Goal: Task Accomplishment & Management: Manage account settings

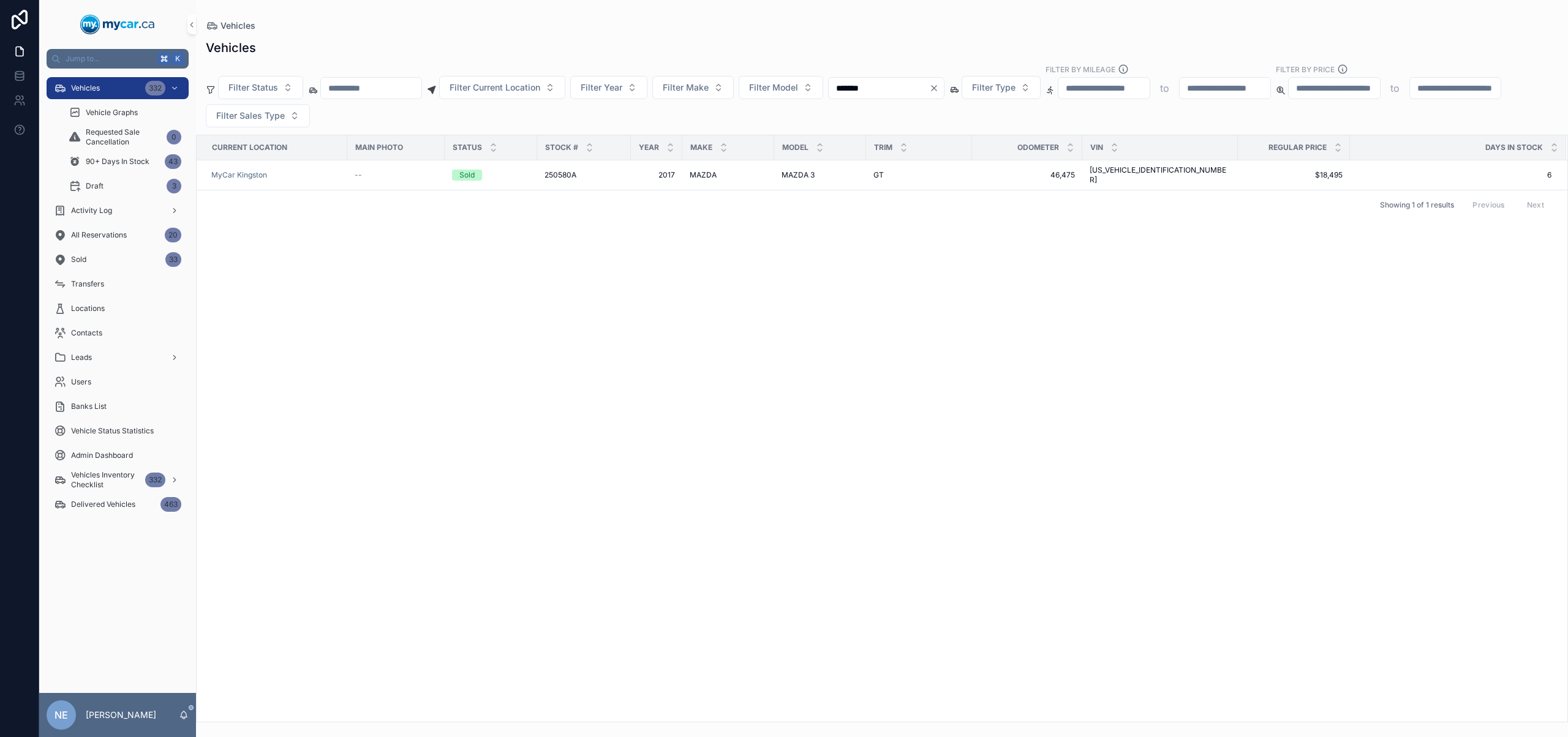
click at [939, 86] on icon "Clear" at bounding box center [934, 87] width 10 height 10
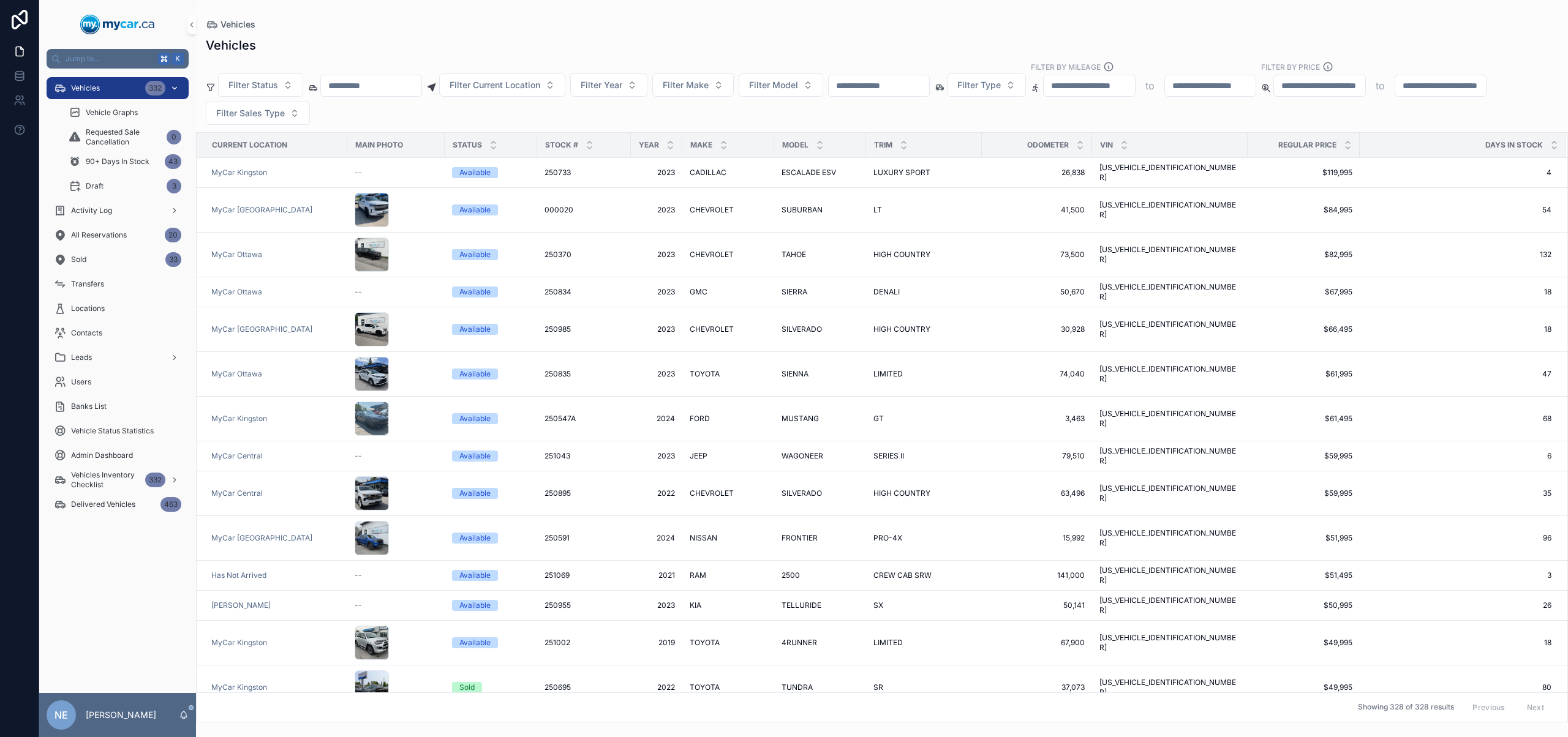
click at [137, 89] on div "Vehicles 332" at bounding box center [117, 88] width 127 height 20
click at [892, 99] on div "Filter Status Filter Current Location Filter Year Filter Make Filter Model Filt…" at bounding box center [882, 93] width 1372 height 64
click at [907, 92] on input "scrollable content" at bounding box center [879, 86] width 100 height 17
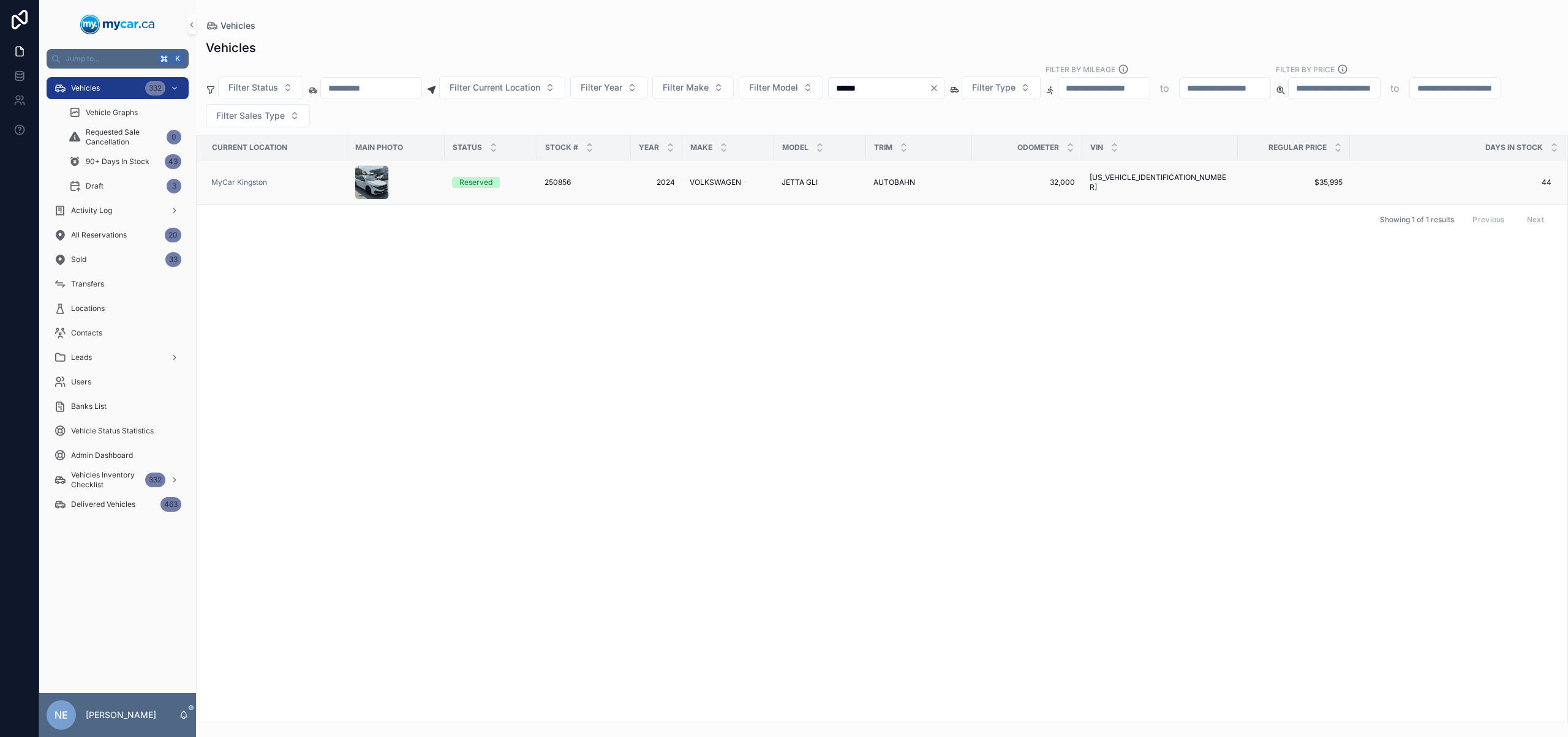
type input "******"
click at [730, 184] on span "VOLKSWAGEN" at bounding box center [716, 181] width 52 height 10
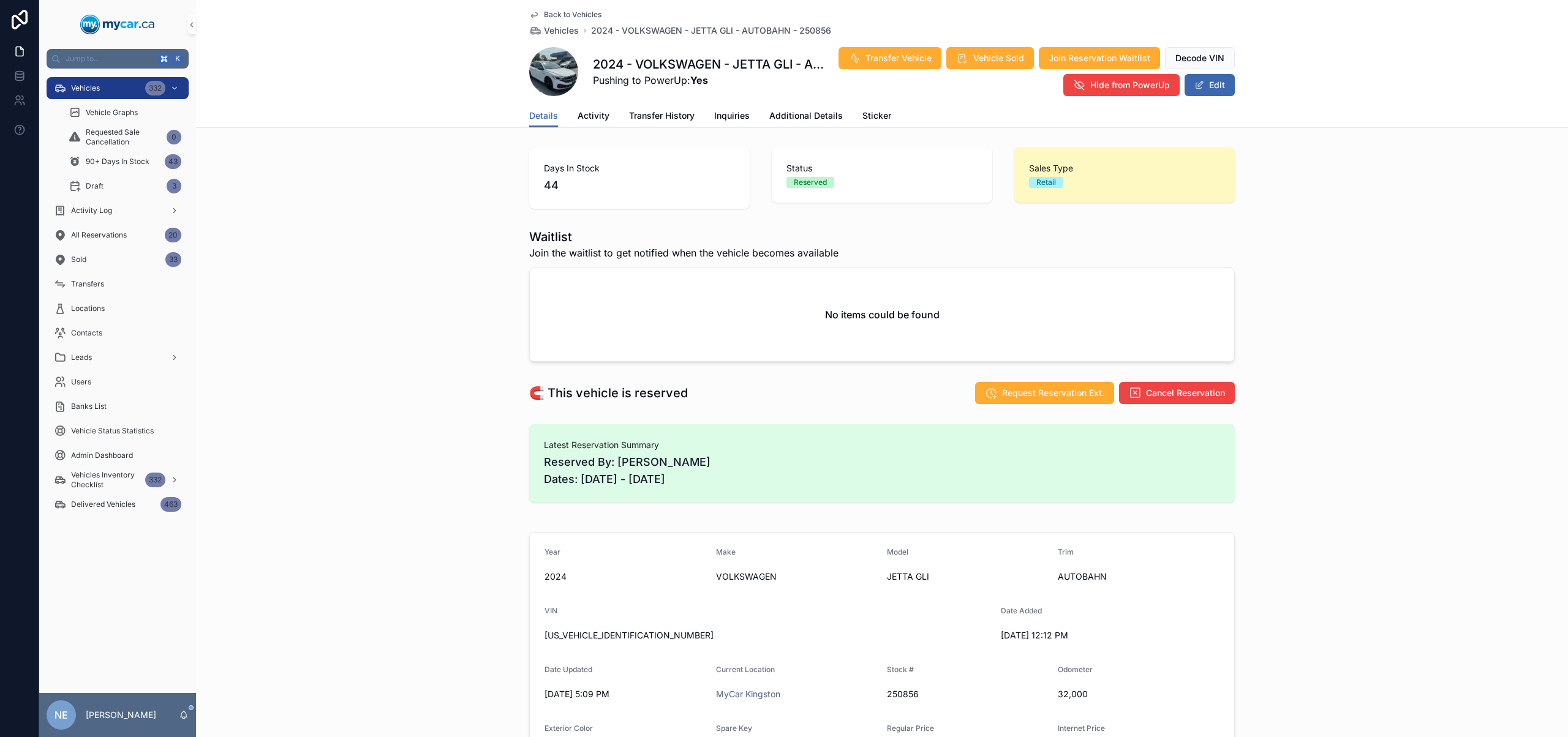
click at [911, 693] on span "250856" at bounding box center [967, 694] width 161 height 12
click at [901, 693] on span "250856" at bounding box center [967, 694] width 161 height 12
copy span "250856"
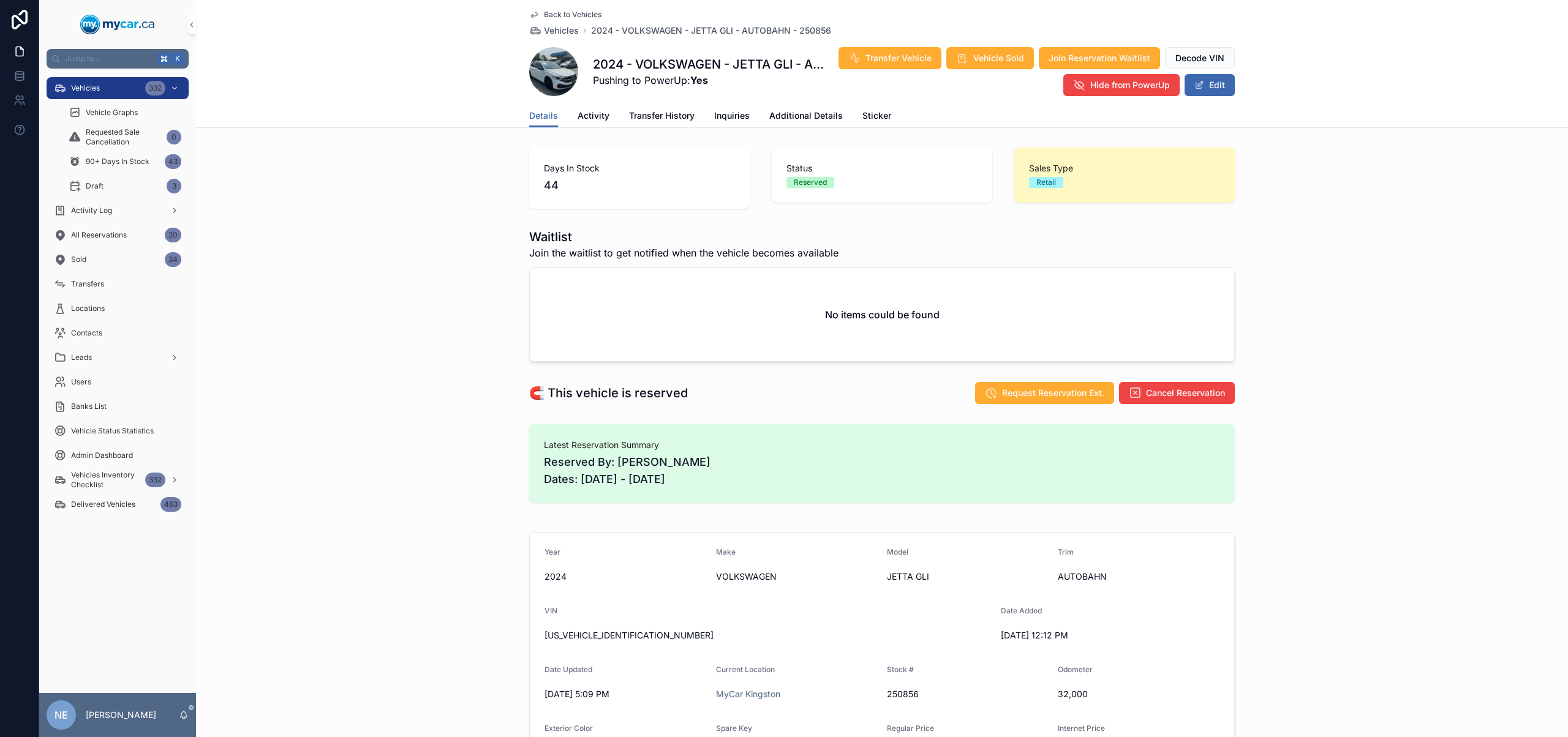
click at [621, 635] on span "[US_VEHICLE_IDENTIFICATION_NUMBER]" at bounding box center [768, 635] width 447 height 12
copy span "[US_VEHICLE_IDENTIFICATION_NUMBER]"
click at [921, 50] on button "Transfer Vehicle" at bounding box center [889, 59] width 103 height 22
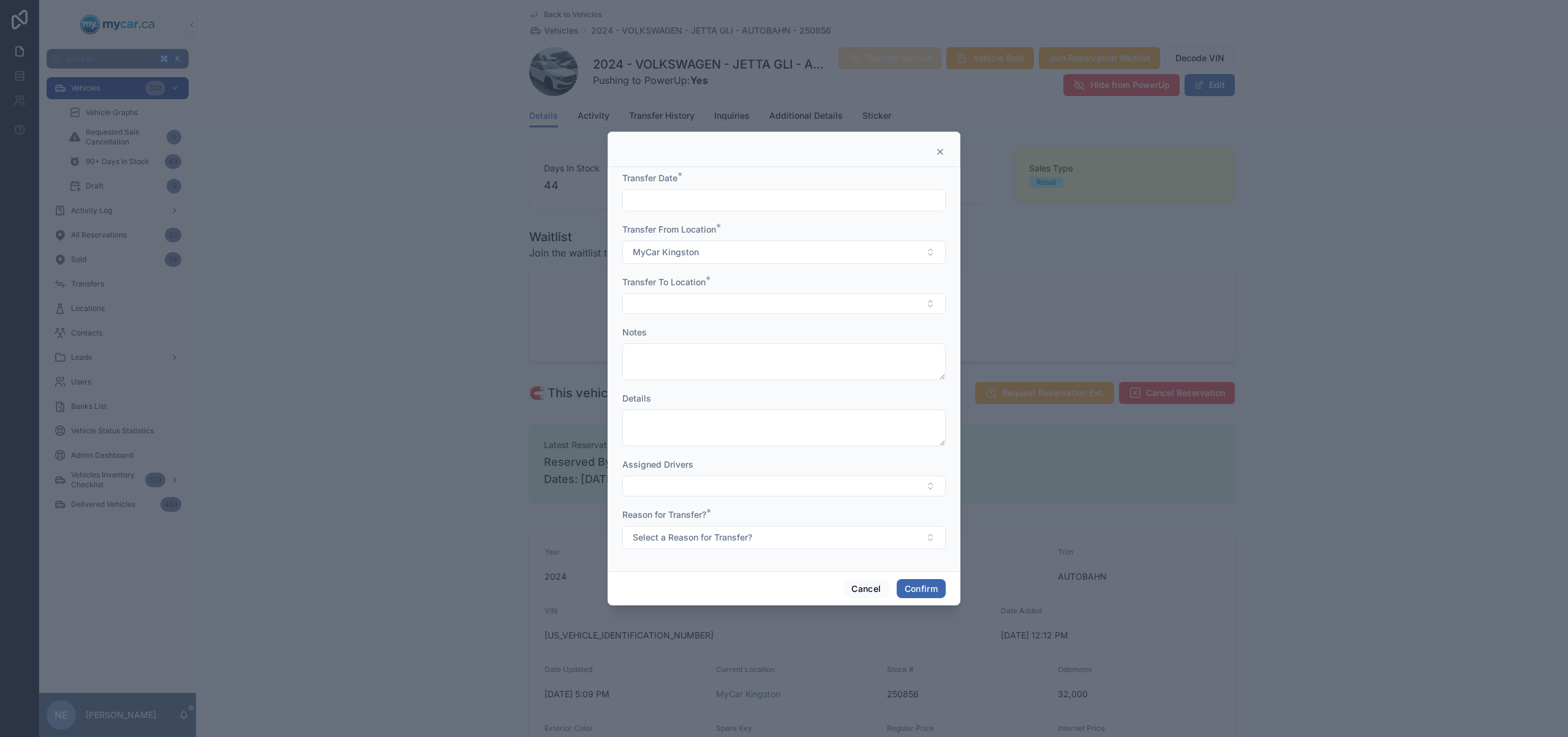
click at [757, 204] on input "text" at bounding box center [784, 200] width 322 height 17
click at [764, 356] on button "12" at bounding box center [762, 356] width 22 height 22
type input "*********"
click at [632, 303] on button "Select Button" at bounding box center [784, 303] width 323 height 21
click at [698, 408] on div "MyCar Central" at bounding box center [783, 410] width 317 height 20
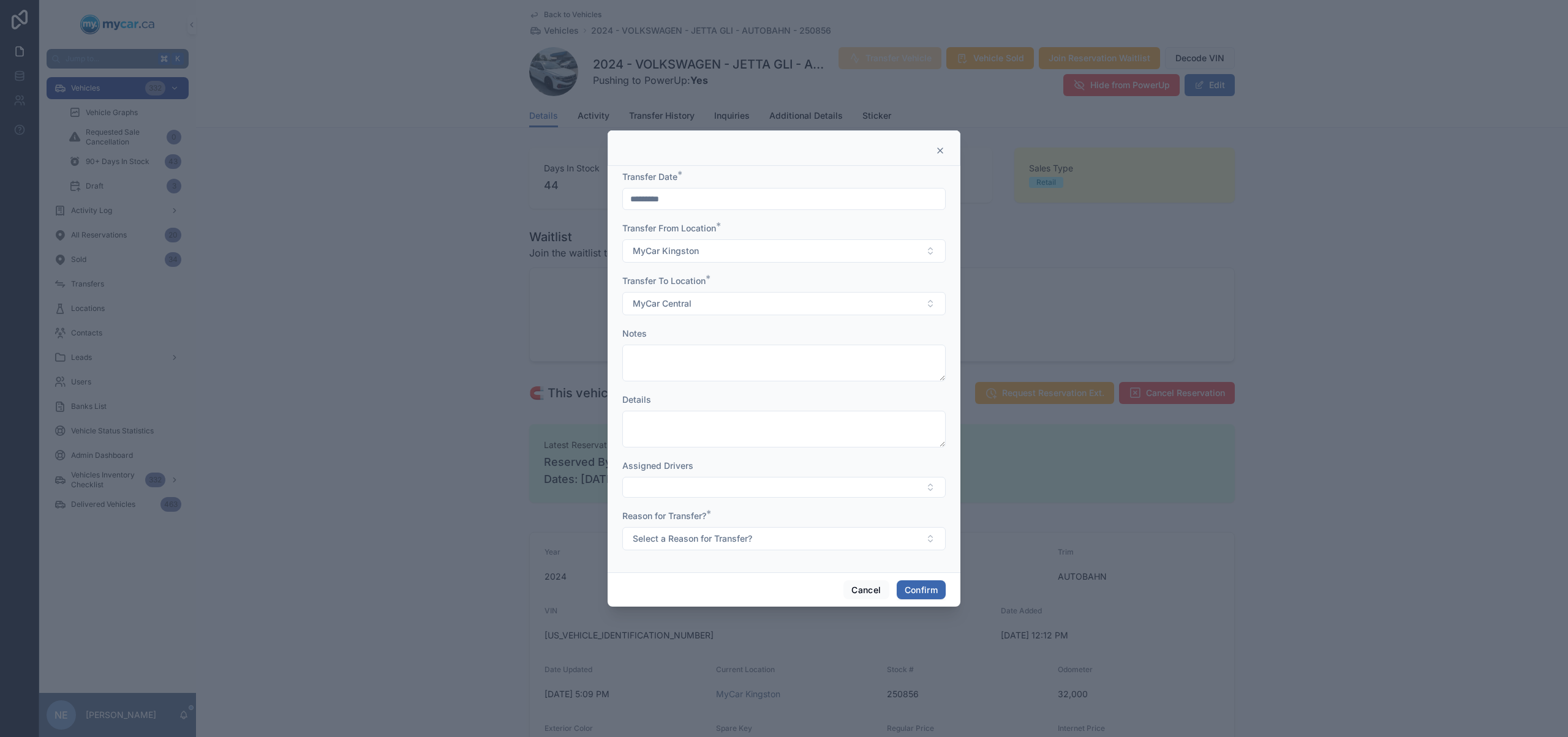
click at [729, 554] on form "Transfer Date * ********* Transfer From Location * MyCar [GEOGRAPHIC_DATA] Tran…" at bounding box center [784, 366] width 323 height 391
drag, startPoint x: 736, startPoint y: 548, endPoint x: 742, endPoint y: 544, distance: 7.2
click at [736, 547] on button "Select a Reason for Transfer?" at bounding box center [784, 538] width 323 height 23
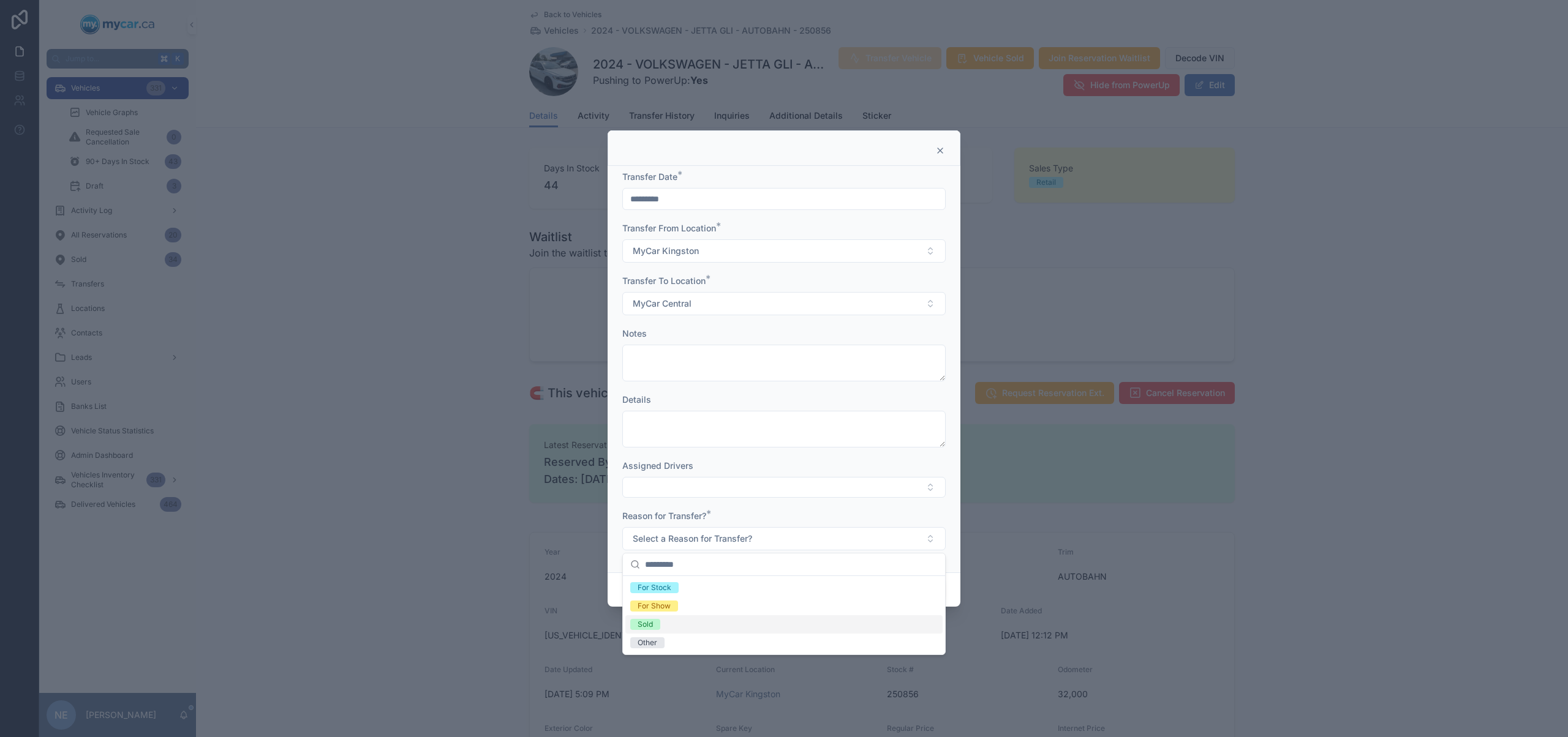
click at [682, 627] on div "Sold" at bounding box center [783, 624] width 317 height 18
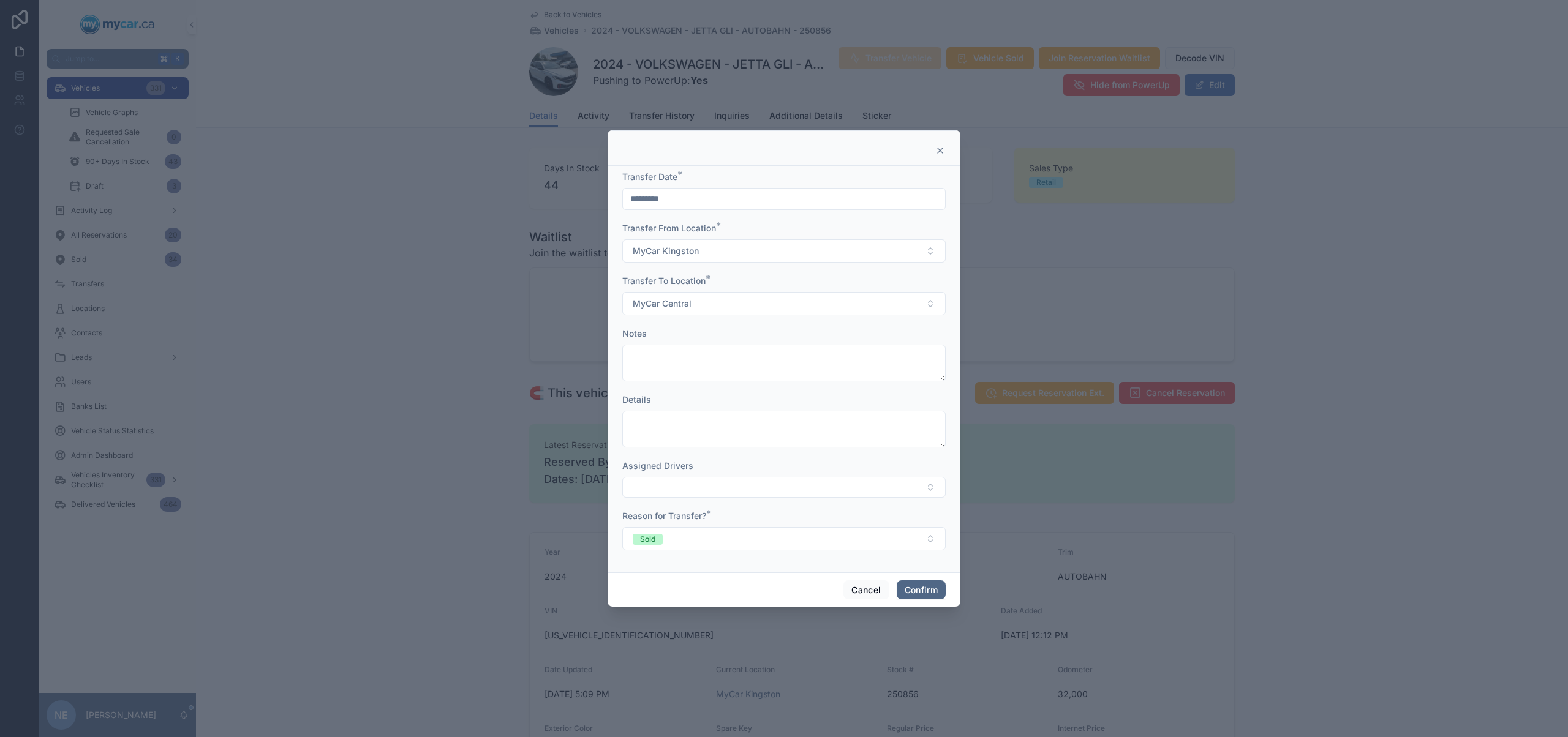
click at [913, 587] on button "Confirm" at bounding box center [921, 590] width 49 height 20
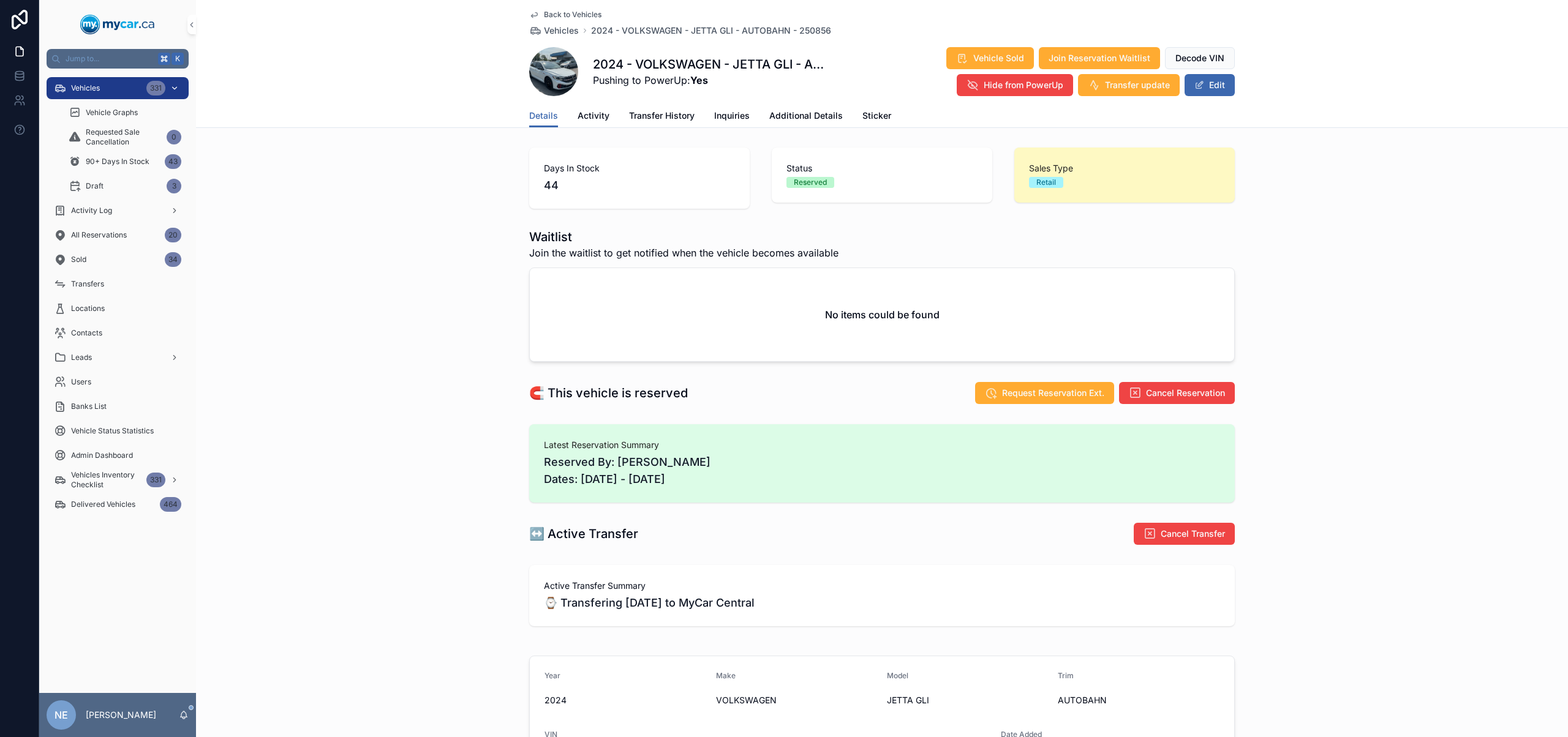
click at [128, 89] on div "Vehicles 331" at bounding box center [117, 88] width 127 height 20
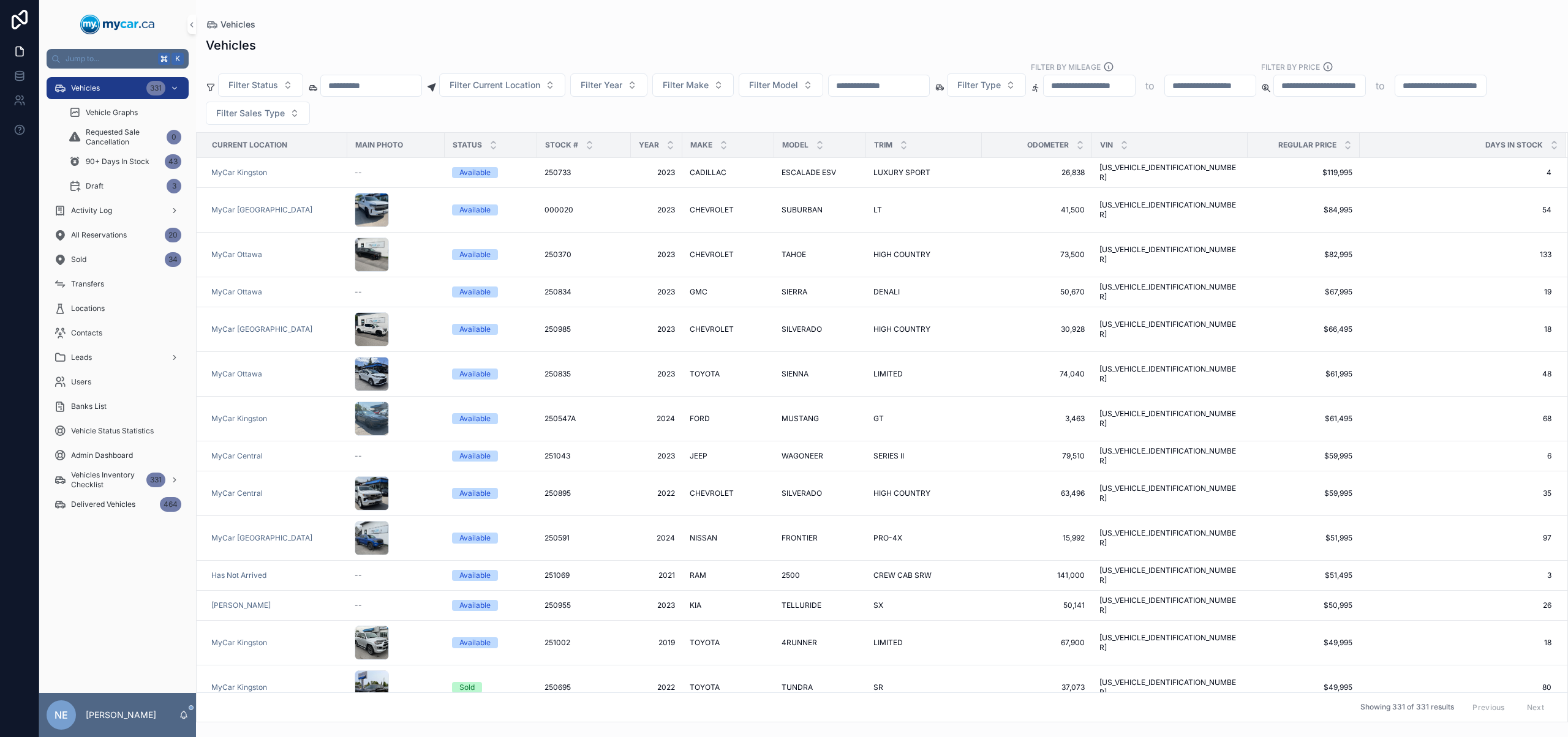
click at [888, 85] on input "scrollable content" at bounding box center [879, 86] width 100 height 17
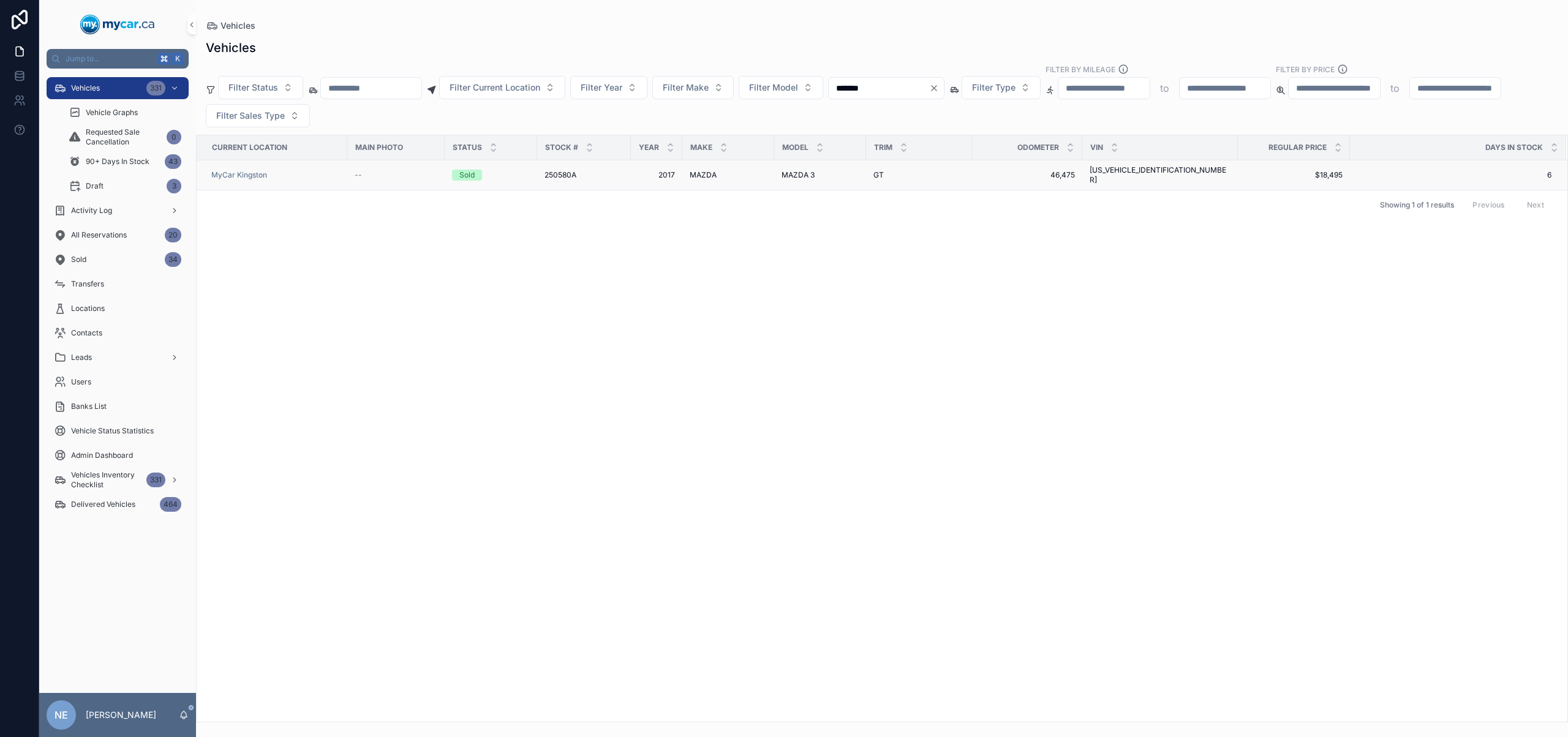
type input "*******"
click at [685, 167] on td "MAZDA MAZDA" at bounding box center [728, 175] width 92 height 30
click at [703, 174] on span "MAZDA" at bounding box center [703, 175] width 27 height 10
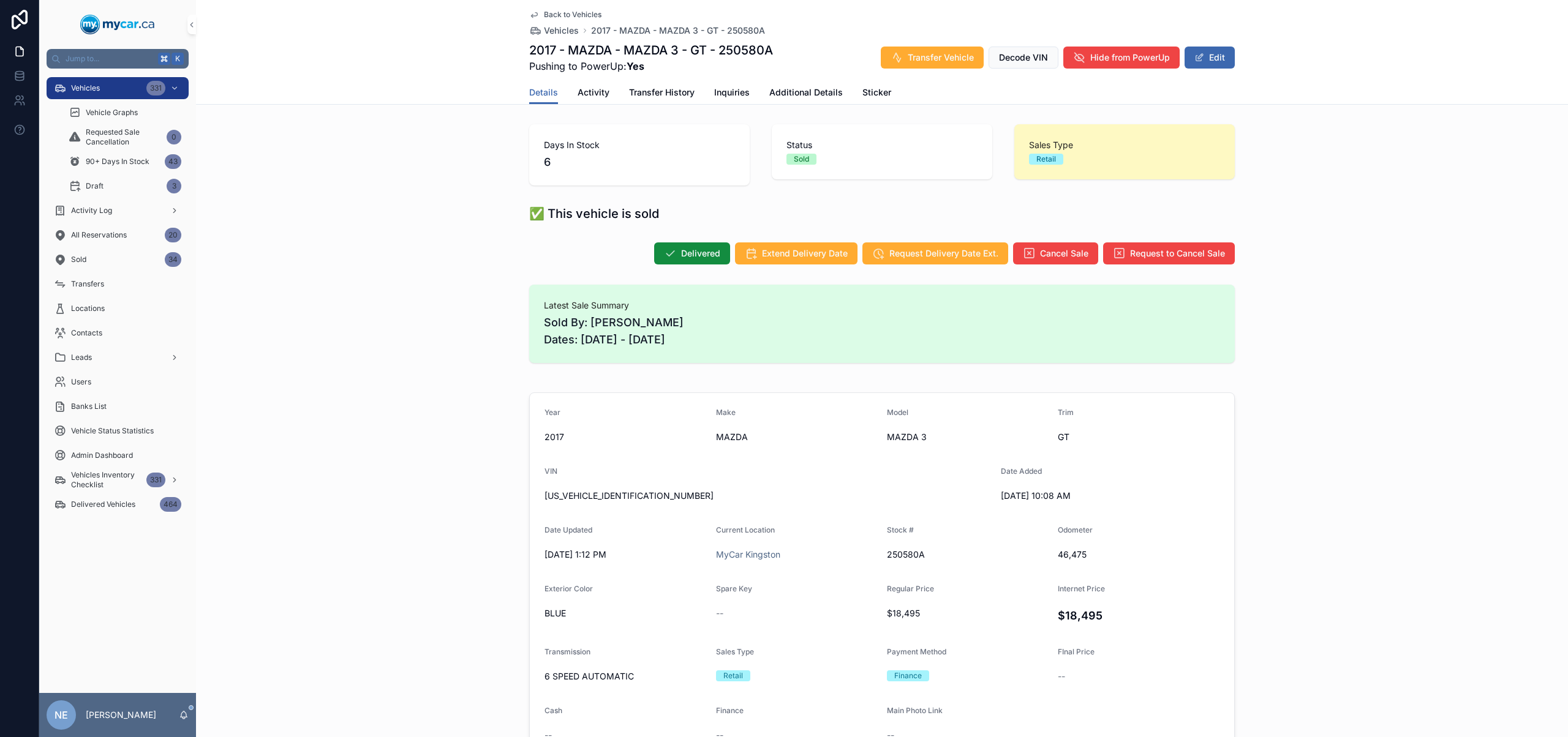
click at [911, 555] on span "250580A" at bounding box center [967, 555] width 161 height 12
copy span "250580A"
click at [611, 492] on span "[US_VEHICLE_IDENTIFICATION_NUMBER]" at bounding box center [768, 496] width 447 height 12
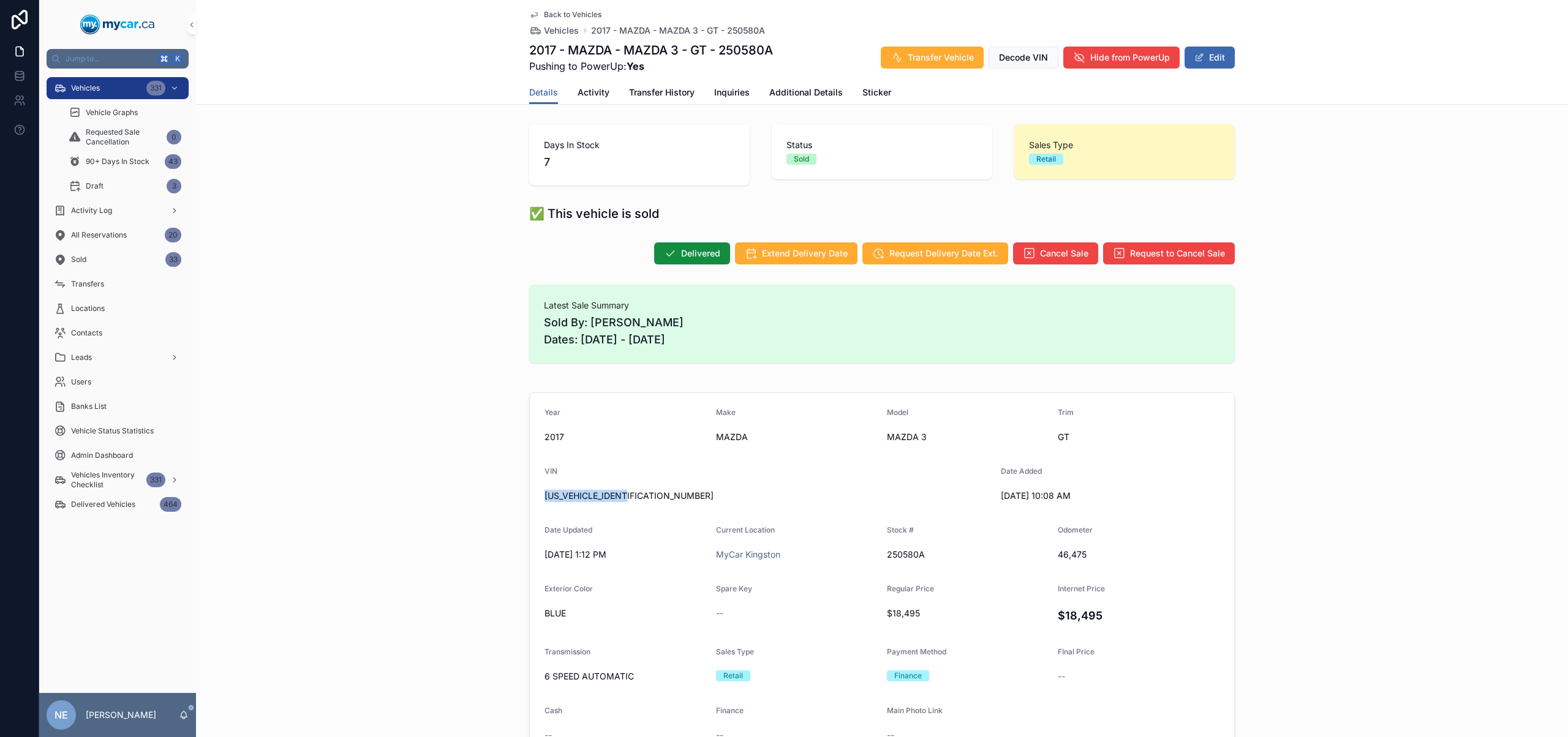
copy span "[US_VEHICLE_IDENTIFICATION_NUMBER]"
click at [103, 87] on div "Vehicles 331" at bounding box center [117, 88] width 127 height 20
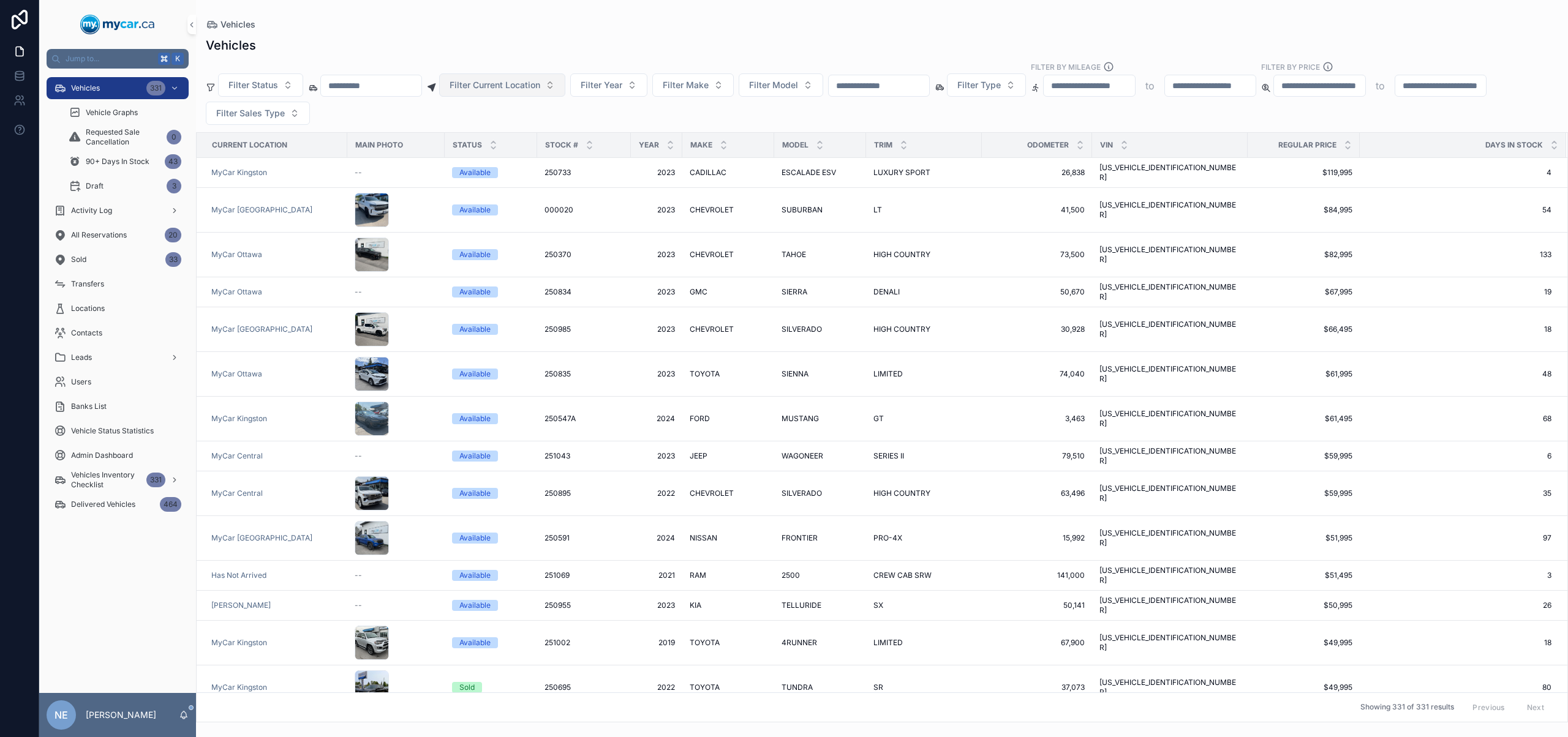
click at [540, 79] on span "Filter Current Location" at bounding box center [494, 85] width 91 height 12
click at [504, 193] on span "MyCar Central" at bounding box center [478, 194] width 58 height 12
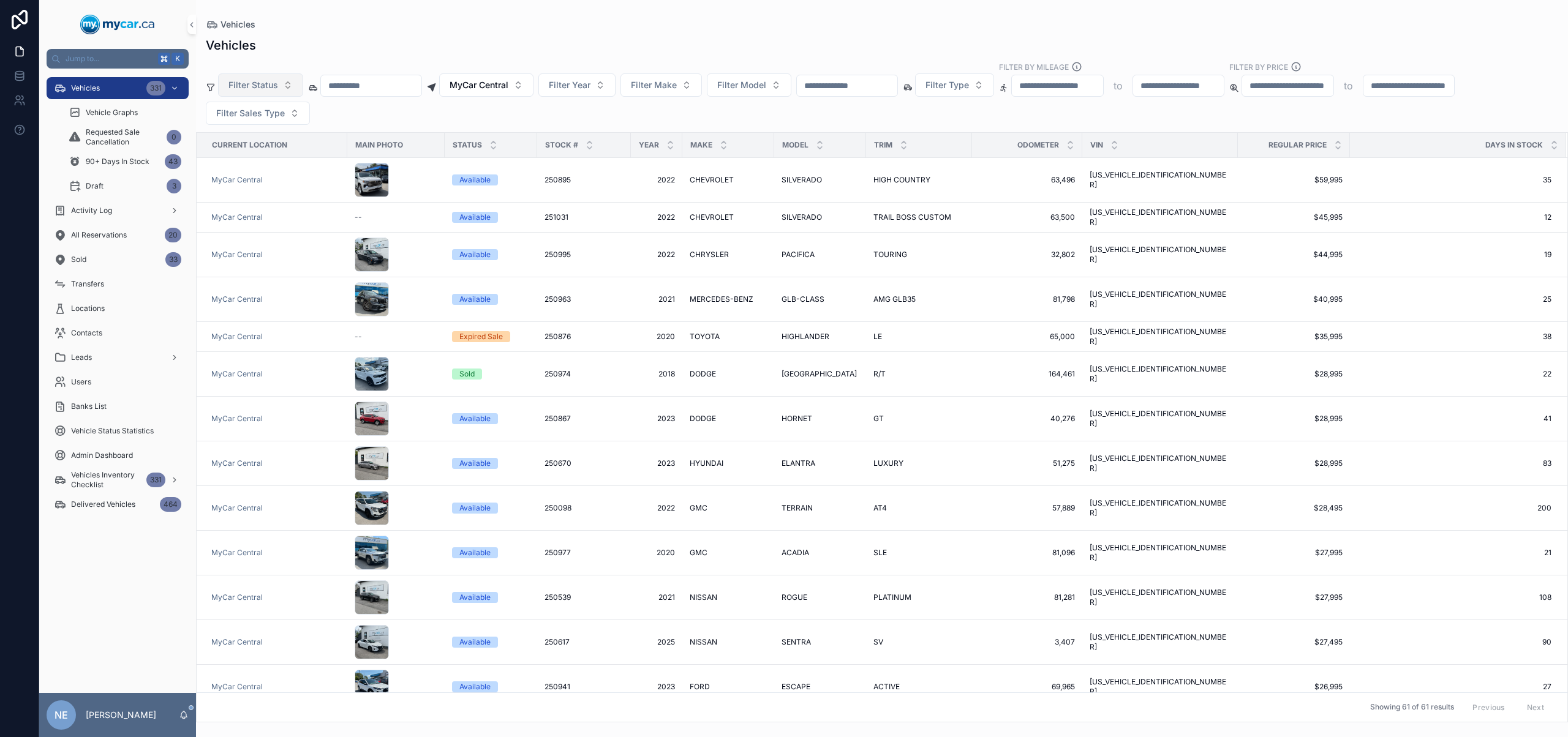
click at [248, 87] on span "Filter Status" at bounding box center [252, 85] width 49 height 12
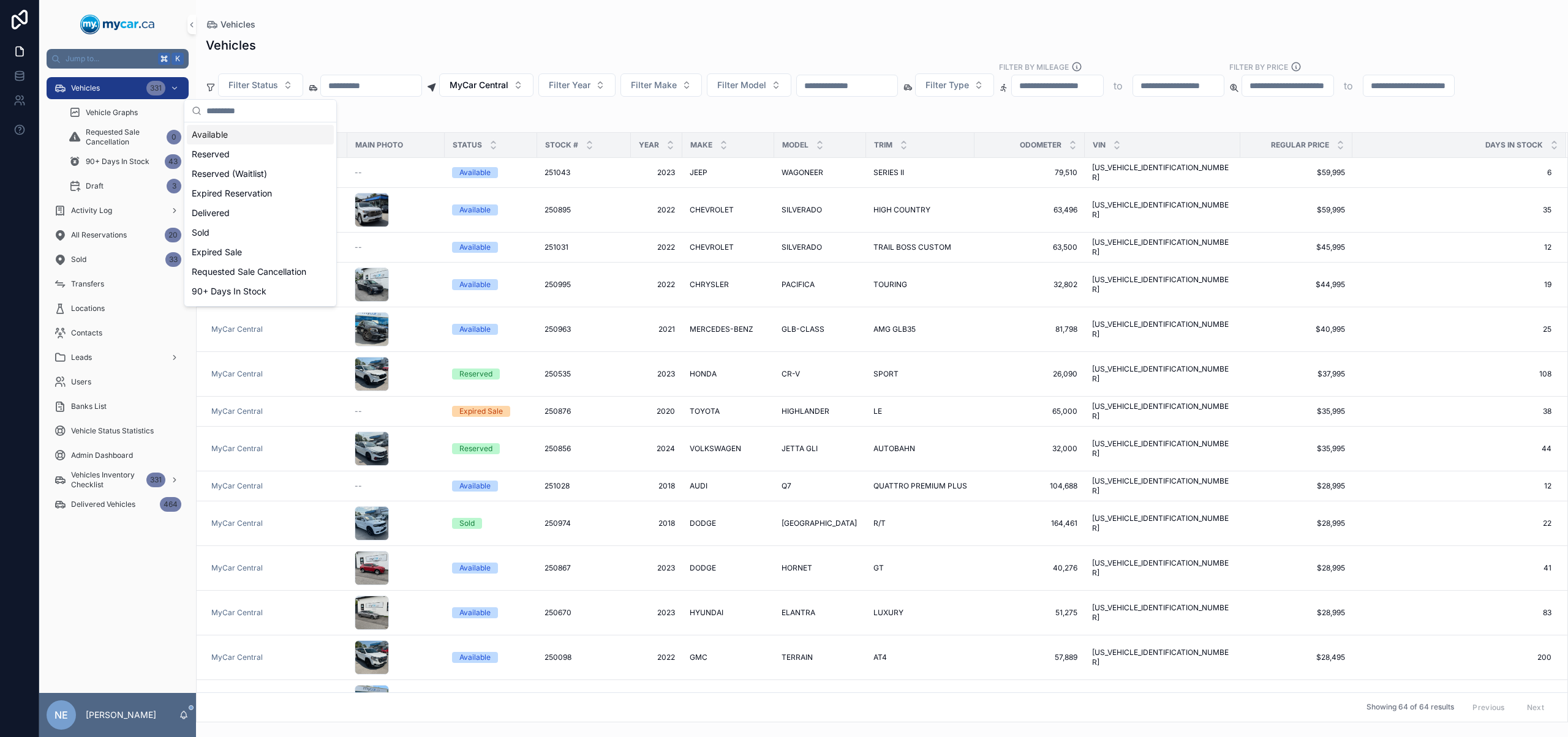
click at [274, 132] on div "Available" at bounding box center [260, 135] width 147 height 20
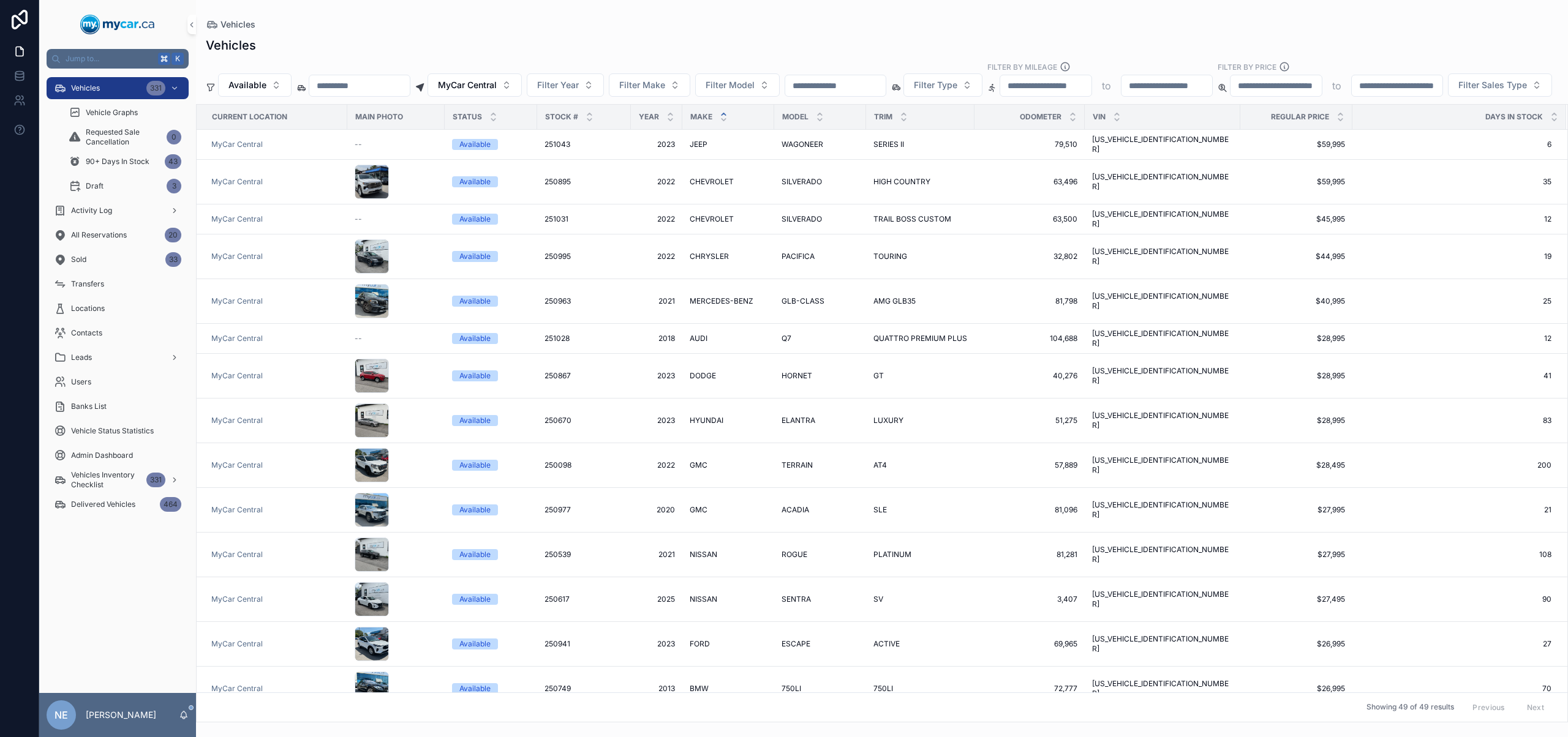
click at [720, 118] on icon "scrollable content" at bounding box center [723, 114] width 8 height 8
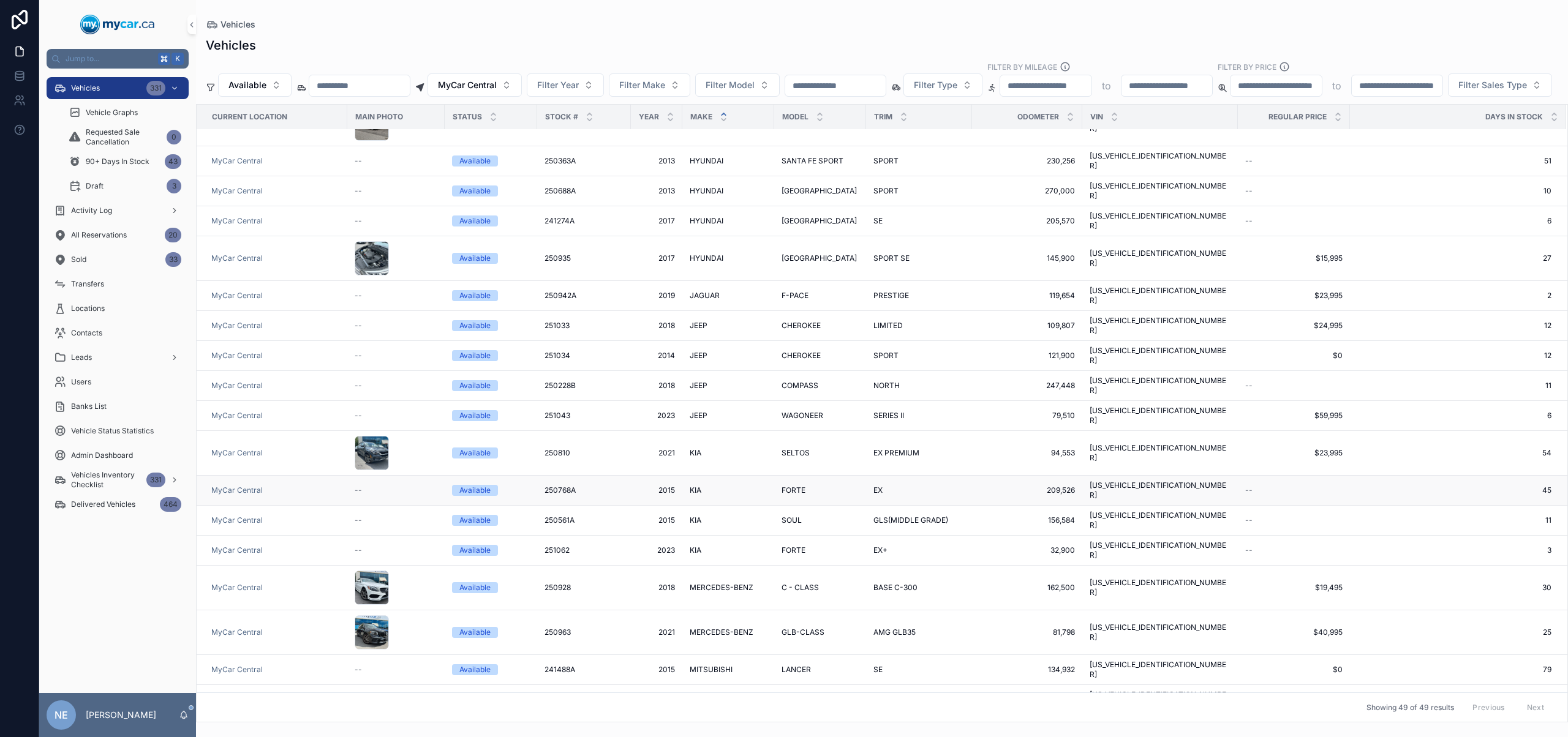
scroll to position [696, 0]
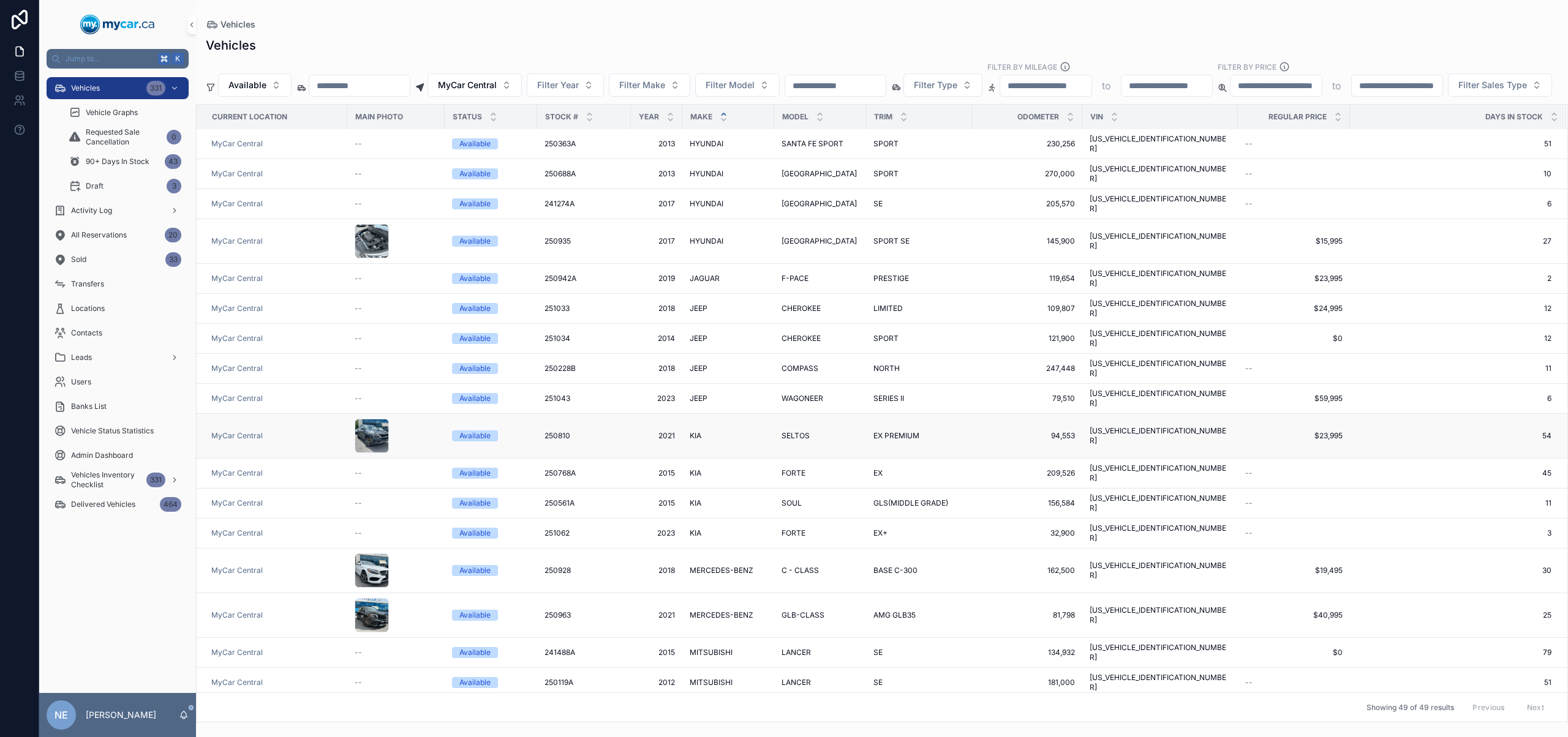
click at [715, 431] on div "KIA KIA" at bounding box center [728, 435] width 77 height 10
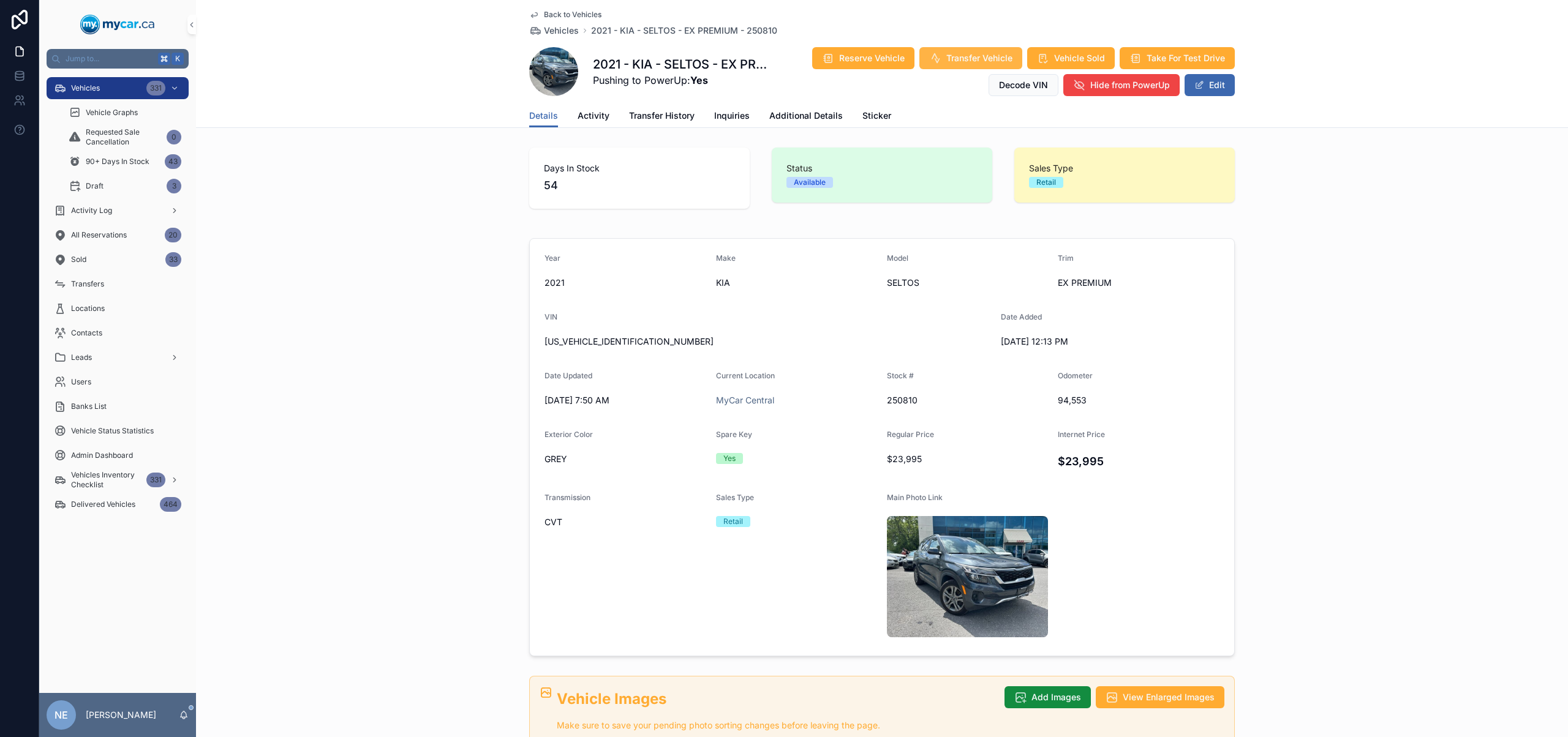
click at [947, 57] on span "Transfer Vehicle" at bounding box center [979, 58] width 67 height 12
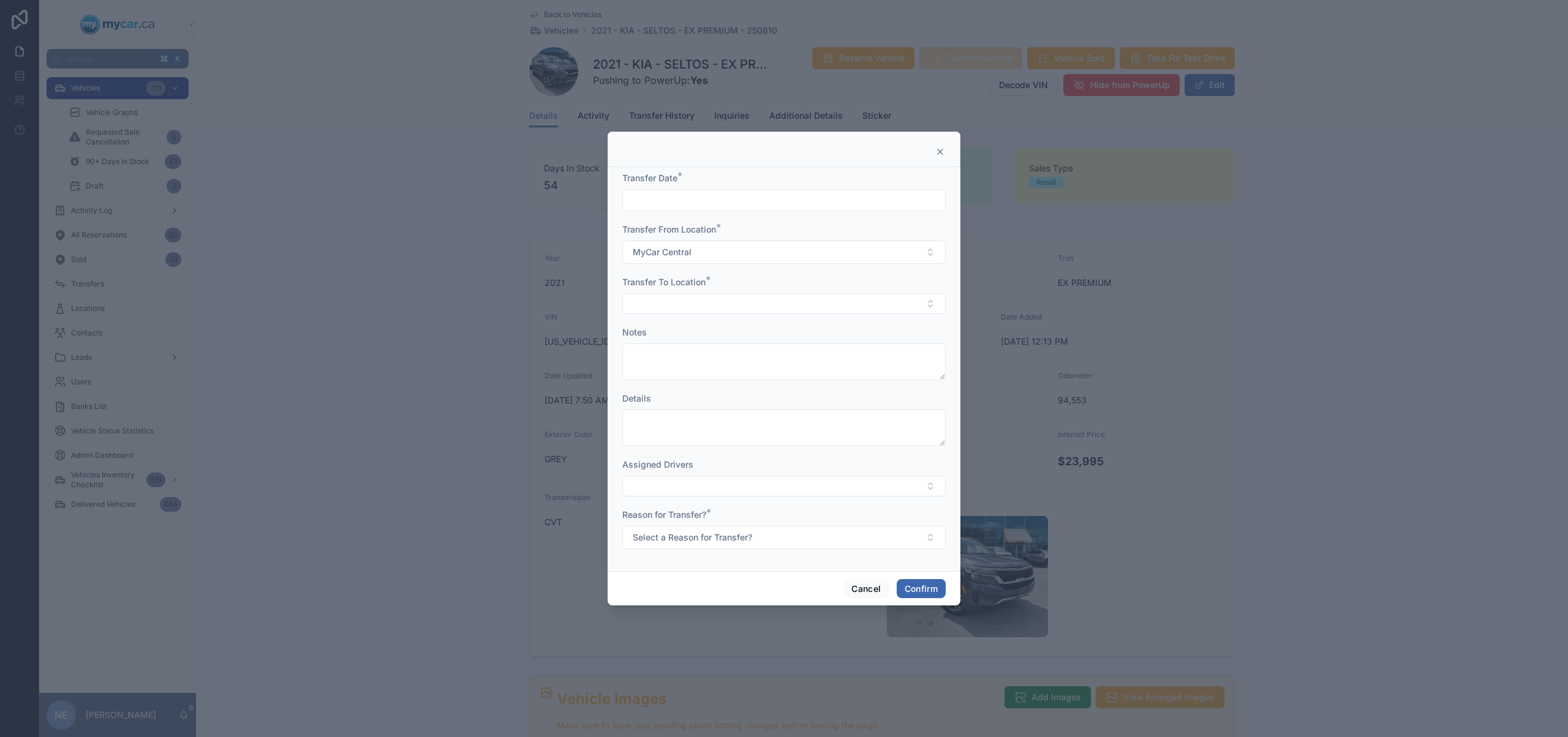
click at [738, 190] on div at bounding box center [784, 200] width 323 height 22
click at [719, 209] on div at bounding box center [784, 200] width 323 height 22
click at [731, 203] on input "text" at bounding box center [784, 200] width 322 height 17
click at [762, 353] on button "12" at bounding box center [762, 356] width 22 height 22
type input "*********"
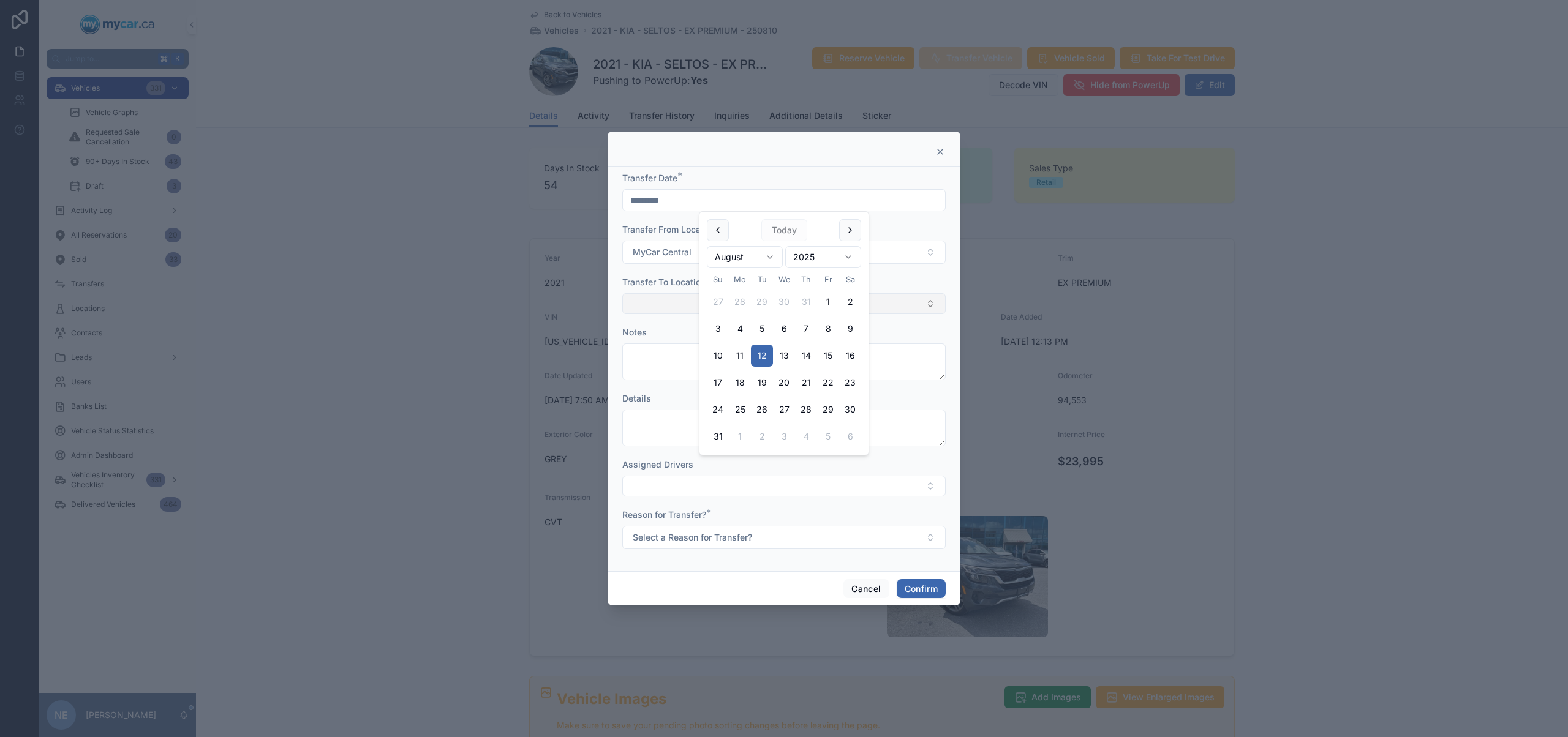
click at [676, 293] on button "Select Button" at bounding box center [784, 303] width 323 height 21
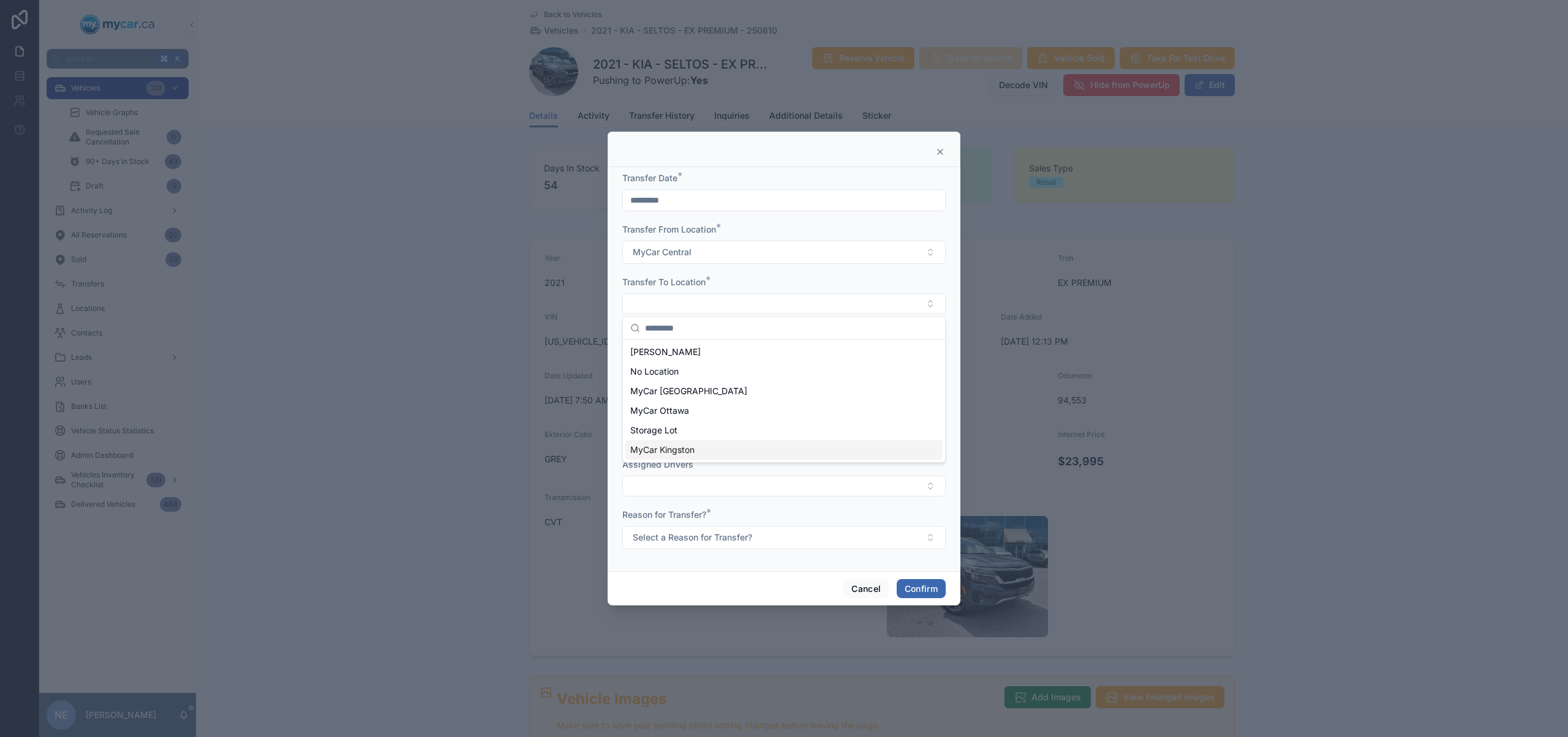
click at [694, 448] on span "MyCar Kingston" at bounding box center [662, 450] width 64 height 12
click at [743, 549] on button "Select a Reason for Transfer?" at bounding box center [784, 538] width 323 height 23
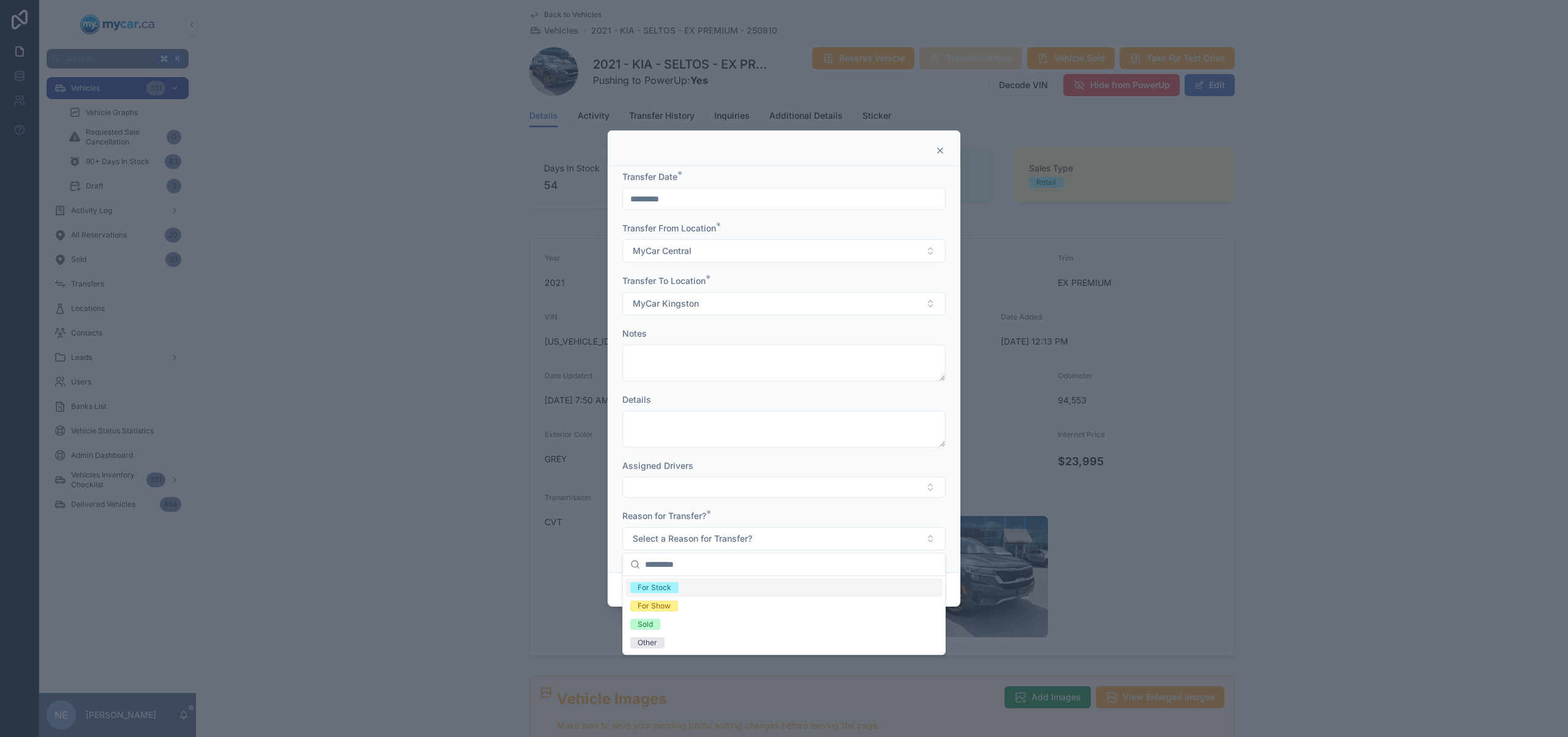
click at [712, 586] on div "For Stock" at bounding box center [783, 588] width 317 height 18
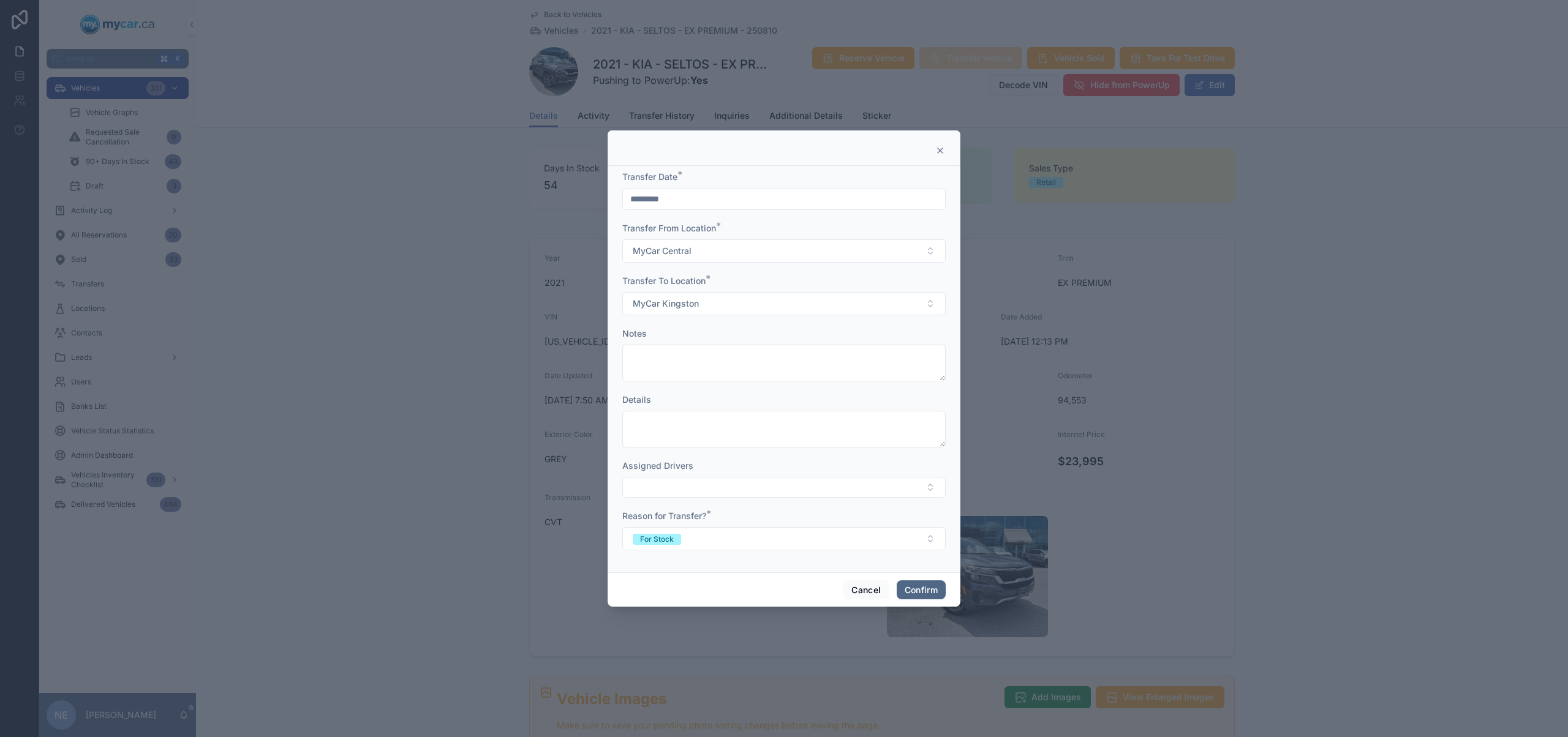
click at [918, 592] on button "Confirm" at bounding box center [921, 590] width 49 height 20
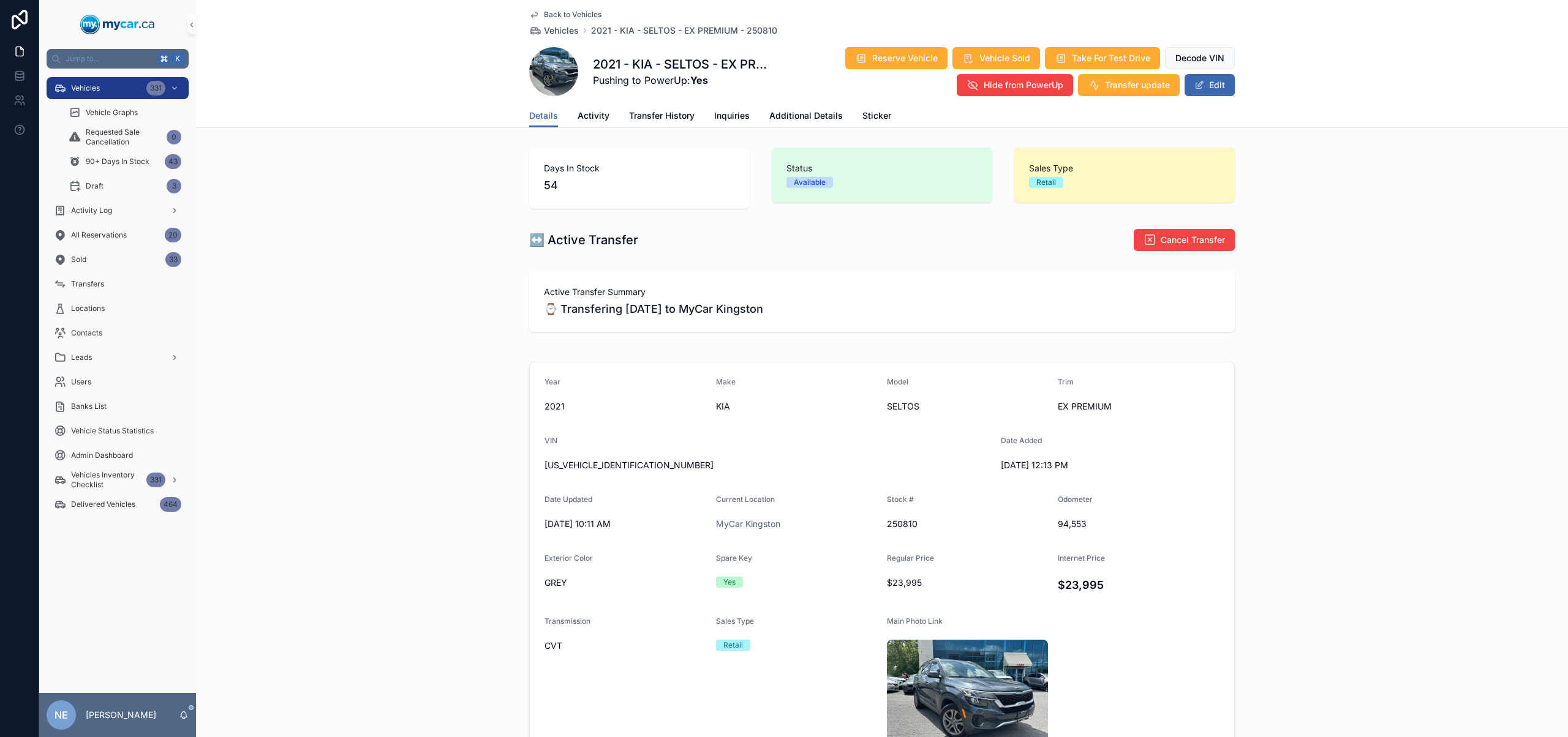
click at [598, 461] on span "[US_VEHICLE_IDENTIFICATION_NUMBER]" at bounding box center [768, 465] width 447 height 12
click at [130, 276] on div "Transfers" at bounding box center [117, 283] width 127 height 20
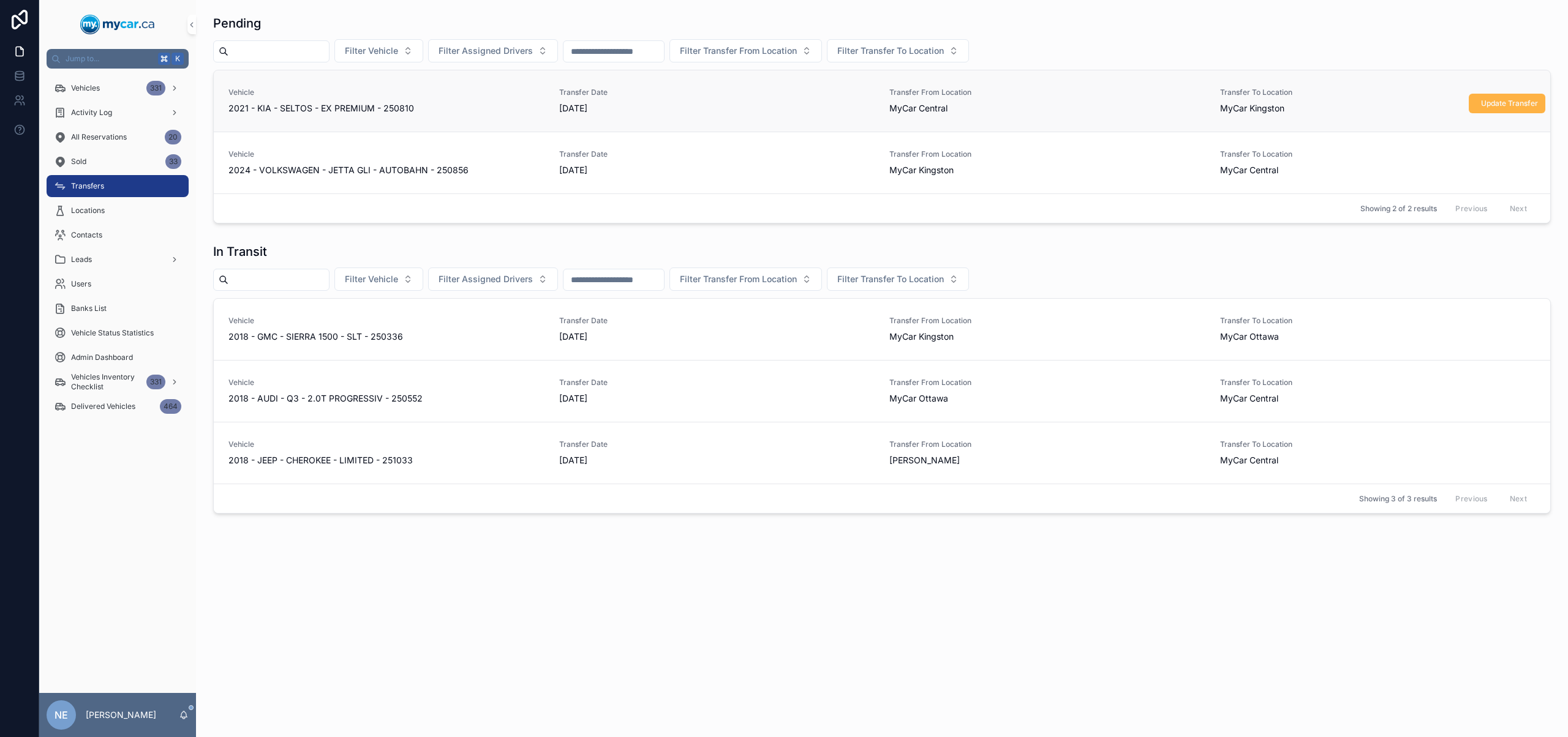
click at [1509, 98] on button "Update Transfer" at bounding box center [1507, 103] width 77 height 20
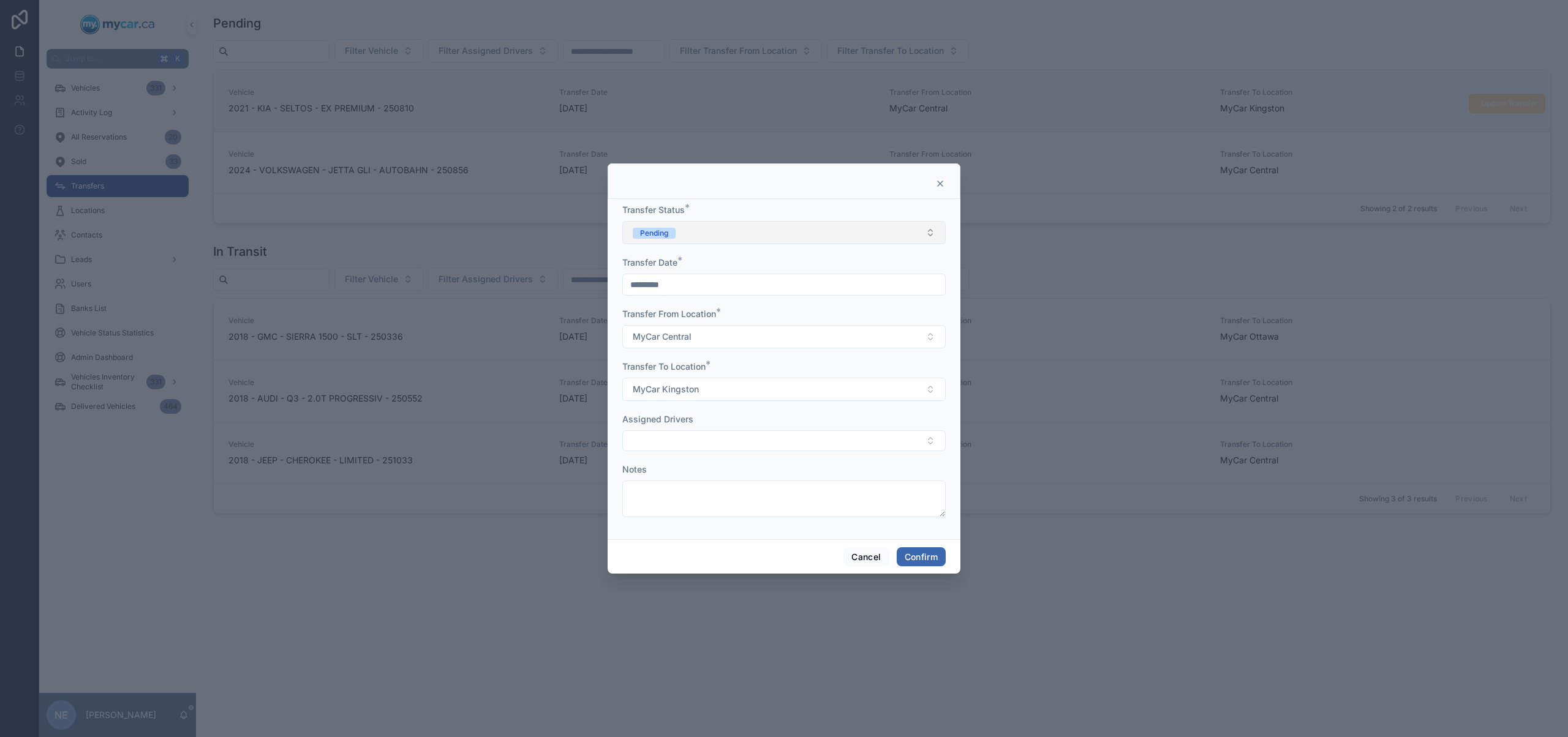
click at [796, 236] on button "Pending" at bounding box center [784, 232] width 323 height 23
click at [729, 305] on div "In Transit" at bounding box center [783, 300] width 317 height 18
click at [934, 543] on div "Cancel Confirm" at bounding box center [784, 556] width 353 height 35
click at [930, 556] on button "Confirm" at bounding box center [921, 556] width 49 height 20
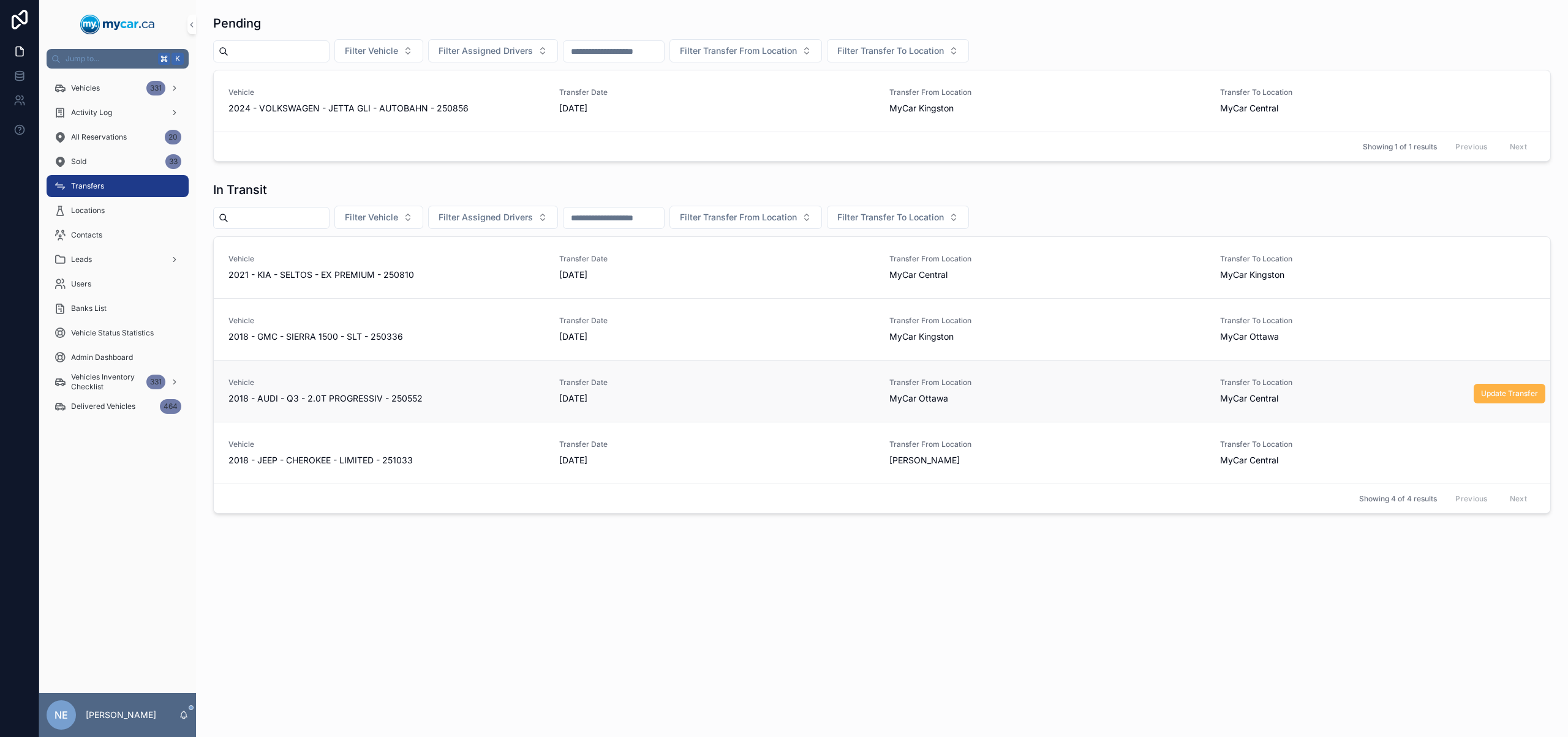
click at [1495, 399] on button "Update Transfer" at bounding box center [1509, 393] width 72 height 20
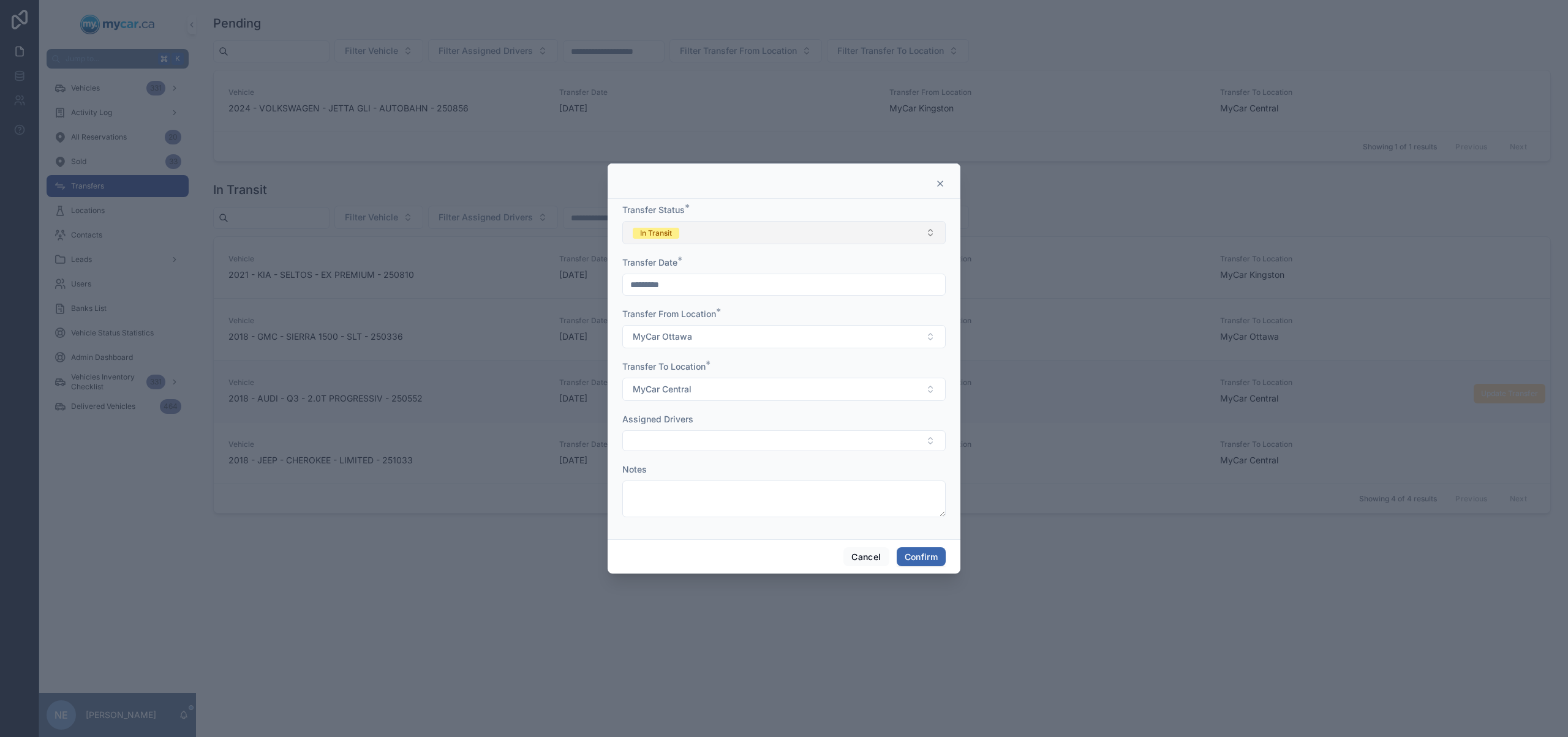
click at [845, 243] on button "In Transit" at bounding box center [784, 232] width 323 height 23
click at [797, 314] on div "Completed" at bounding box center [783, 318] width 317 height 18
click at [925, 553] on button "Confirm" at bounding box center [921, 556] width 49 height 20
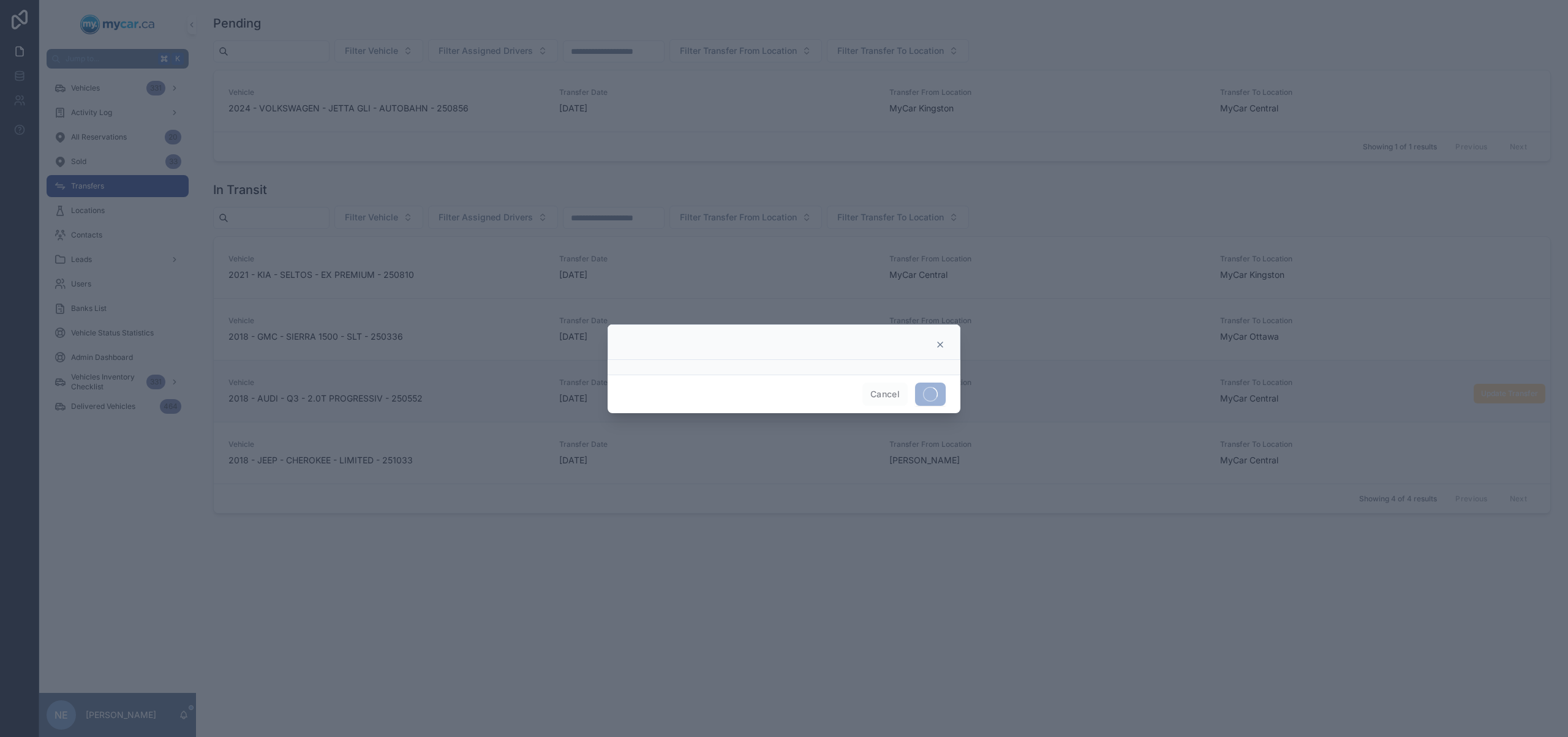
click at [1507, 84] on div at bounding box center [784, 368] width 1568 height 737
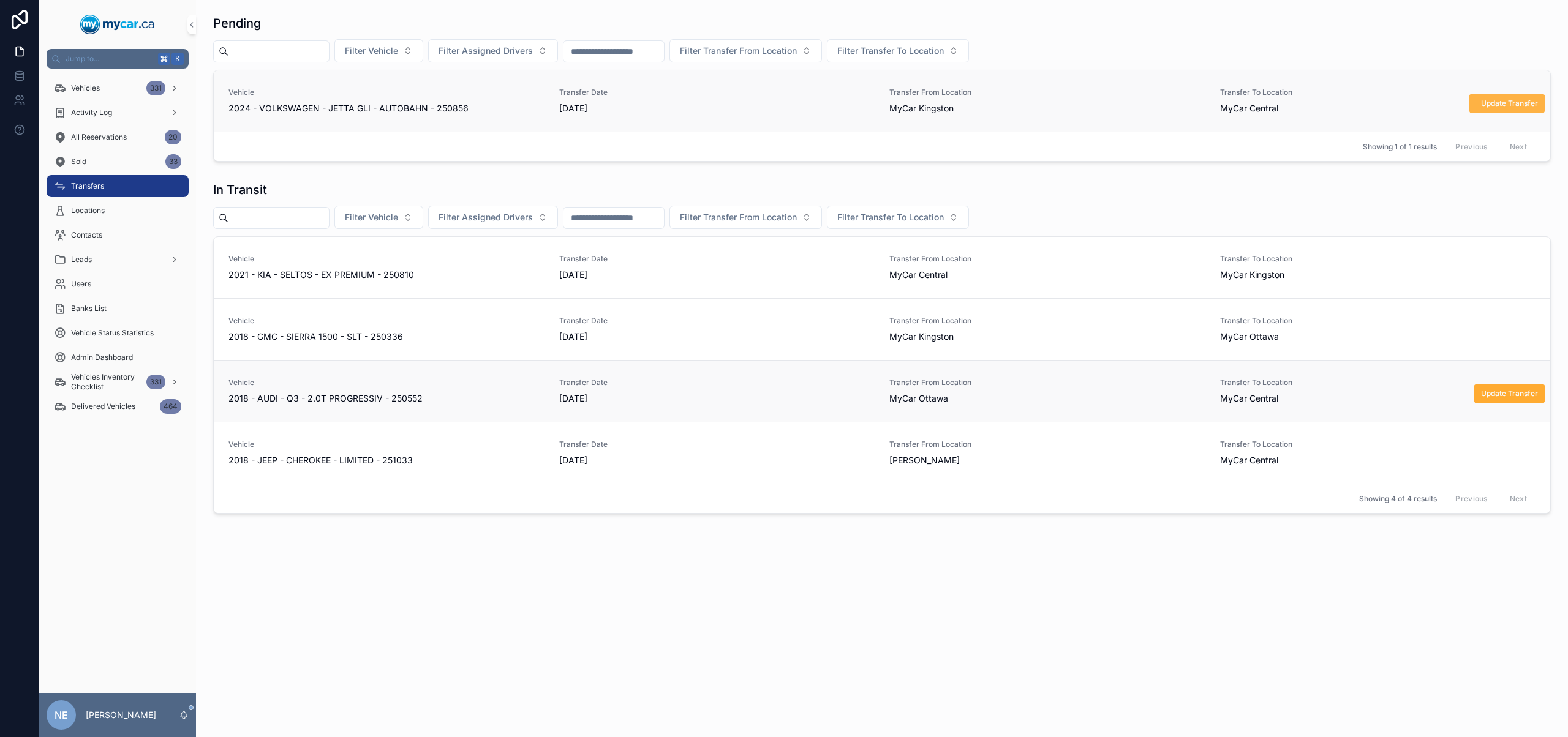
click at [1514, 93] on button "Update Transfer" at bounding box center [1507, 103] width 77 height 20
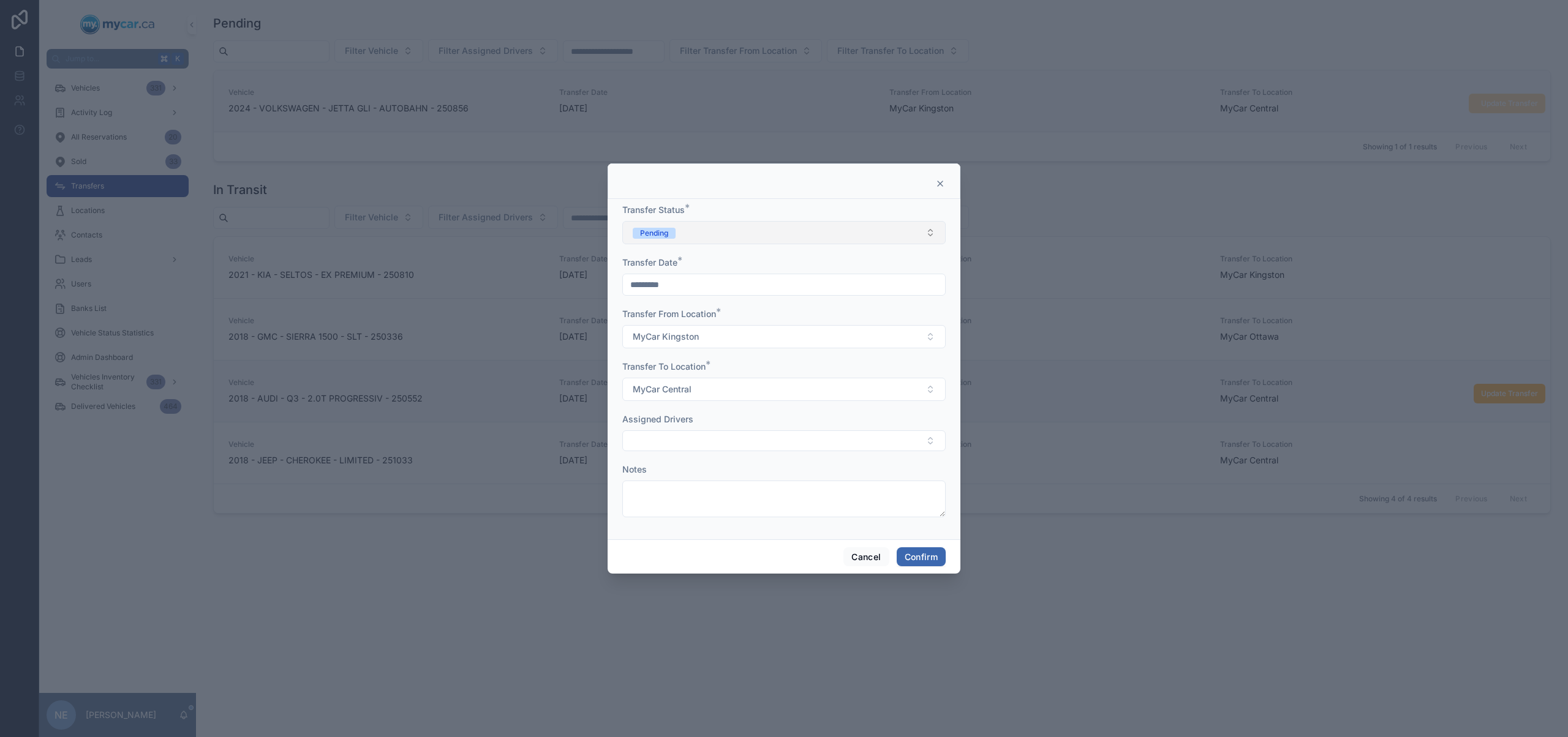
click at [764, 232] on button "Pending" at bounding box center [784, 232] width 323 height 23
click at [703, 293] on div "In Transit" at bounding box center [783, 300] width 317 height 18
click at [926, 552] on button "Confirm" at bounding box center [921, 556] width 49 height 20
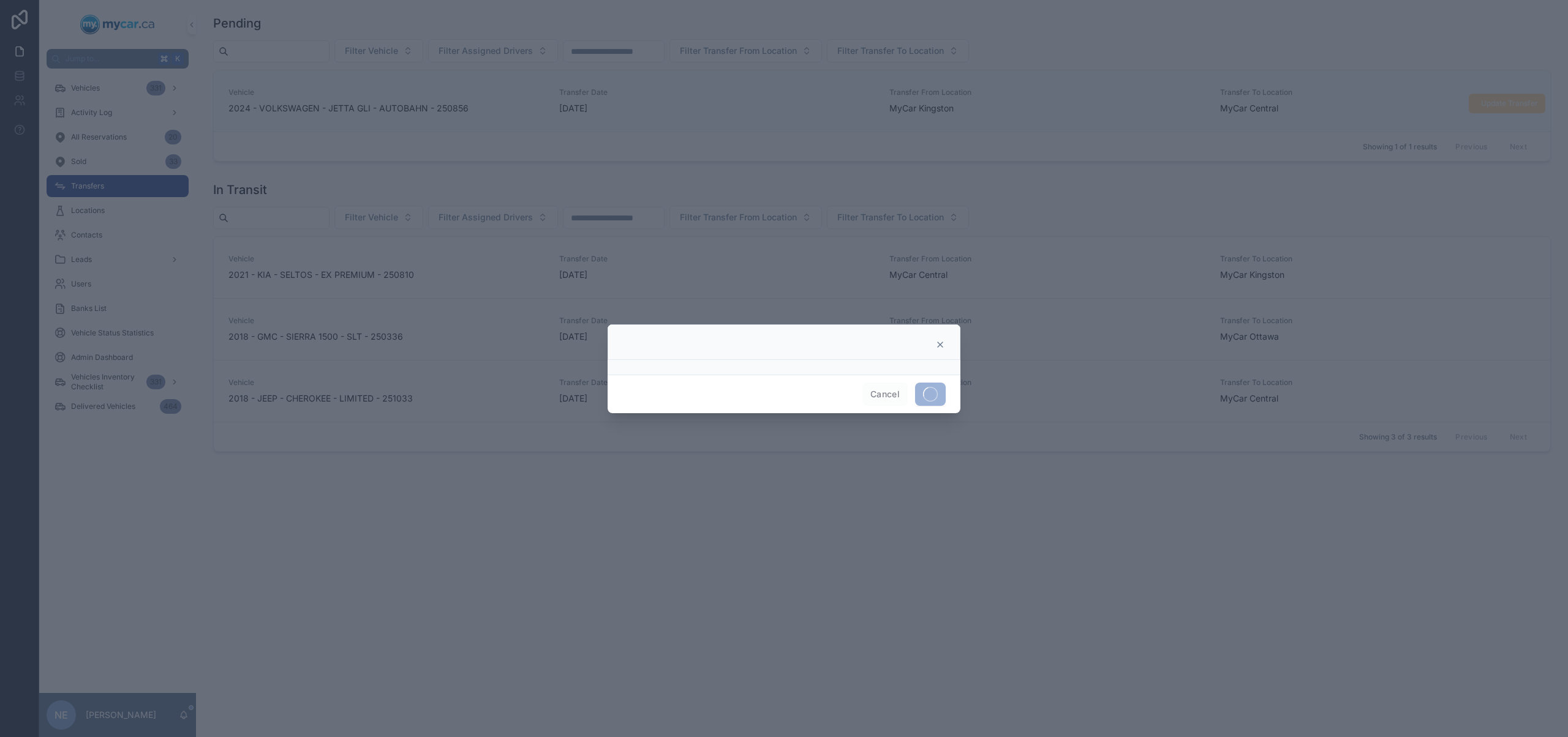
click at [339, 505] on div at bounding box center [784, 368] width 1568 height 737
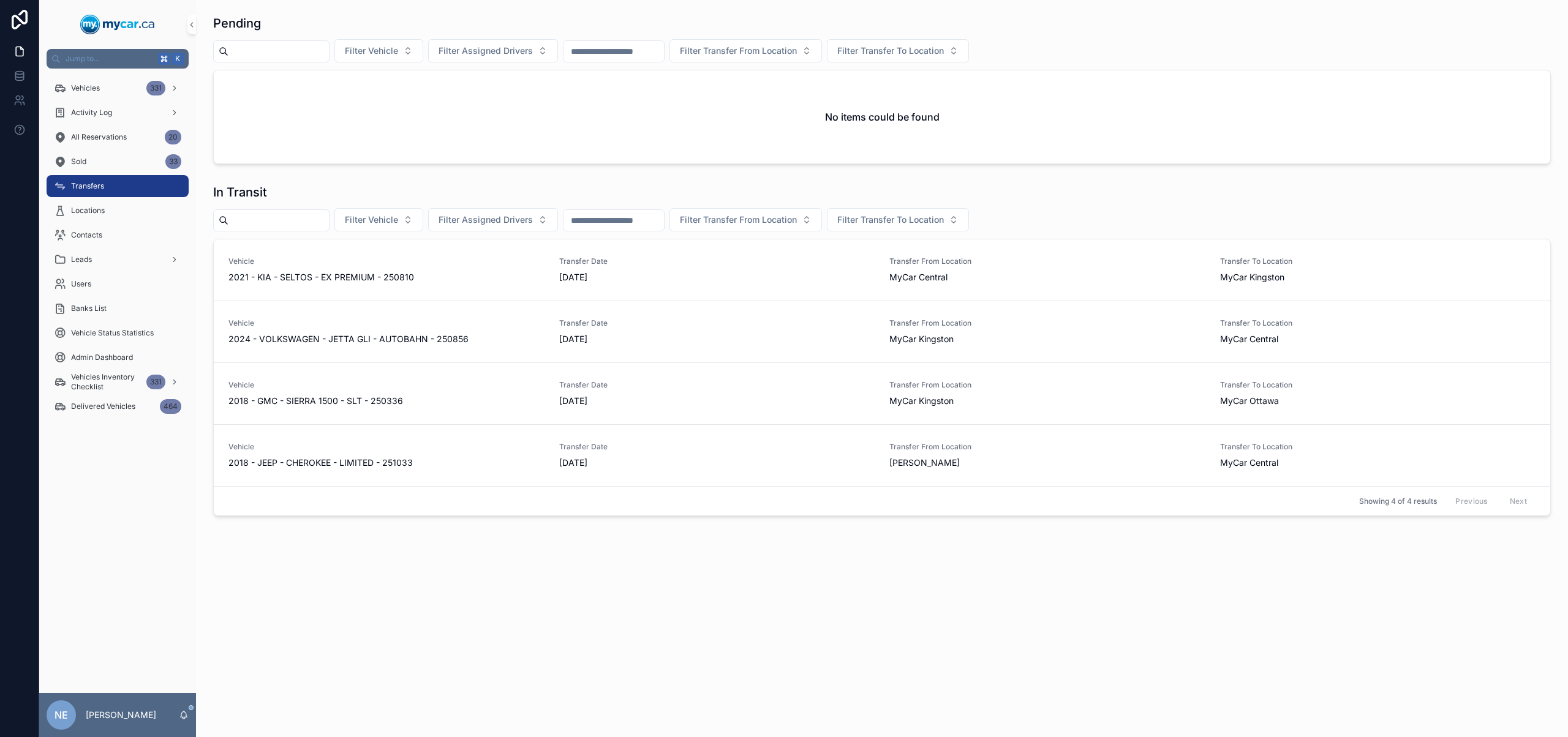
click at [443, 124] on div "No items could be found" at bounding box center [882, 117] width 1336 height 93
click at [131, 89] on div "Vehicles 331" at bounding box center [117, 88] width 127 height 20
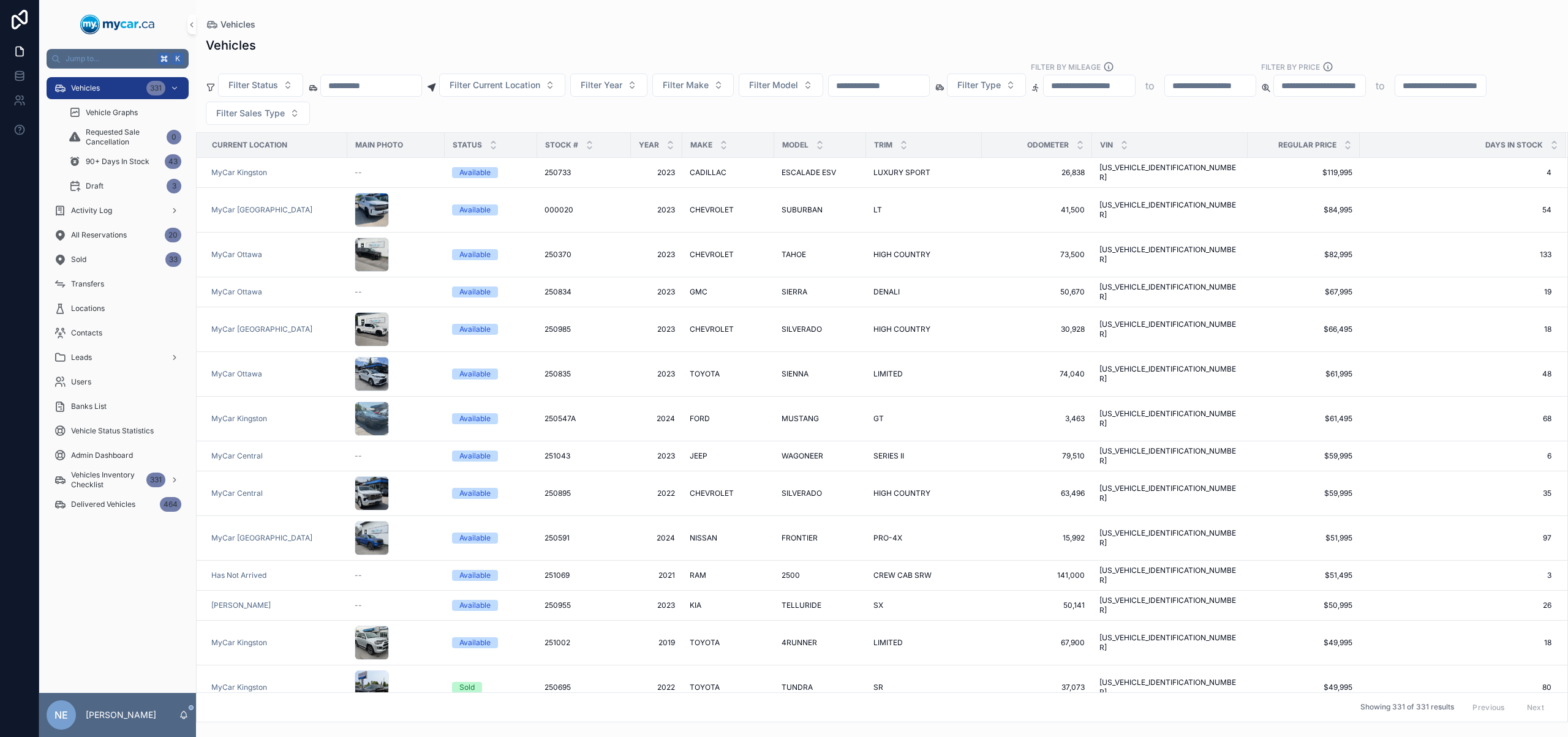
click at [925, 86] on input "scrollable content" at bounding box center [879, 86] width 100 height 17
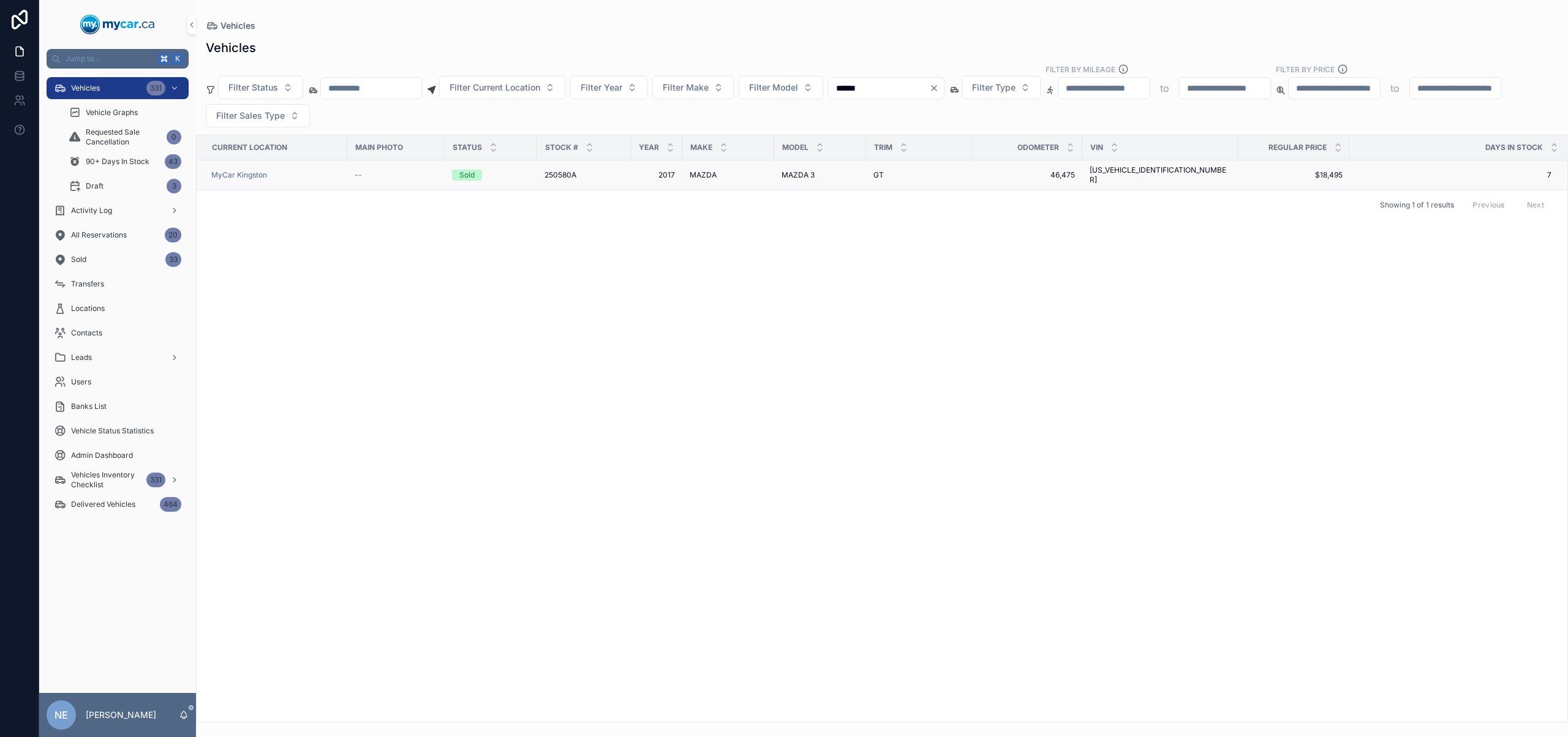
type input "******"
click at [717, 174] on div "MAZDA MAZDA" at bounding box center [728, 175] width 77 height 10
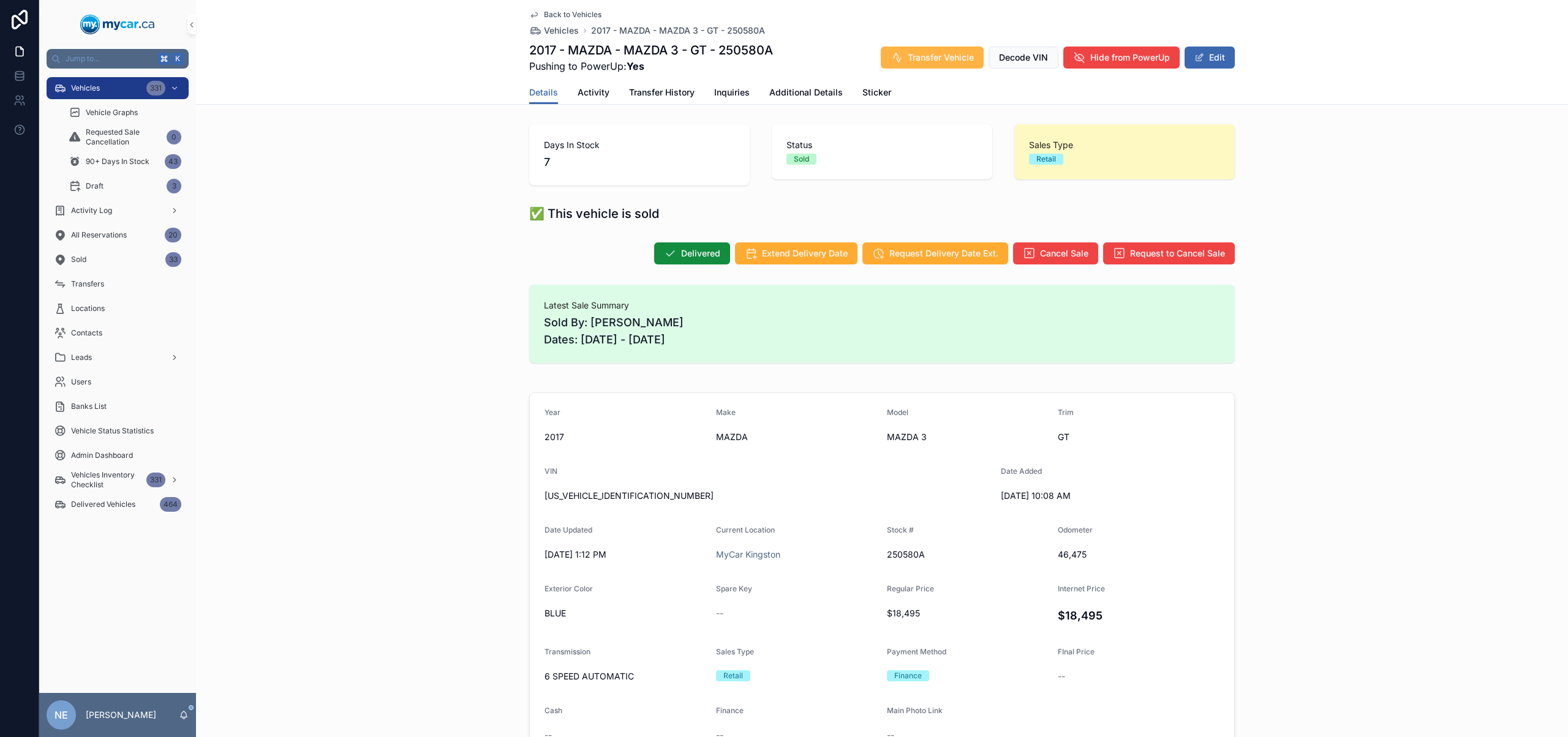
click at [953, 67] on button "Transfer Vehicle" at bounding box center [932, 58] width 103 height 22
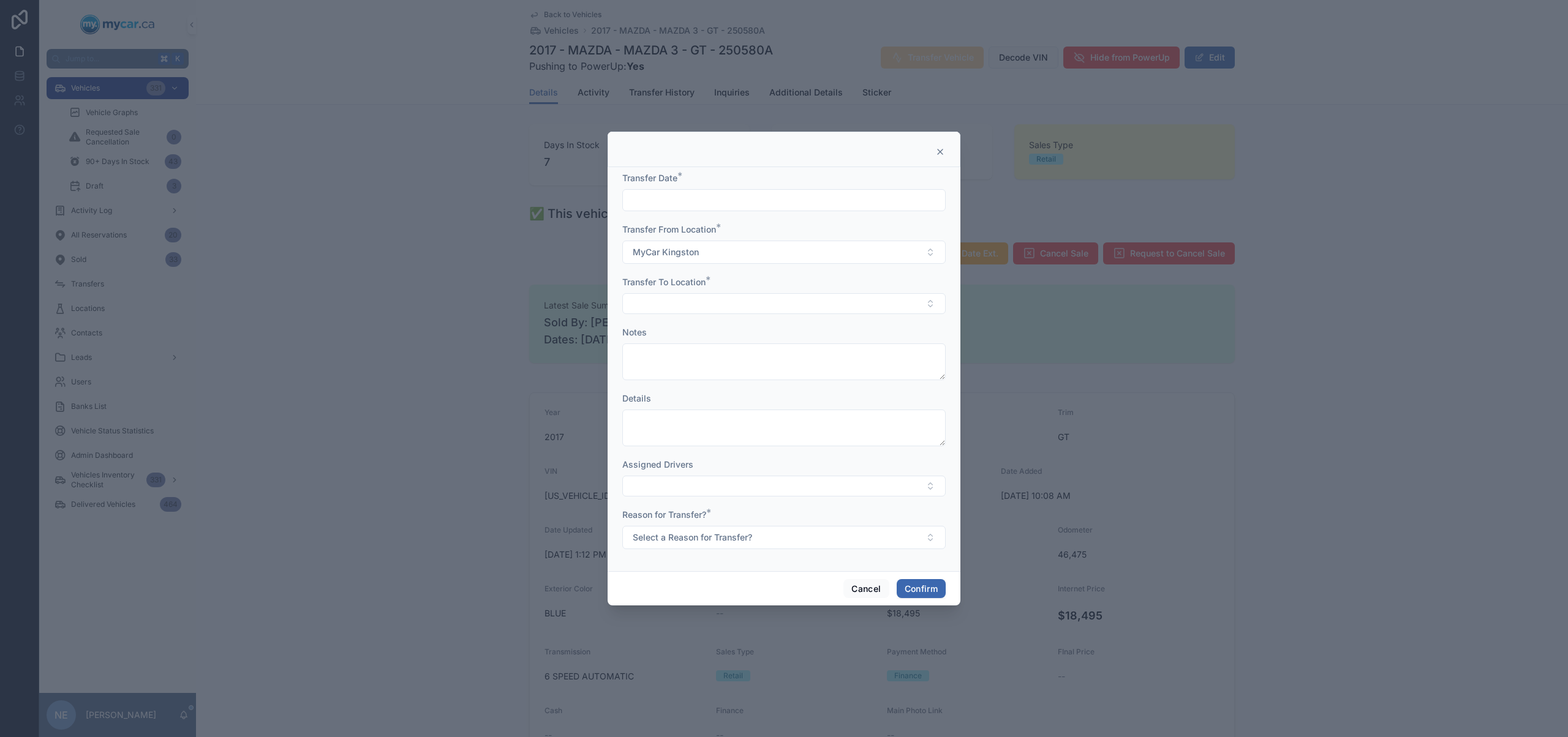
click at [749, 203] on input "text" at bounding box center [784, 200] width 322 height 17
click at [759, 357] on button "12" at bounding box center [762, 356] width 22 height 22
type input "*********"
click at [642, 312] on button "Select Button" at bounding box center [784, 303] width 323 height 21
click at [695, 416] on div "MyCar Central" at bounding box center [783, 410] width 317 height 20
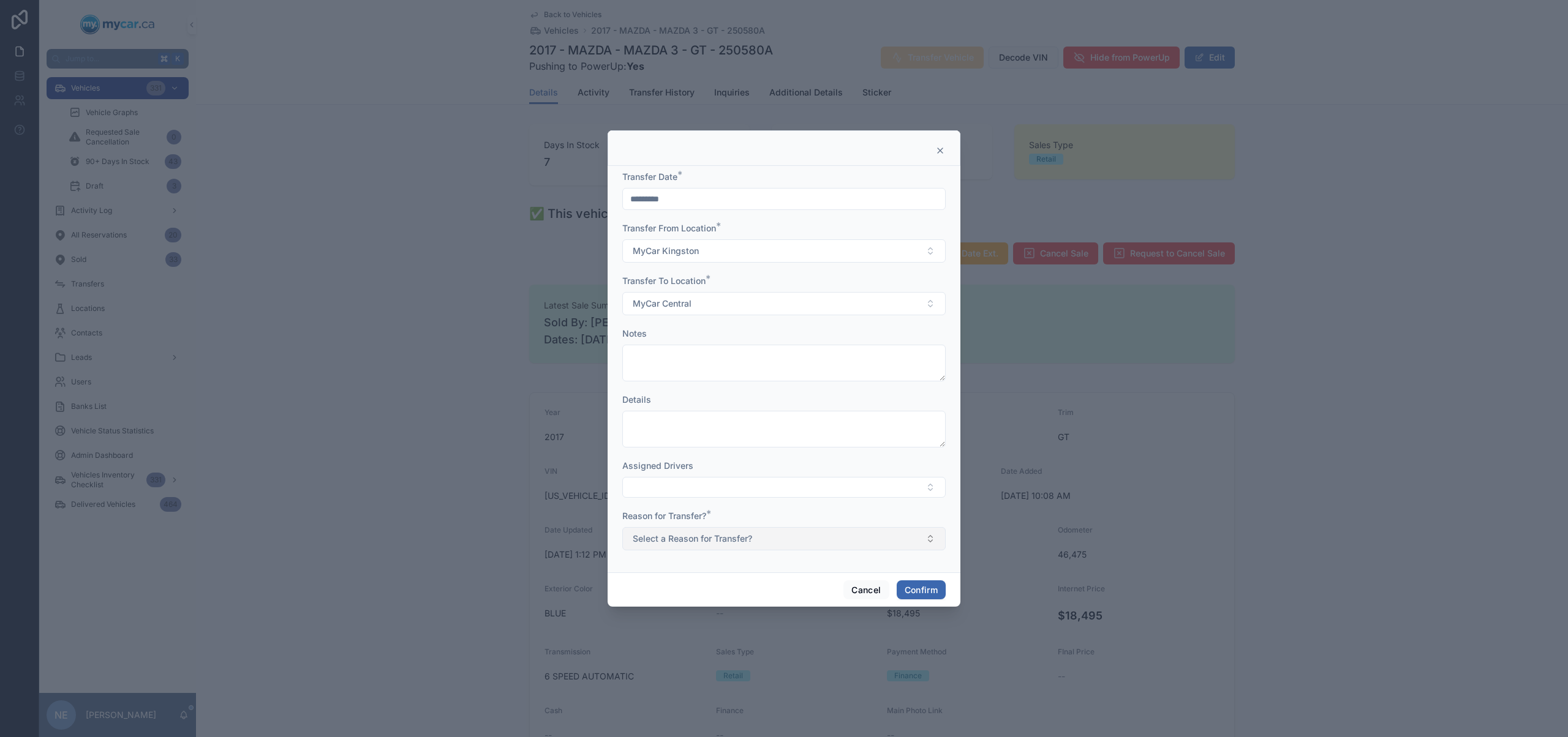
click at [725, 538] on span "Select a Reason for Transfer?" at bounding box center [692, 538] width 119 height 12
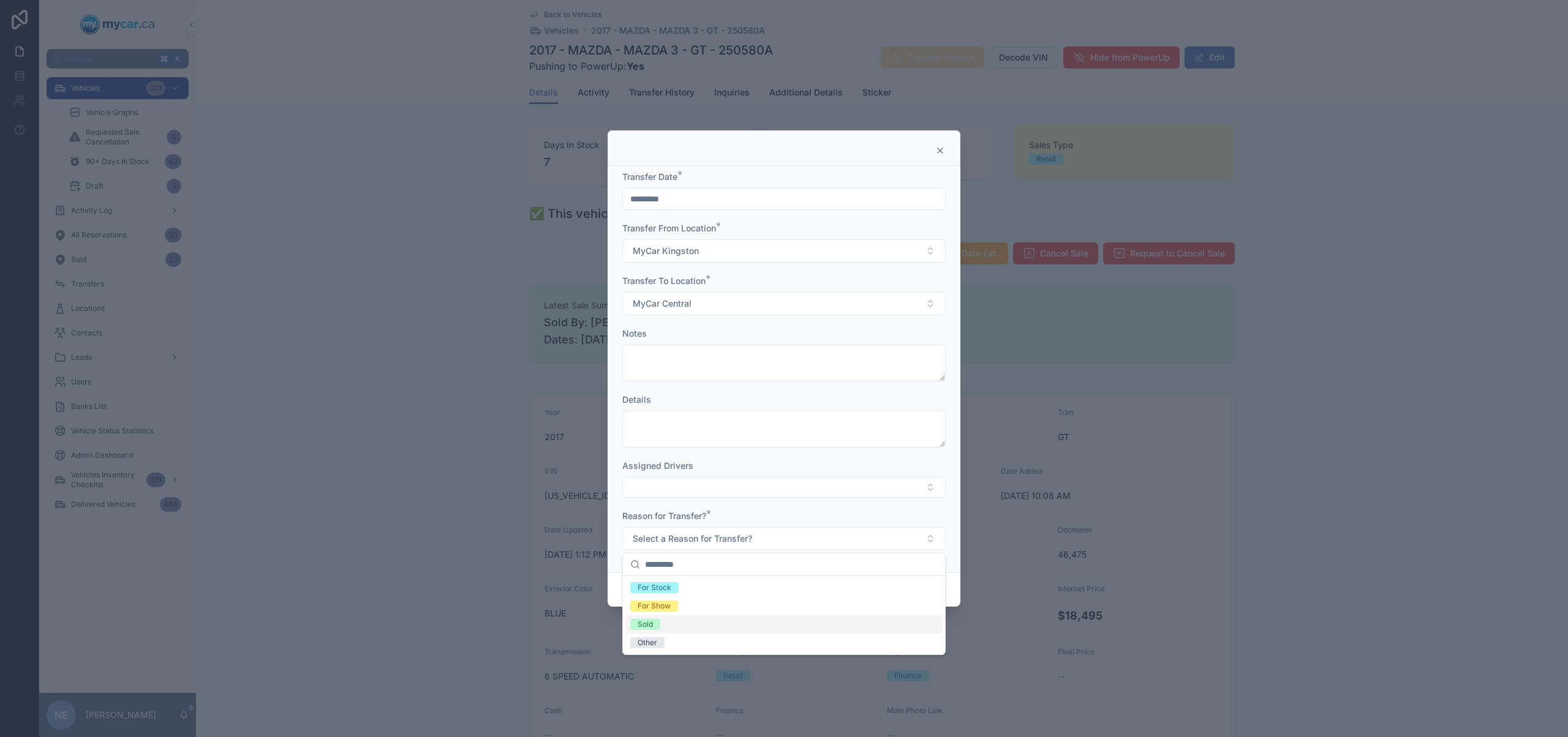
drag, startPoint x: 704, startPoint y: 620, endPoint x: 747, endPoint y: 590, distance: 52.4
click at [705, 620] on div "Sold" at bounding box center [783, 624] width 317 height 18
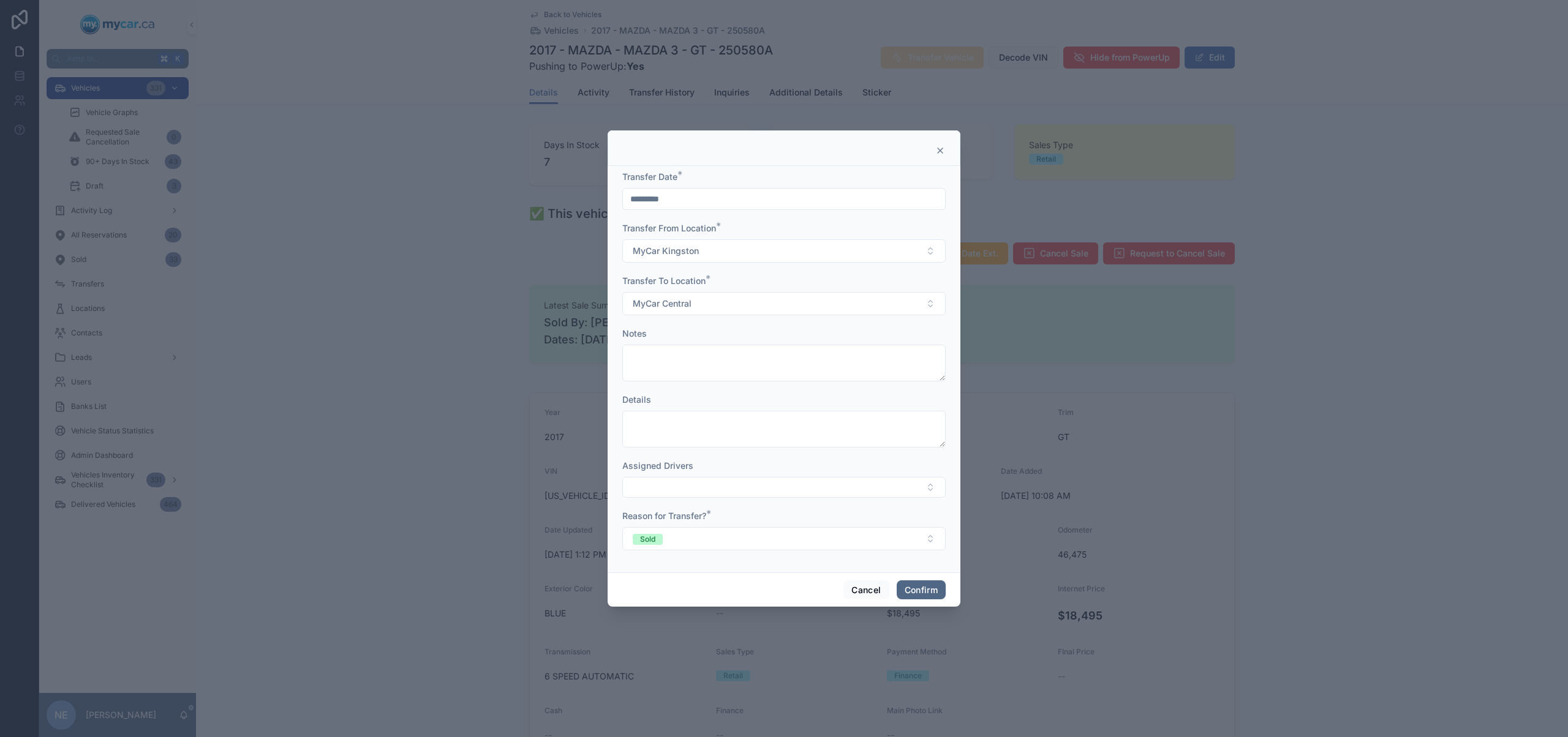
click at [923, 590] on button "Confirm" at bounding box center [921, 590] width 49 height 20
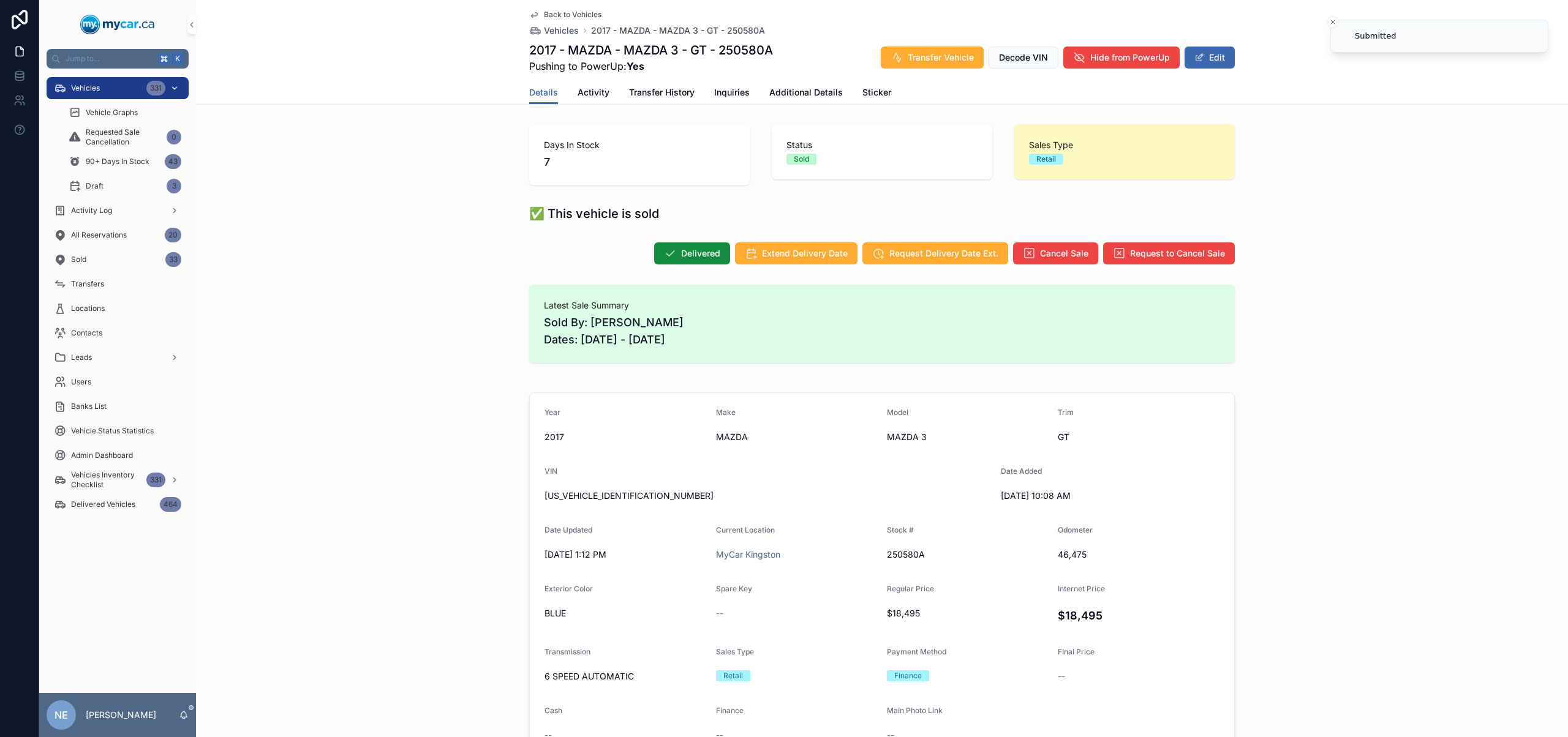
click at [130, 86] on div "Vehicles 331" at bounding box center [117, 88] width 127 height 20
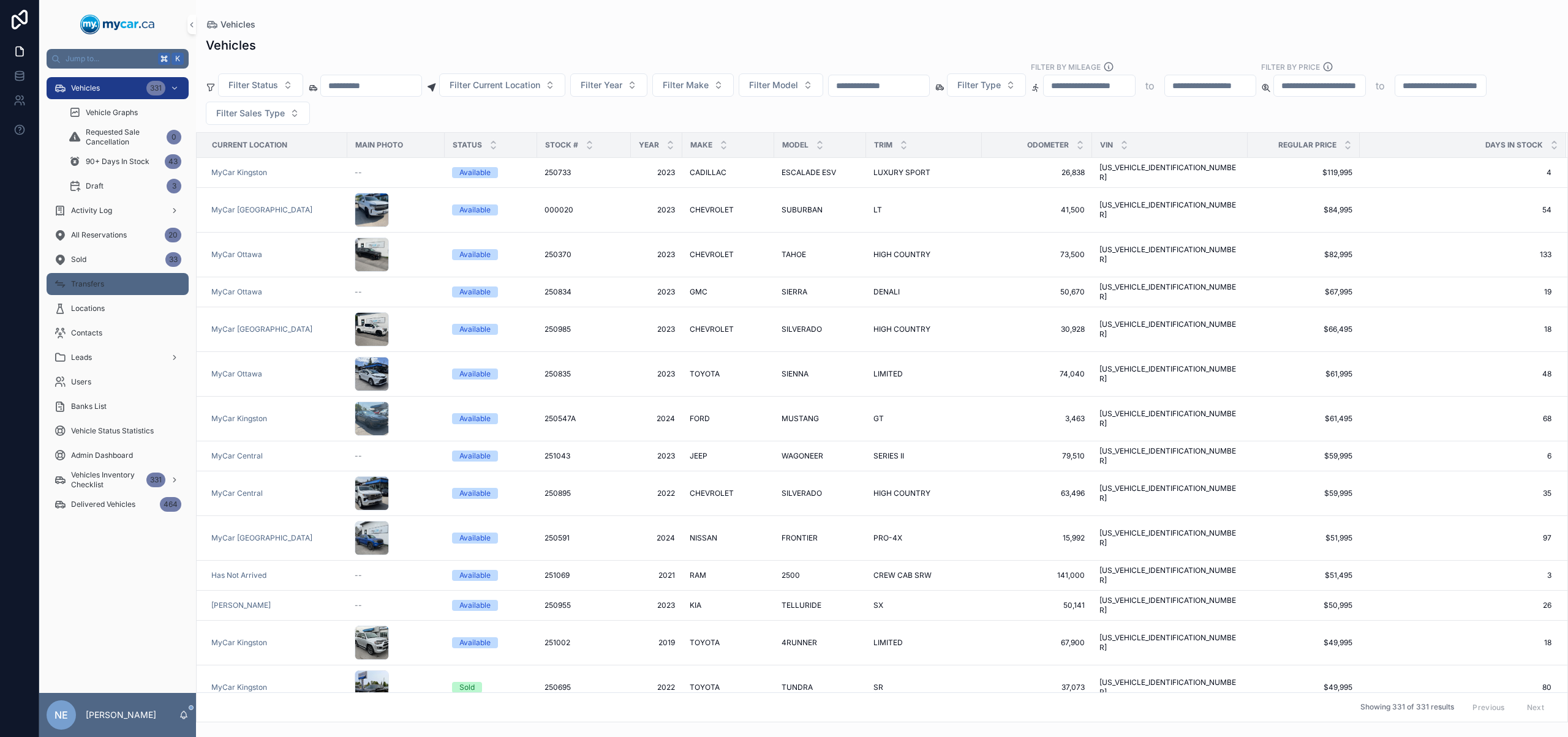
click at [155, 286] on div "Transfers" at bounding box center [117, 283] width 127 height 20
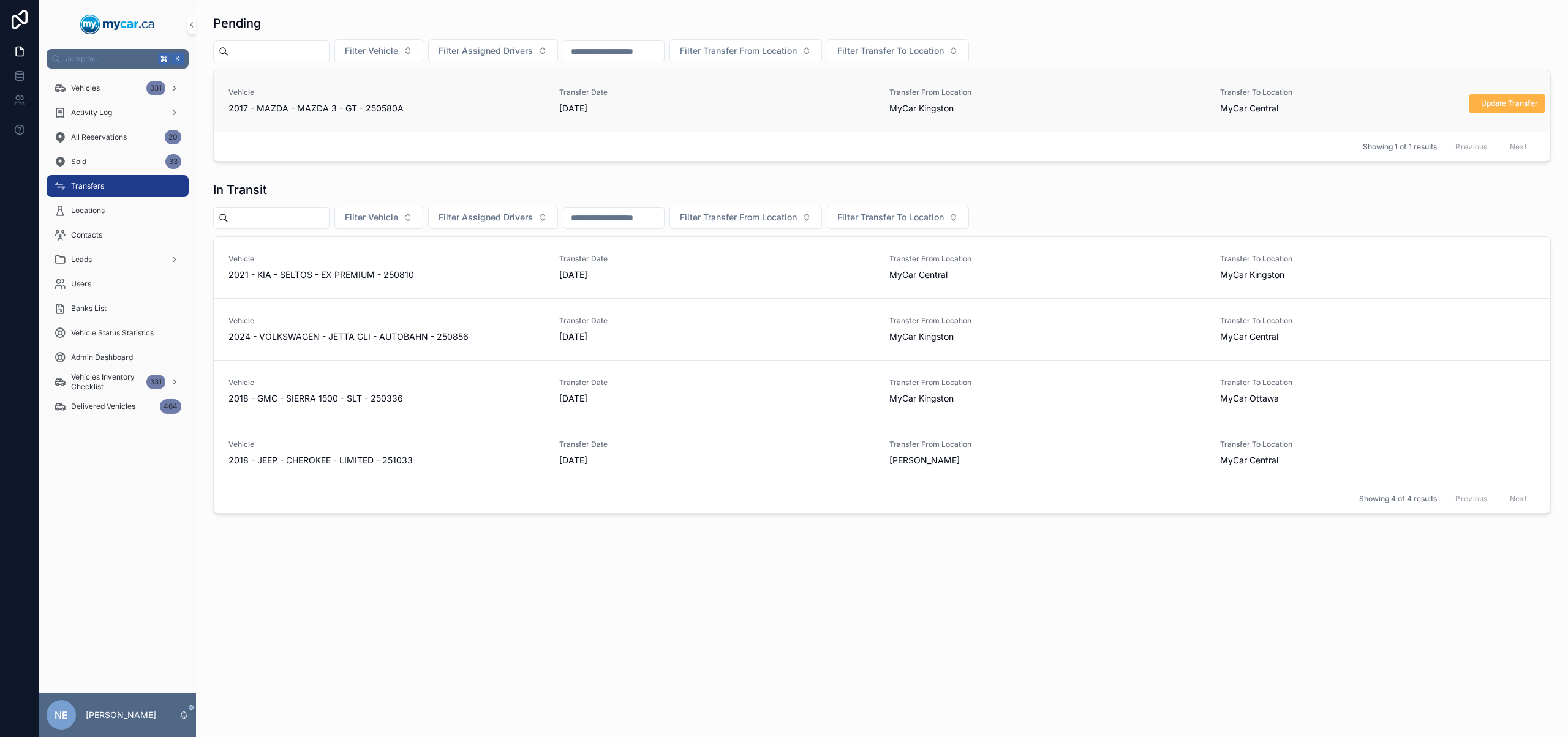
click at [1510, 111] on button "Update Transfer" at bounding box center [1507, 103] width 77 height 20
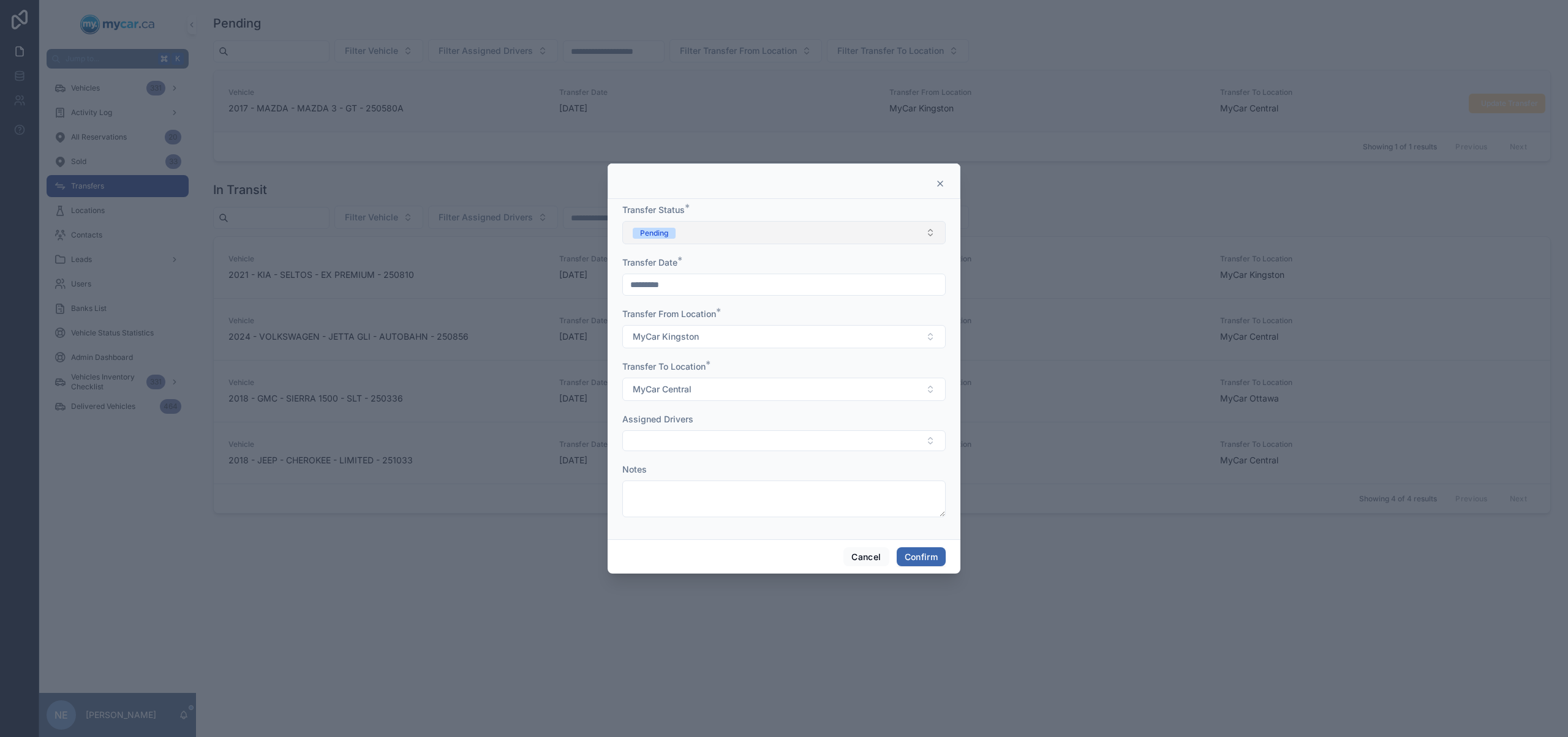
click at [724, 228] on button "Pending" at bounding box center [784, 232] width 323 height 23
click at [728, 294] on div "In Transit" at bounding box center [783, 300] width 317 height 18
click at [919, 556] on button "Confirm" at bounding box center [921, 556] width 49 height 20
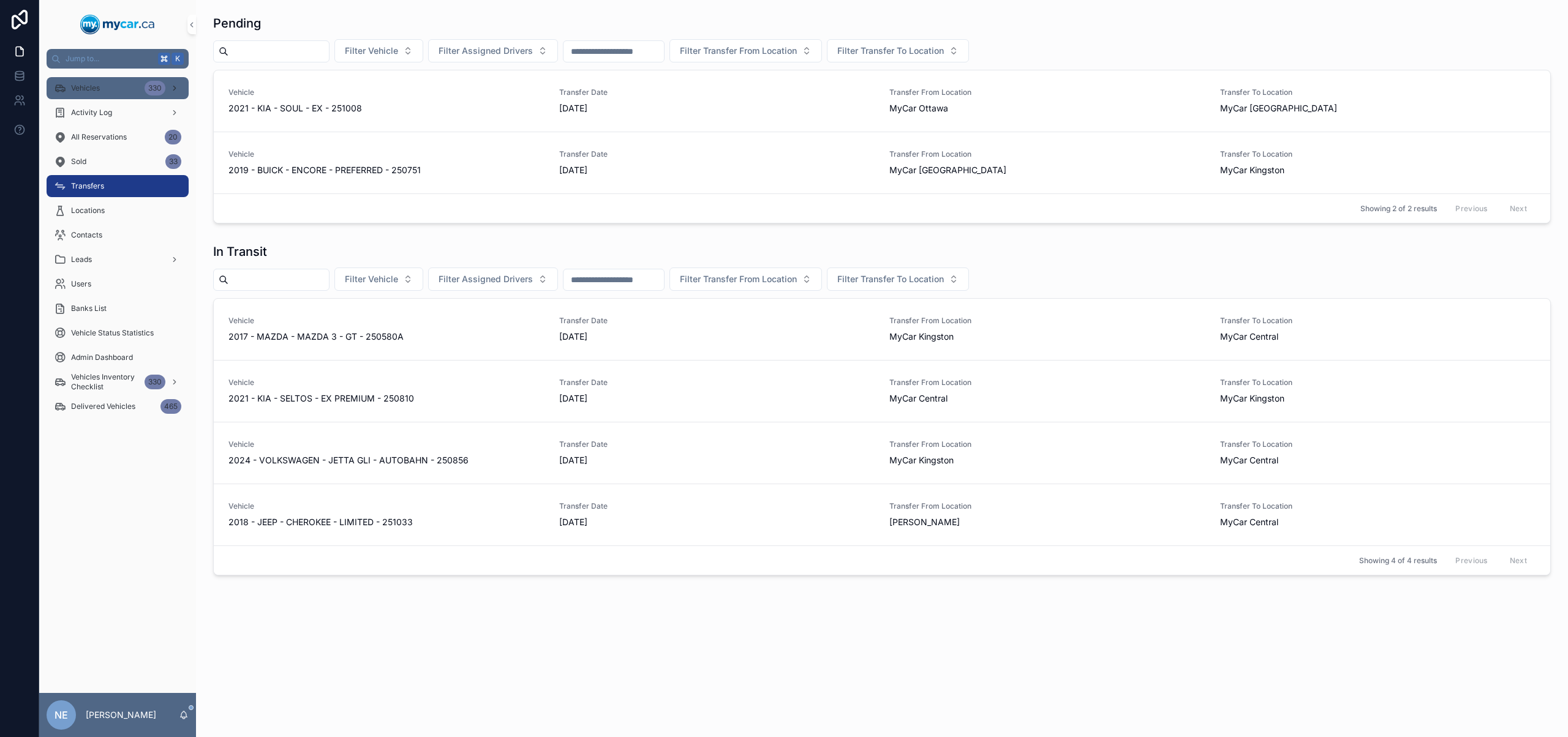
click at [110, 87] on div "Vehicles 330" at bounding box center [117, 88] width 127 height 20
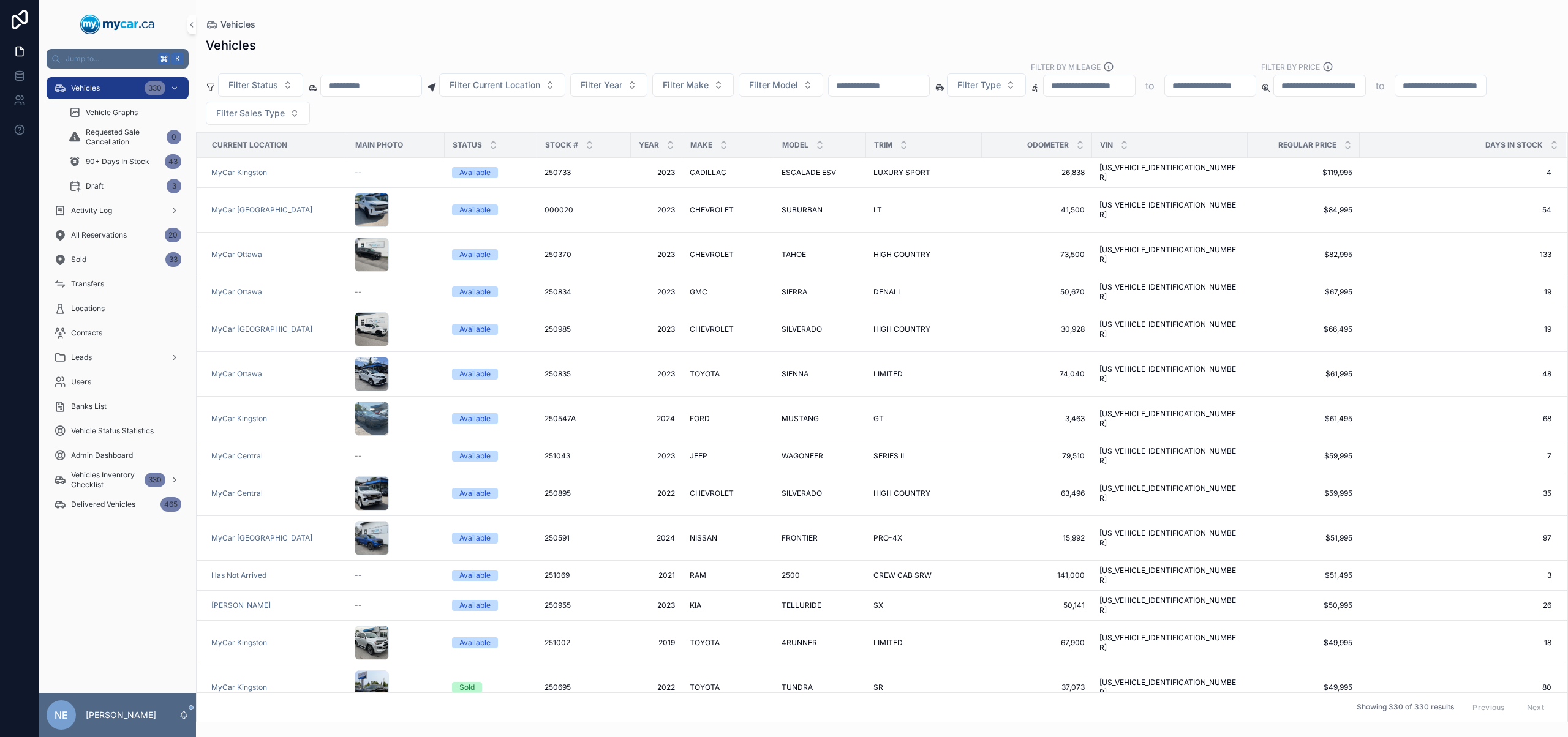
click at [911, 92] on input "scrollable content" at bounding box center [879, 86] width 100 height 17
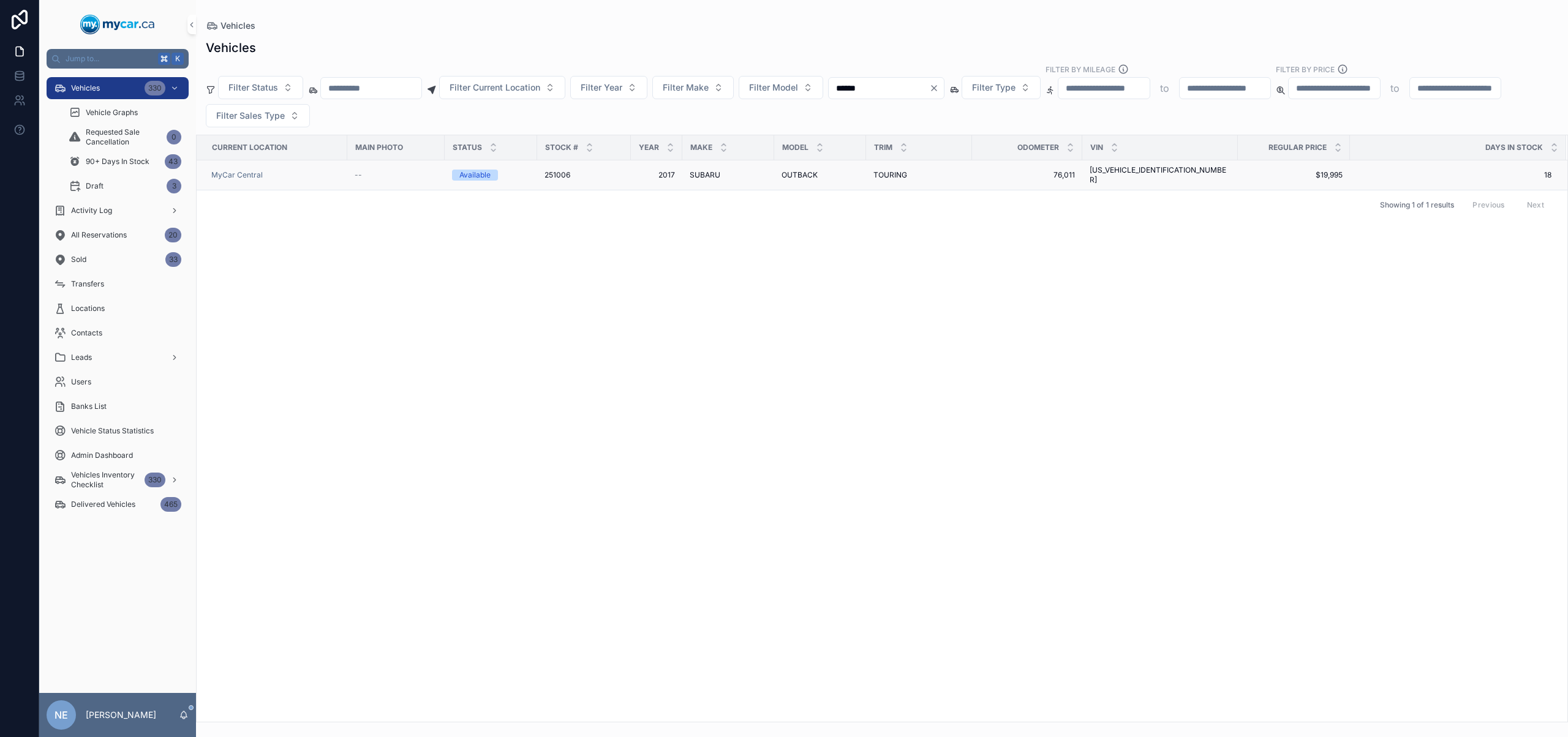
type input "******"
click at [883, 172] on span "TOURING" at bounding box center [889, 175] width 34 height 10
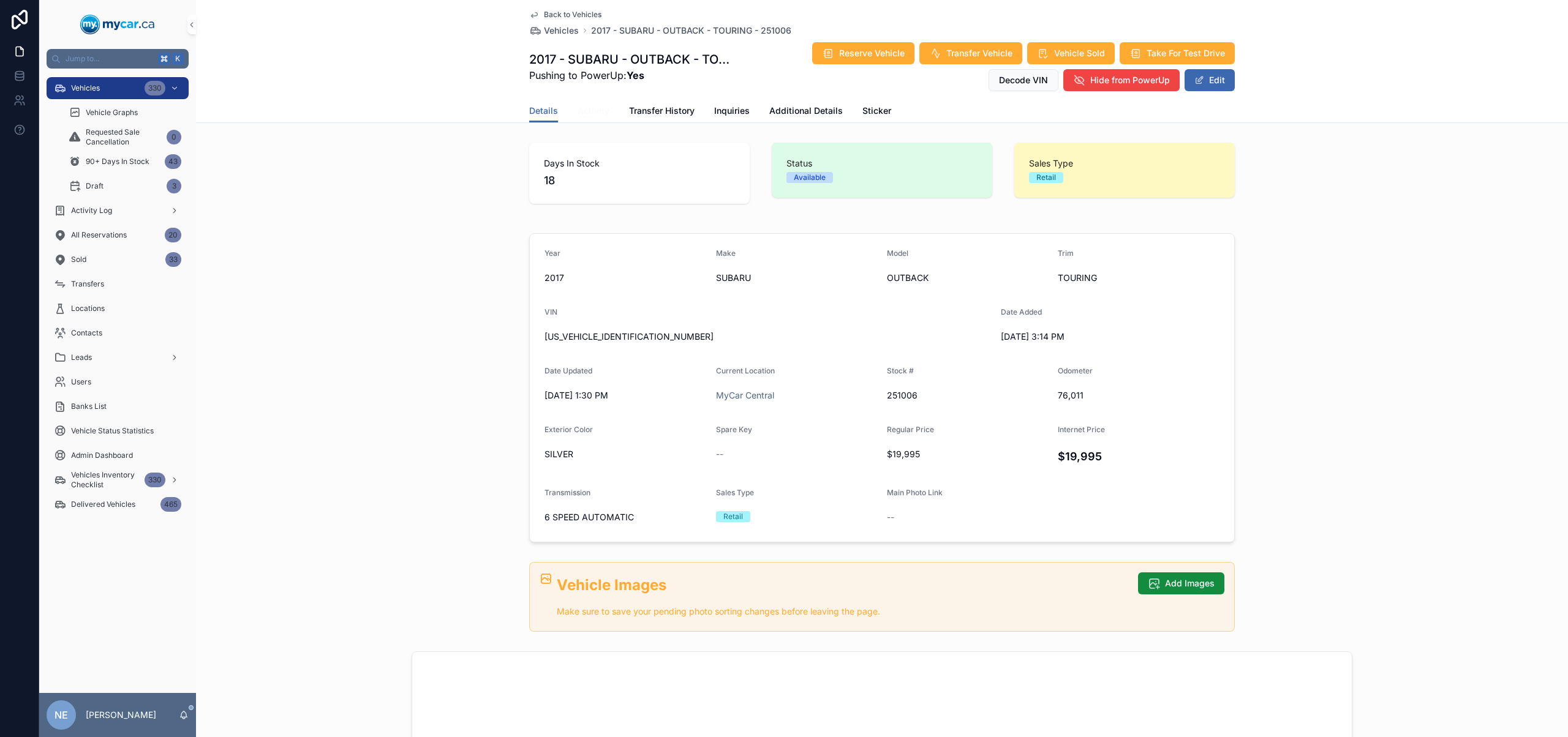
click at [586, 114] on span "Activity" at bounding box center [593, 111] width 32 height 12
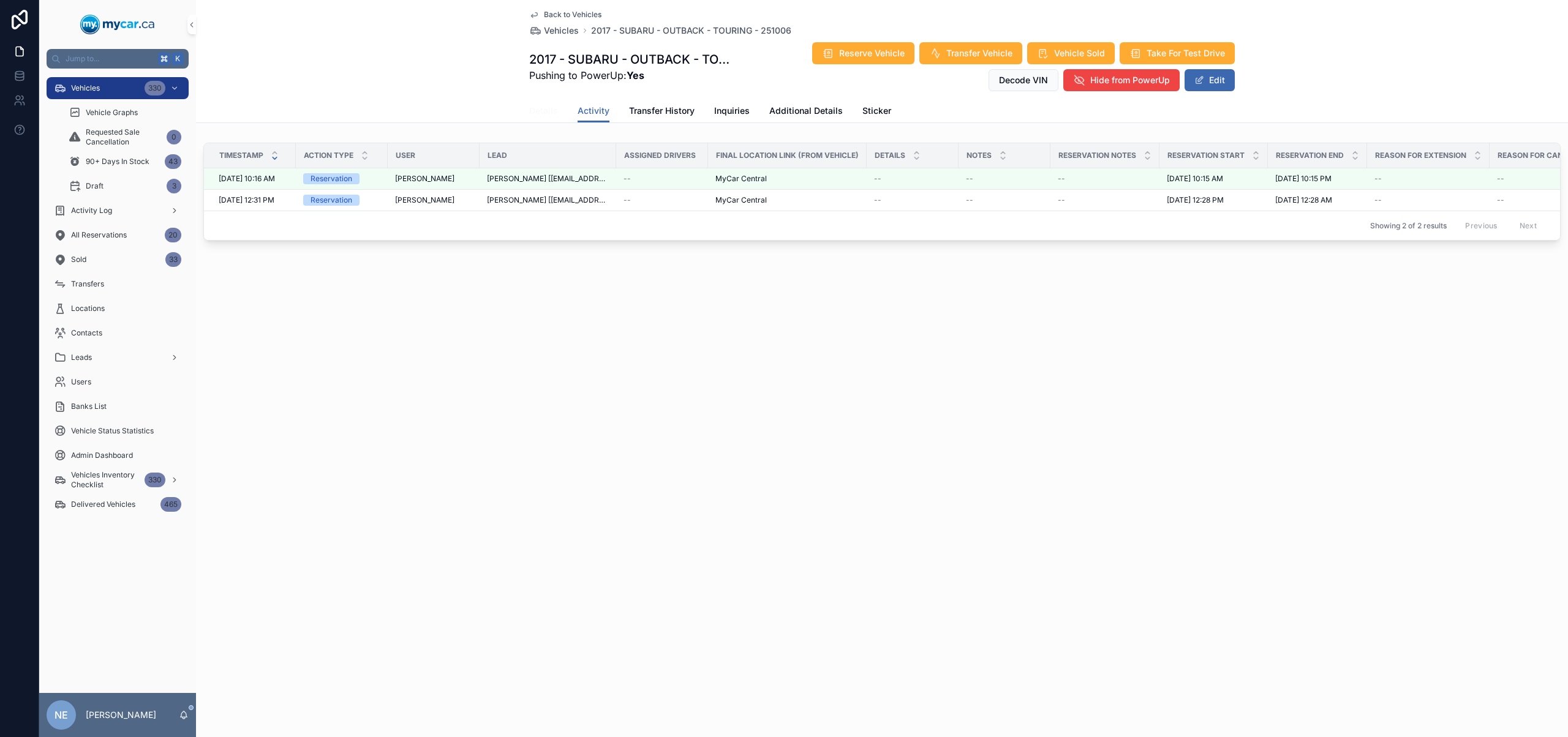
click at [554, 120] on link "Details" at bounding box center [543, 111] width 29 height 24
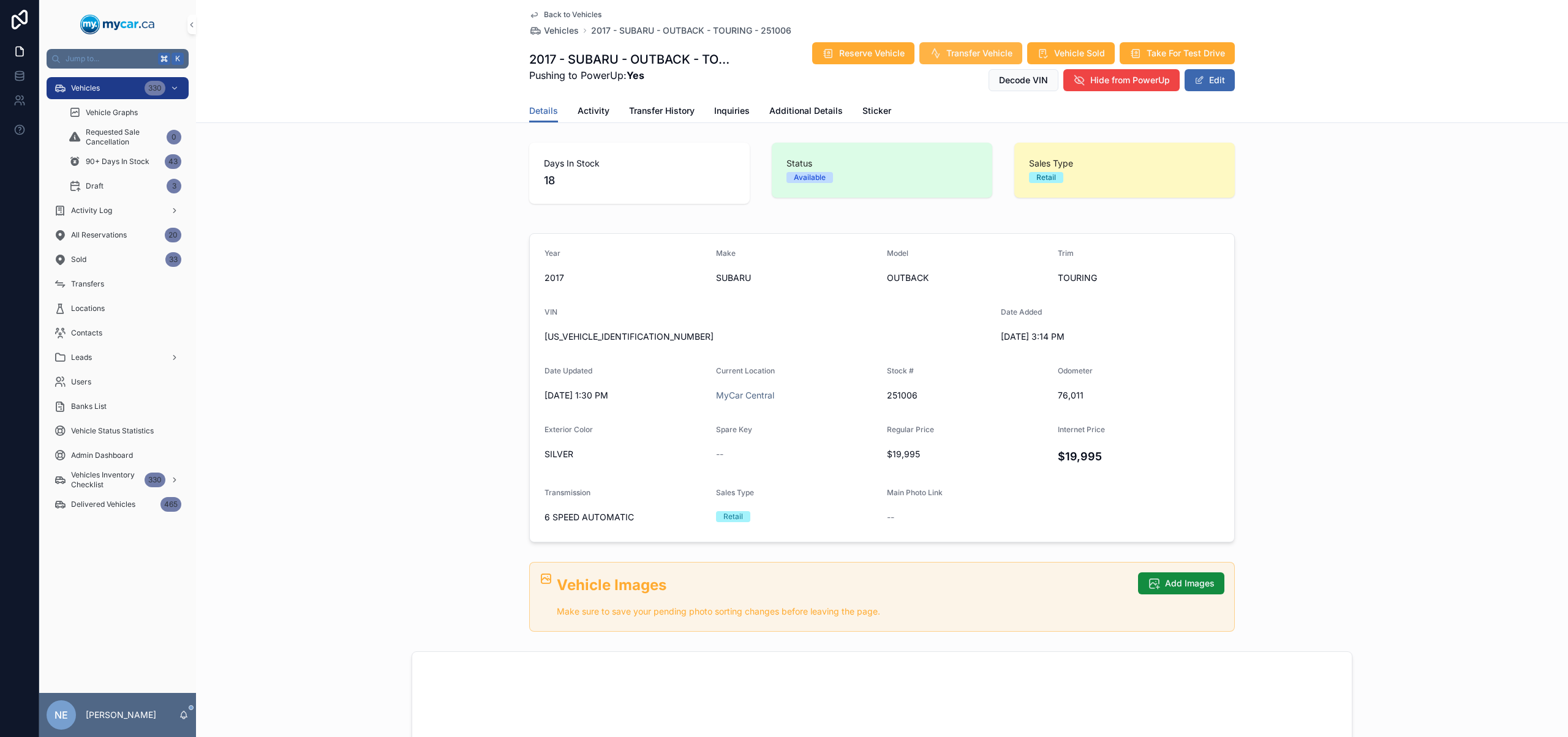
click at [974, 56] on span "Transfer Vehicle" at bounding box center [979, 54] width 67 height 12
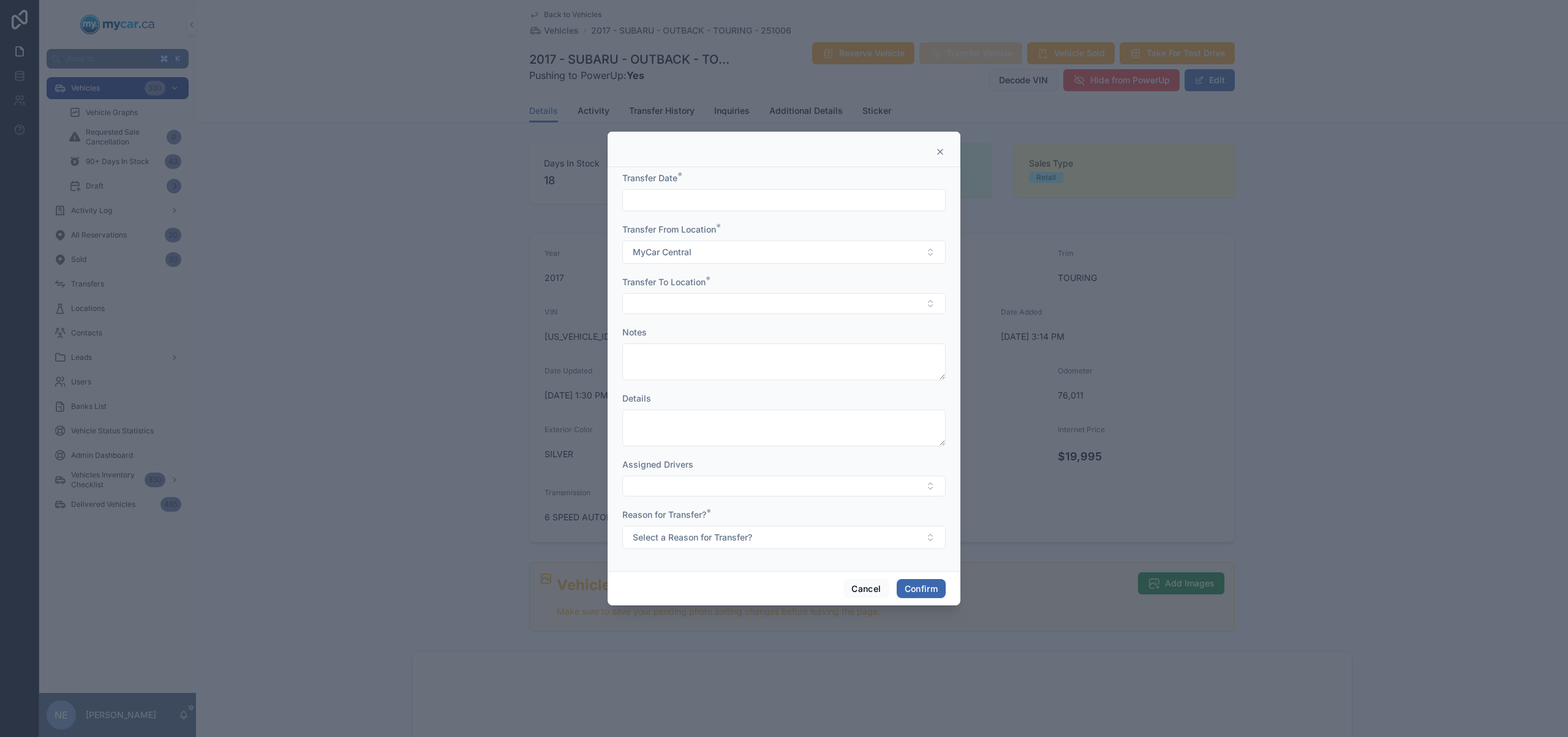
click at [711, 199] on input "text" at bounding box center [784, 200] width 322 height 17
click at [765, 351] on button "12" at bounding box center [762, 356] width 22 height 22
type input "*********"
click at [657, 296] on button "Select Button" at bounding box center [784, 303] width 323 height 21
click at [693, 414] on div "MyCar Ottawa" at bounding box center [783, 410] width 317 height 20
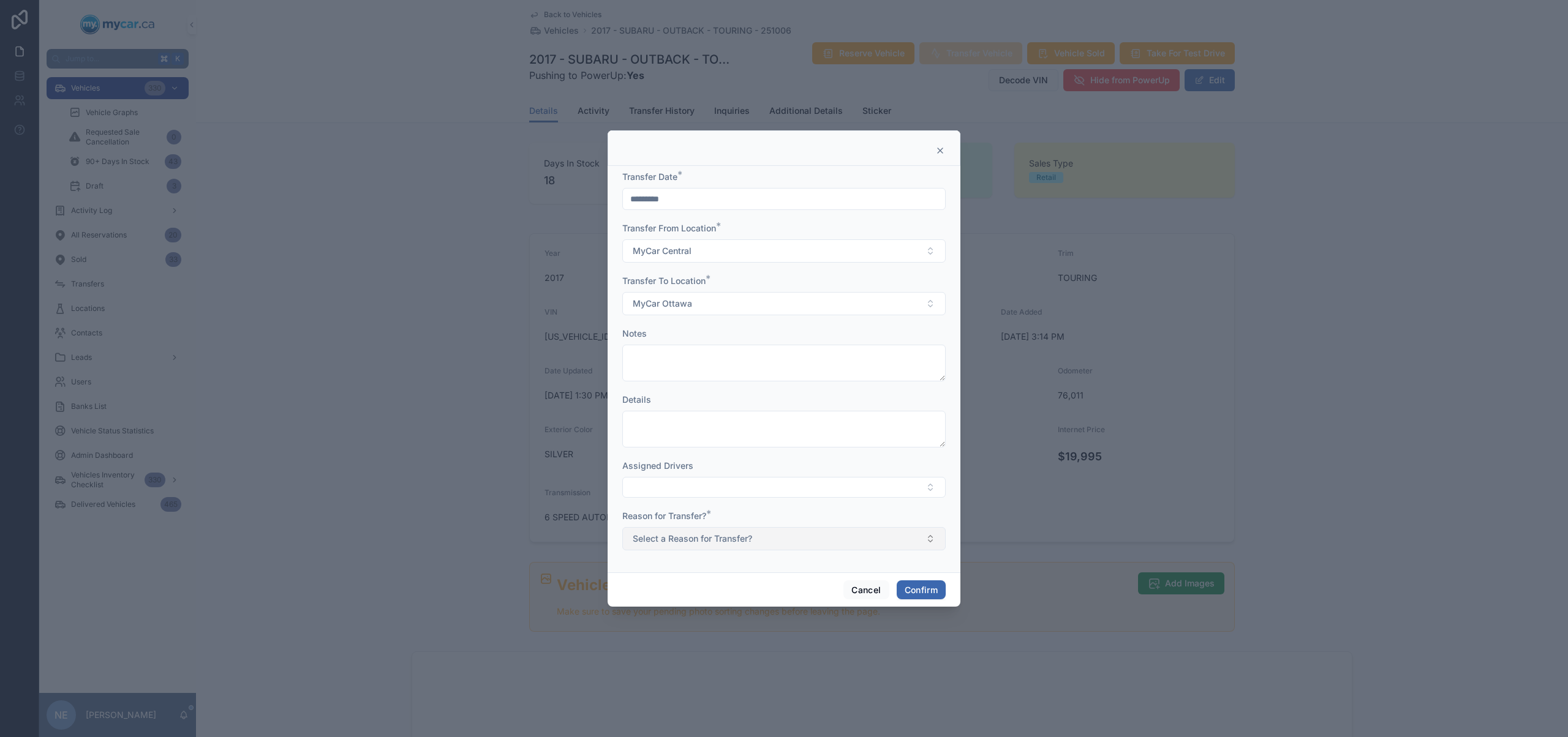
click at [691, 540] on span "Select a Reason for Transfer?" at bounding box center [692, 538] width 119 height 12
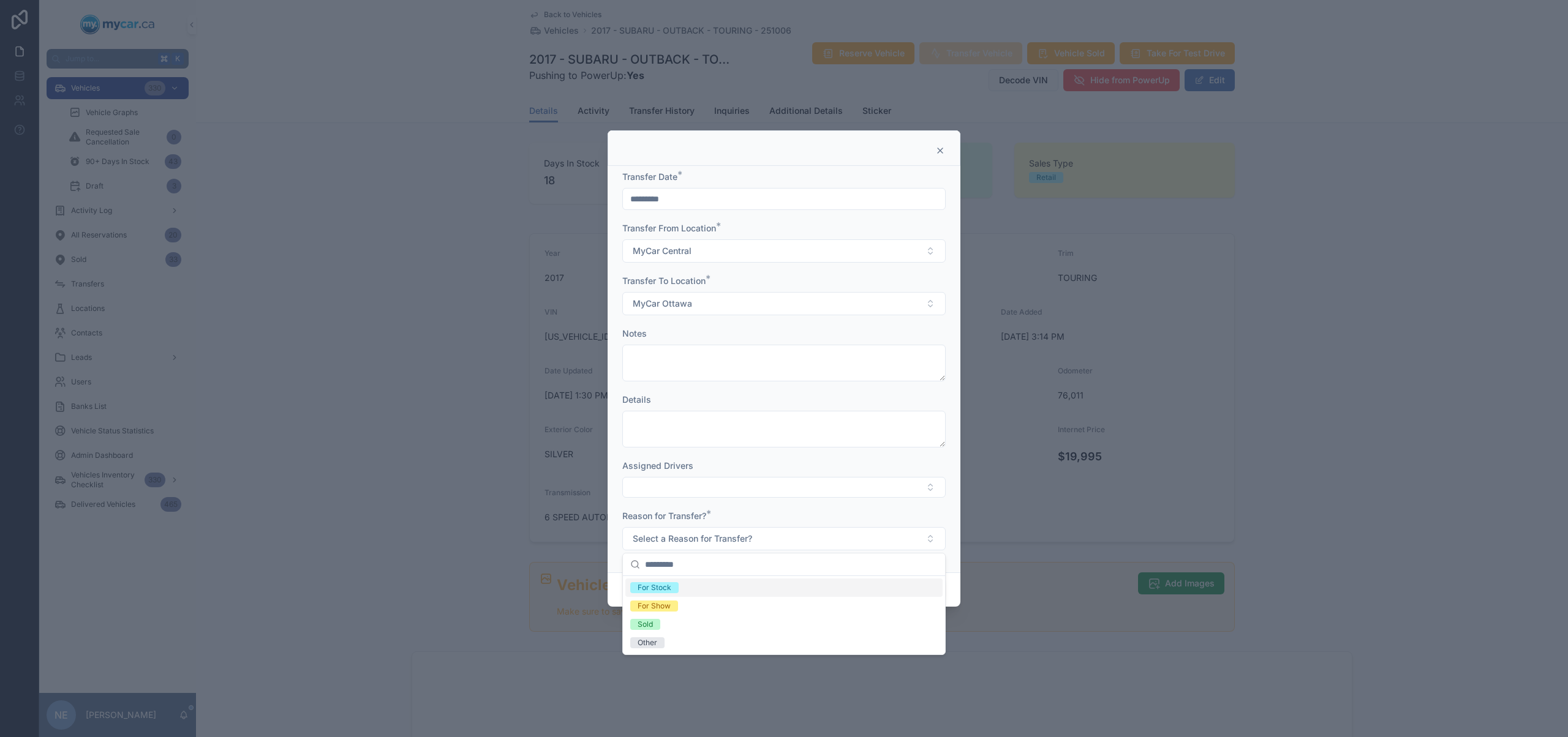
click at [682, 587] on div "For Stock" at bounding box center [783, 588] width 317 height 18
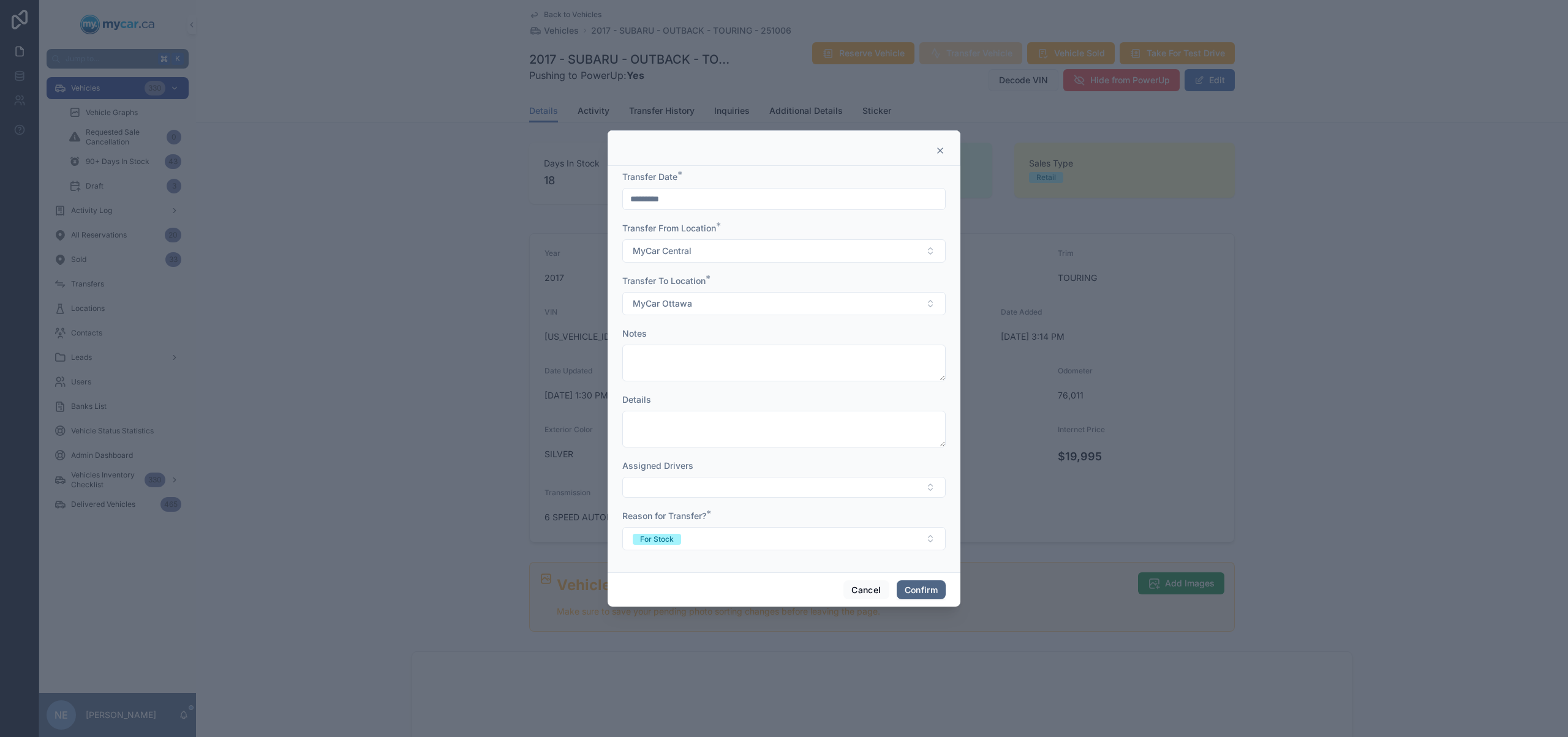
click at [921, 596] on button "Confirm" at bounding box center [921, 590] width 49 height 20
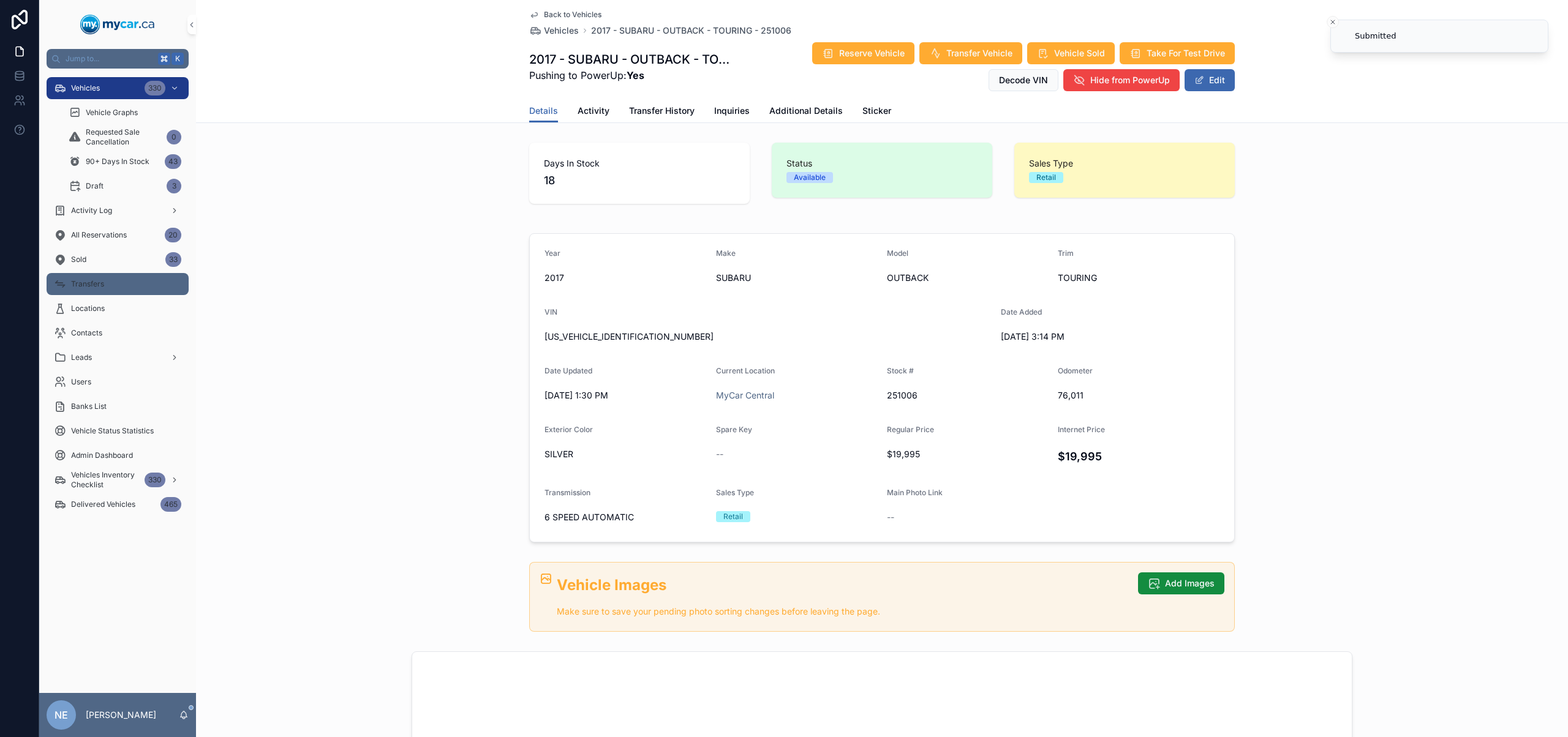
click at [139, 289] on div "Transfers" at bounding box center [117, 283] width 127 height 20
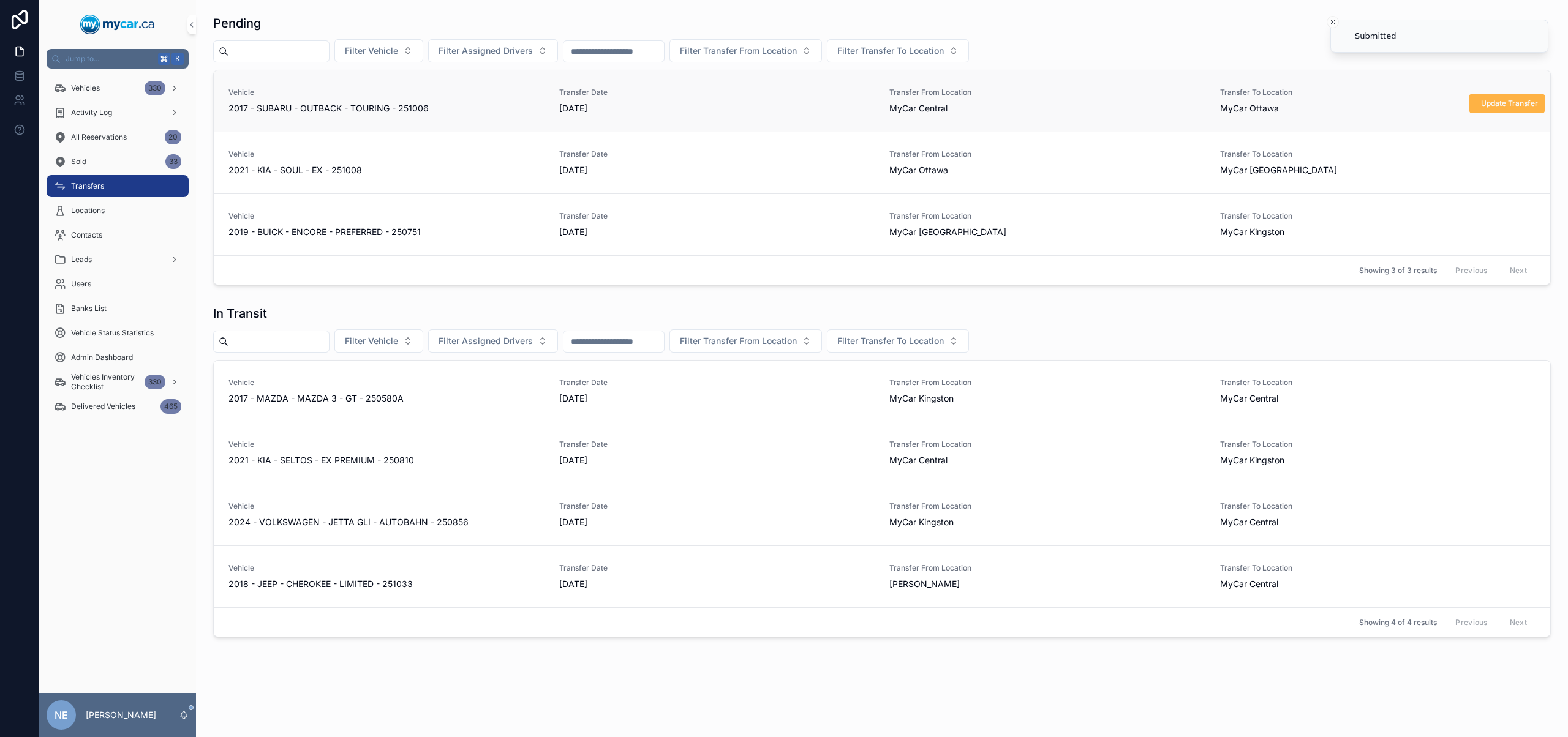
click at [1481, 104] on span "Update Transfer" at bounding box center [1509, 103] width 57 height 10
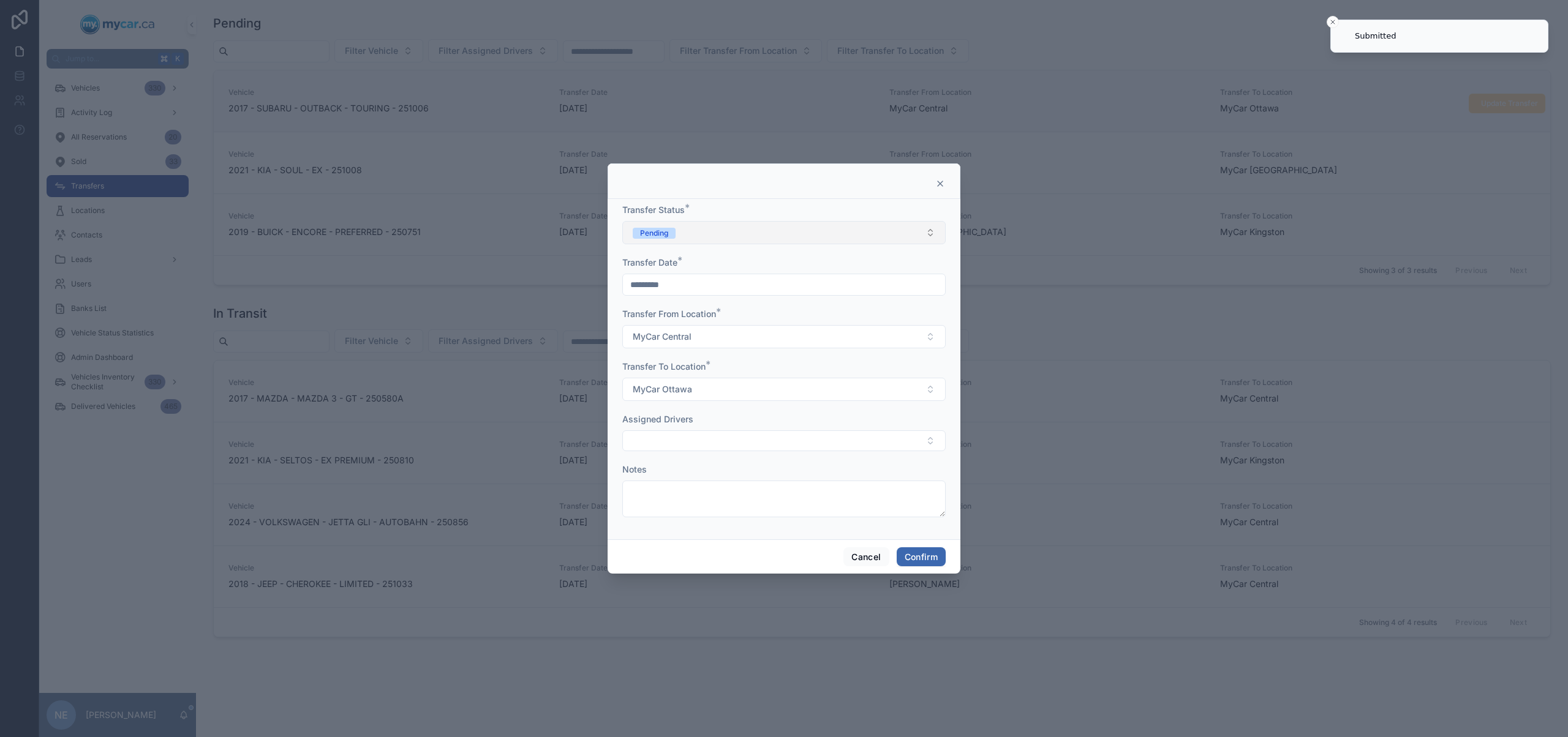
click at [735, 228] on button "Pending" at bounding box center [784, 232] width 323 height 23
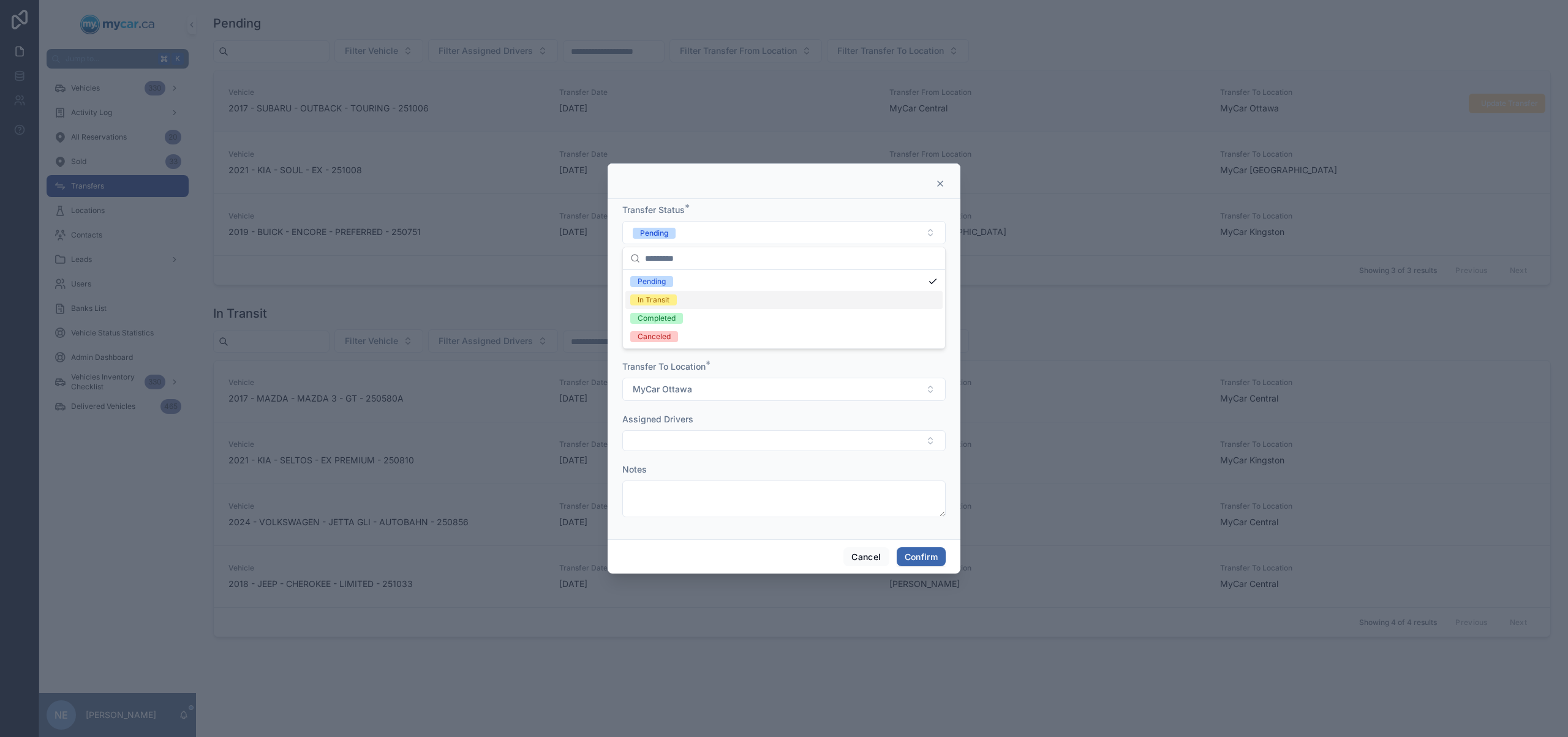
click at [673, 295] on span "In Transit" at bounding box center [653, 300] width 47 height 11
click at [929, 556] on button "Confirm" at bounding box center [921, 556] width 49 height 20
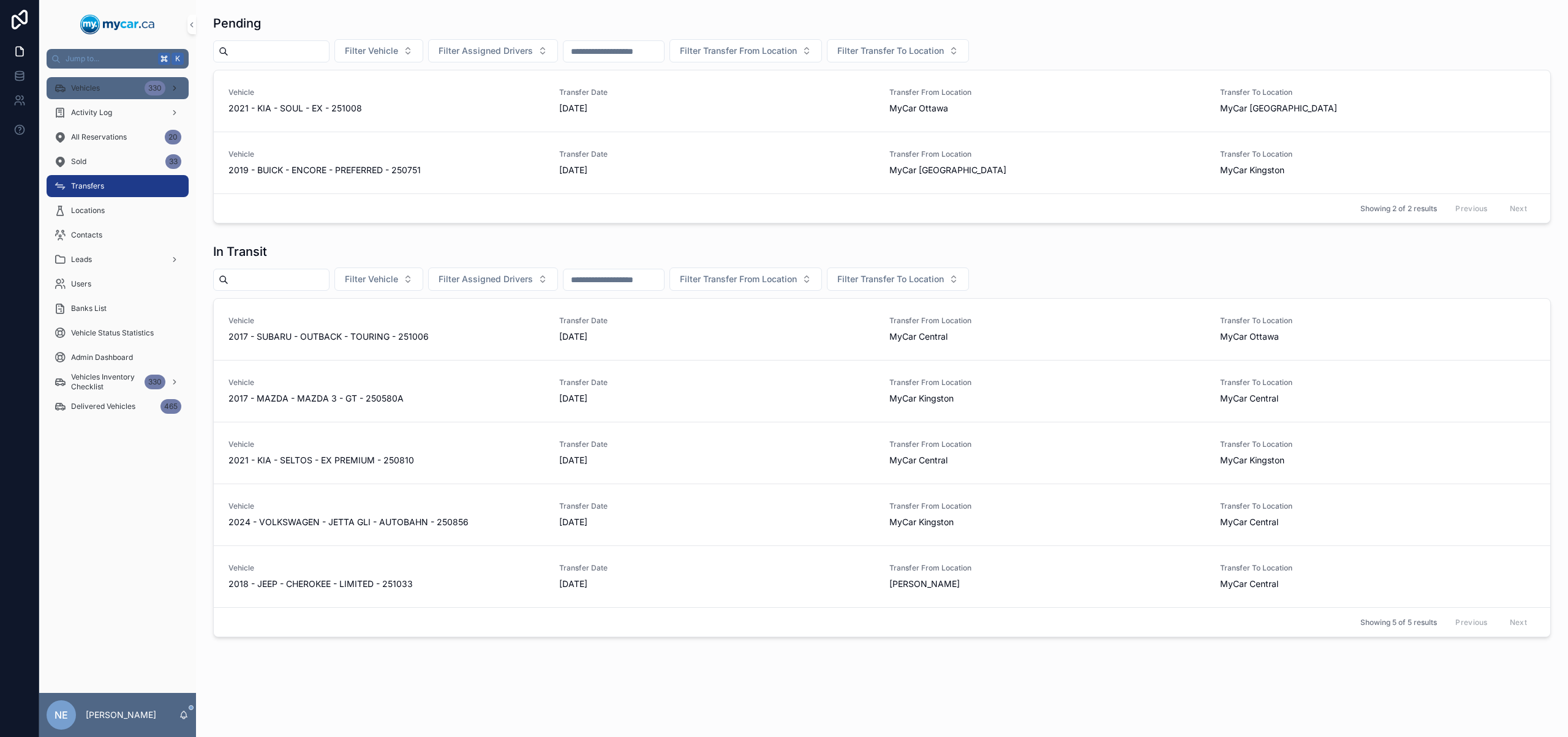
click at [112, 92] on div "Vehicles 330" at bounding box center [117, 88] width 127 height 20
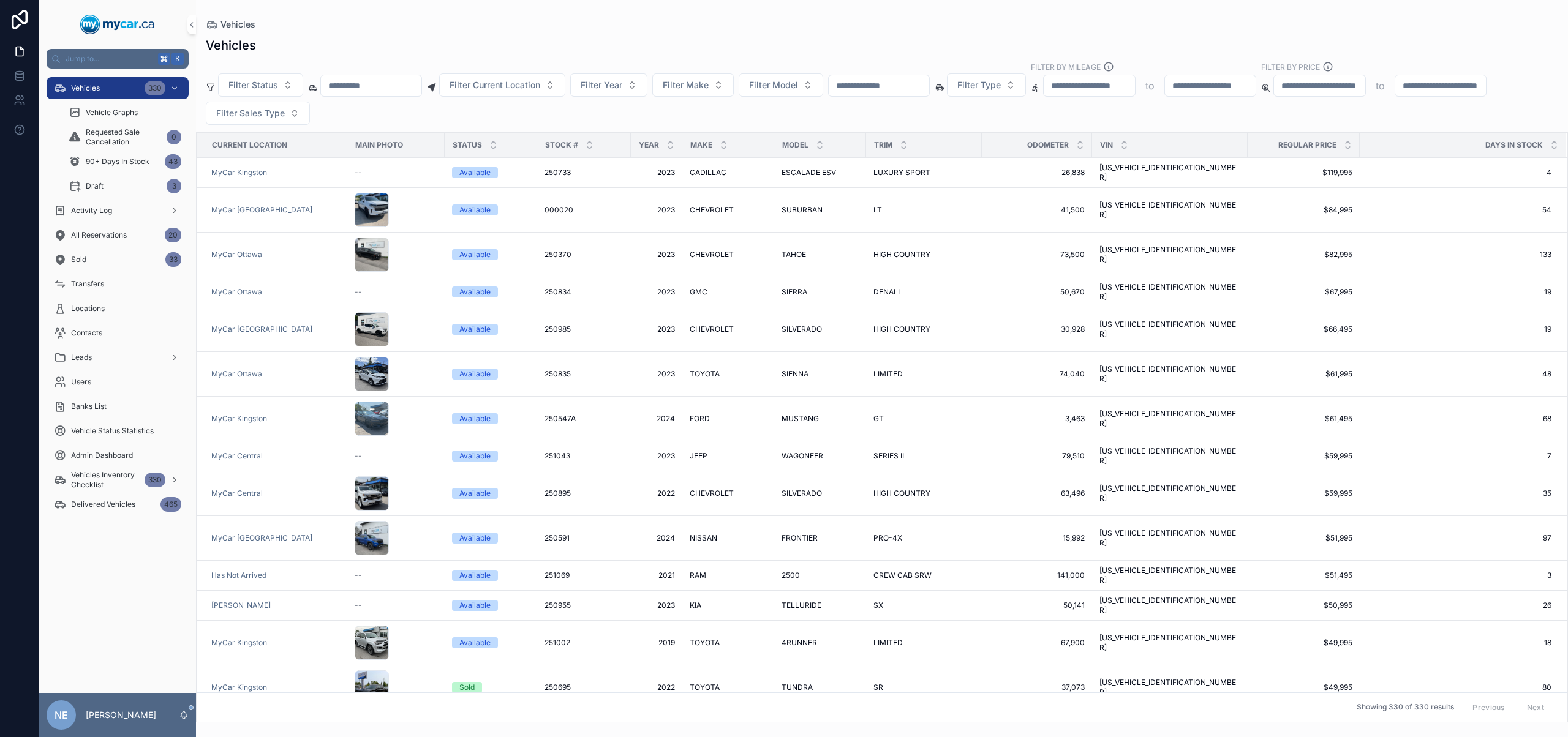
click at [904, 79] on input "scrollable content" at bounding box center [879, 86] width 100 height 17
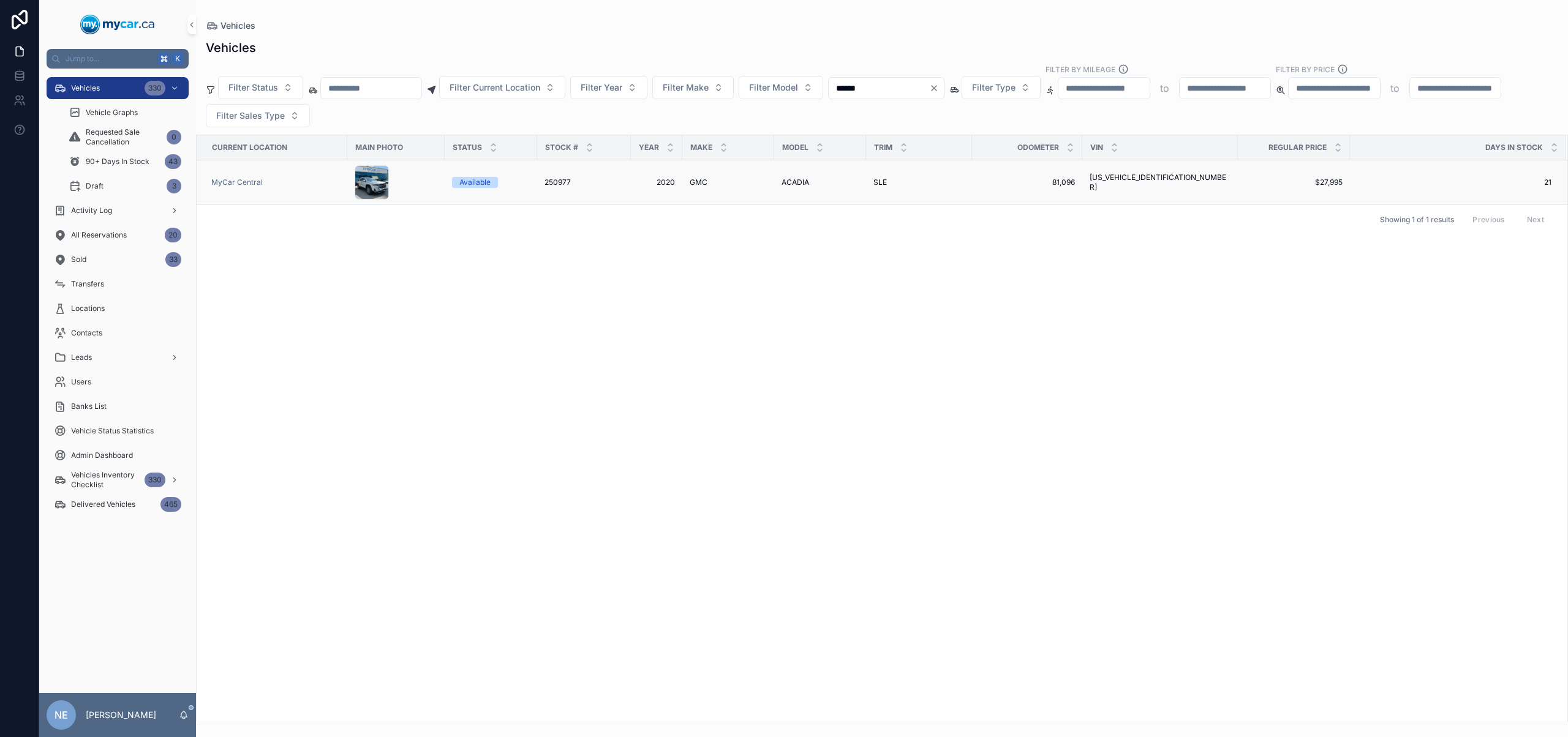
type input "******"
click at [879, 176] on td "SLE SLE" at bounding box center [919, 183] width 106 height 45
click at [909, 181] on div "SLE SLE" at bounding box center [919, 181] width 92 height 10
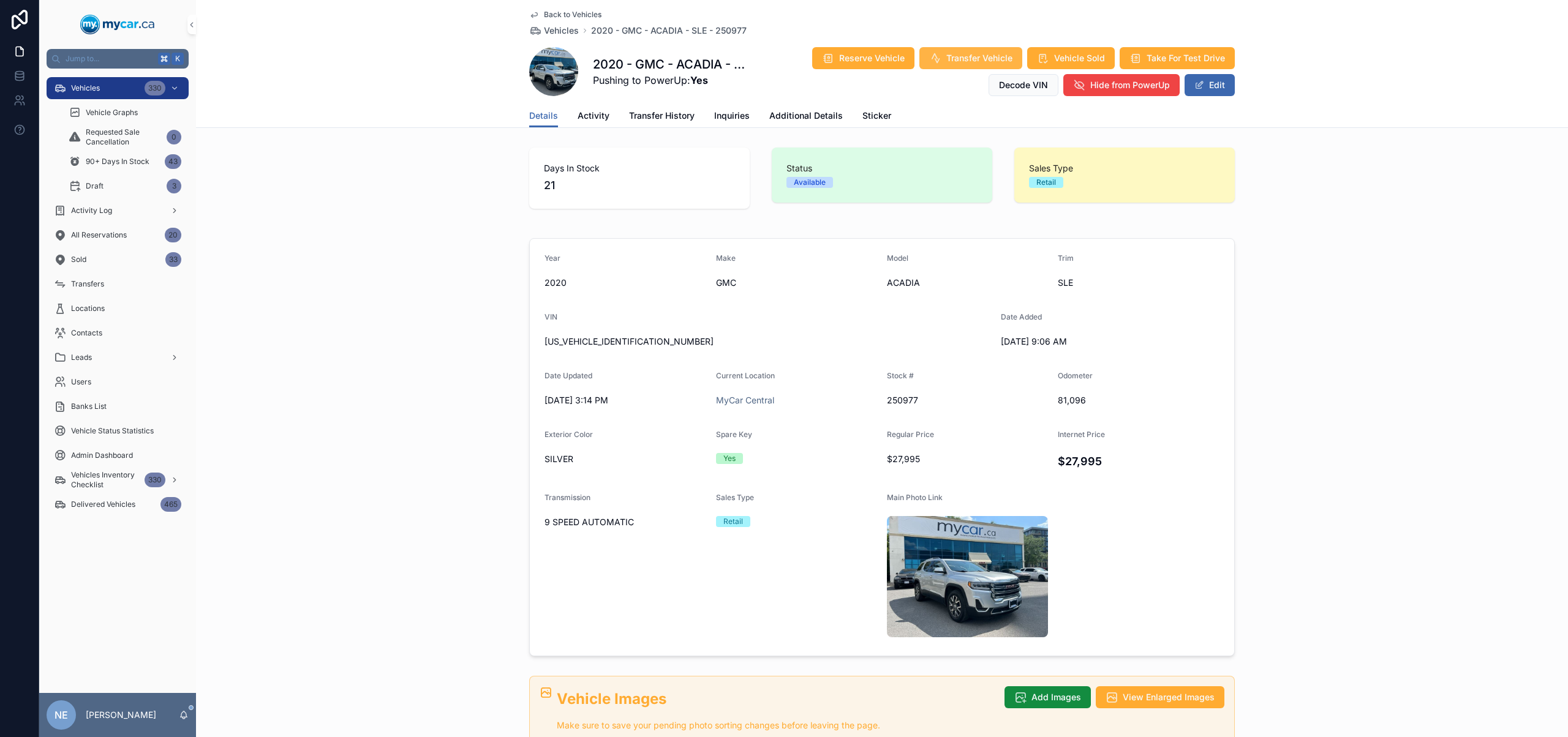
click at [957, 63] on span "Transfer Vehicle" at bounding box center [979, 58] width 67 height 12
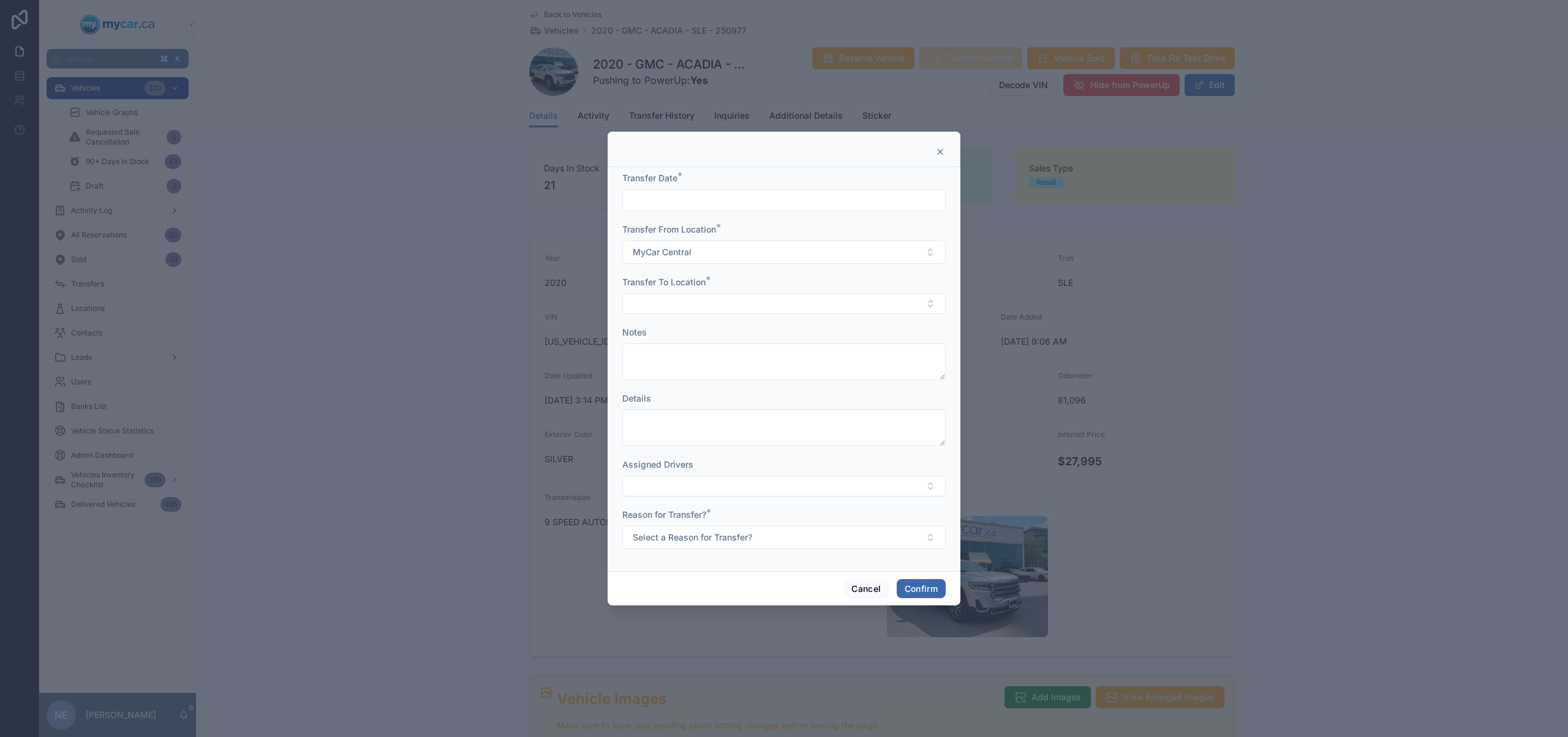
click at [717, 203] on input "text" at bounding box center [784, 200] width 322 height 17
click at [765, 358] on button "12" at bounding box center [762, 356] width 22 height 22
type input "*********"
click at [666, 318] on form "Transfer Date * ********* Transfer From Location * MyCar Central Transfer To Lo…" at bounding box center [784, 366] width 323 height 390
click at [671, 310] on button "Select Button" at bounding box center [784, 303] width 323 height 21
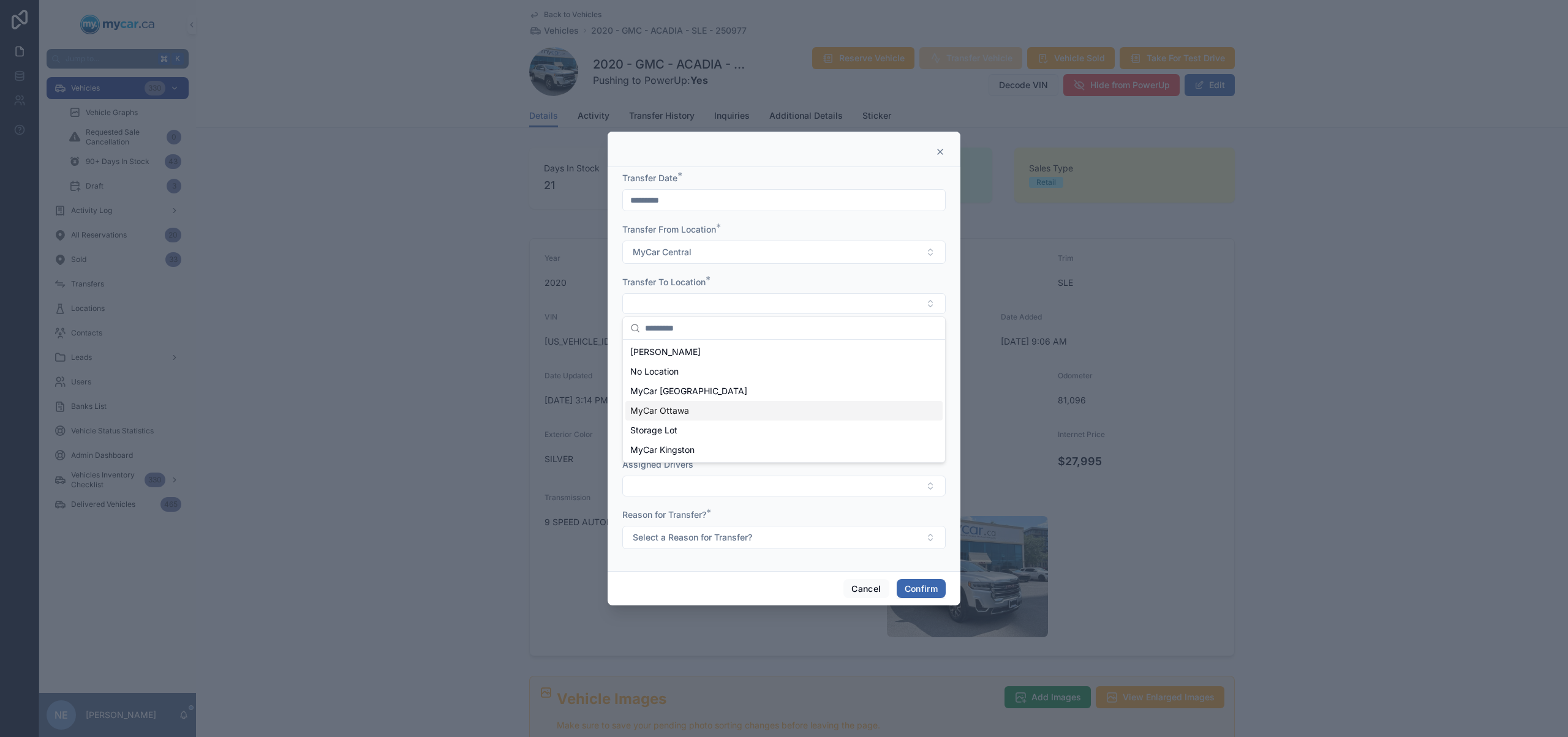
click at [699, 410] on div "MyCar Ottawa" at bounding box center [783, 410] width 317 height 20
click at [723, 545] on button "Select a Reason for Transfer?" at bounding box center [784, 538] width 323 height 23
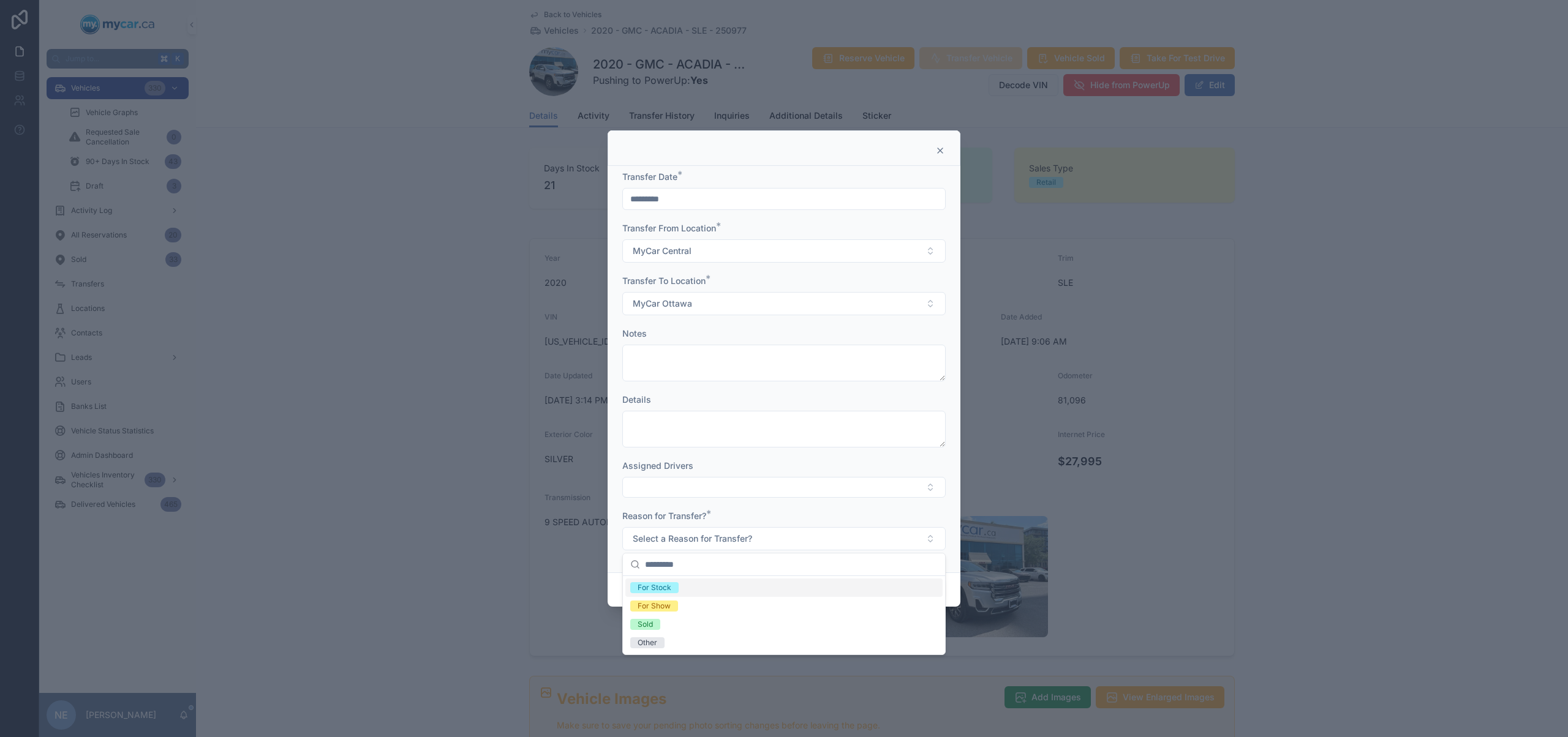
click at [688, 587] on div "For Stock" at bounding box center [783, 588] width 317 height 18
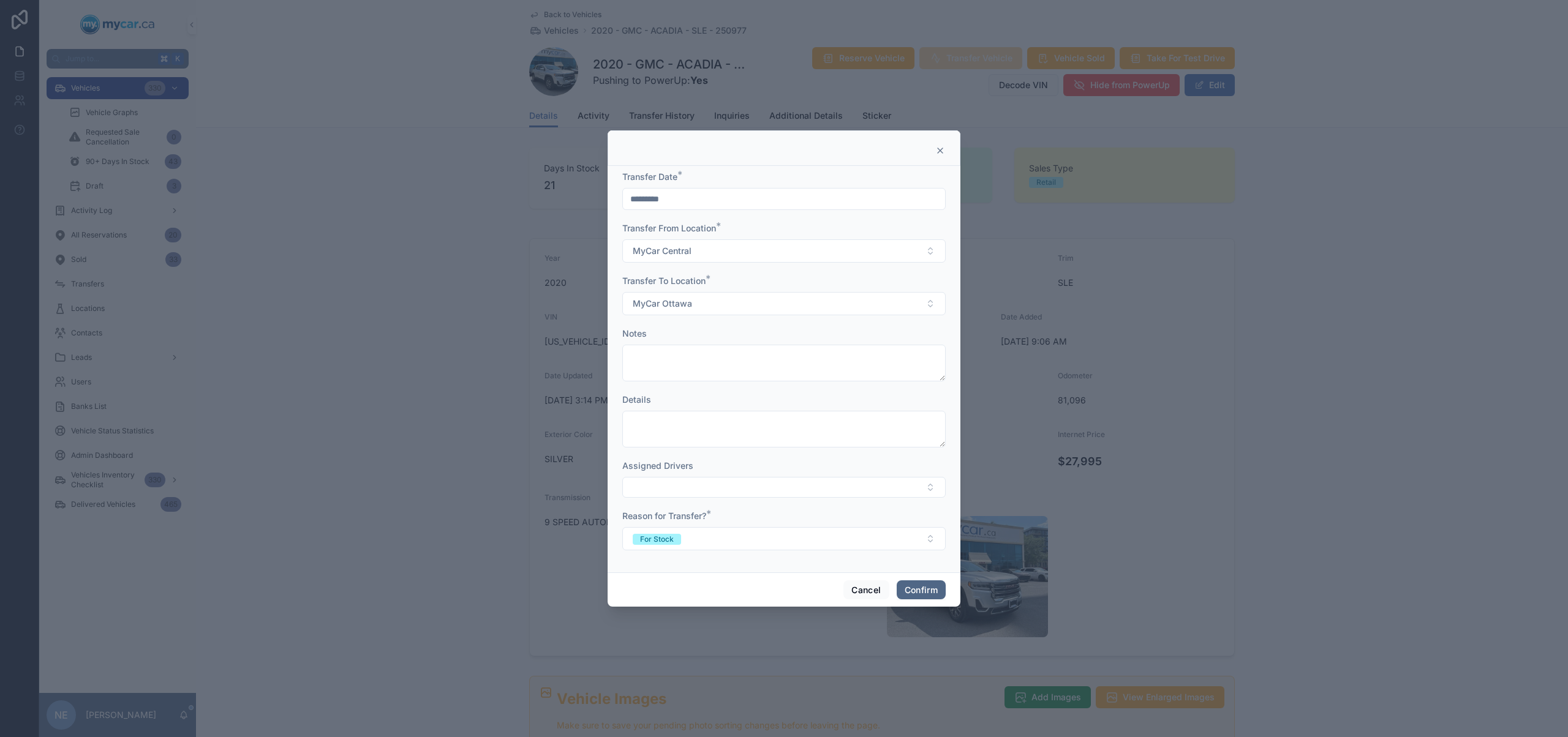
click at [940, 589] on button "Confirm" at bounding box center [921, 590] width 49 height 20
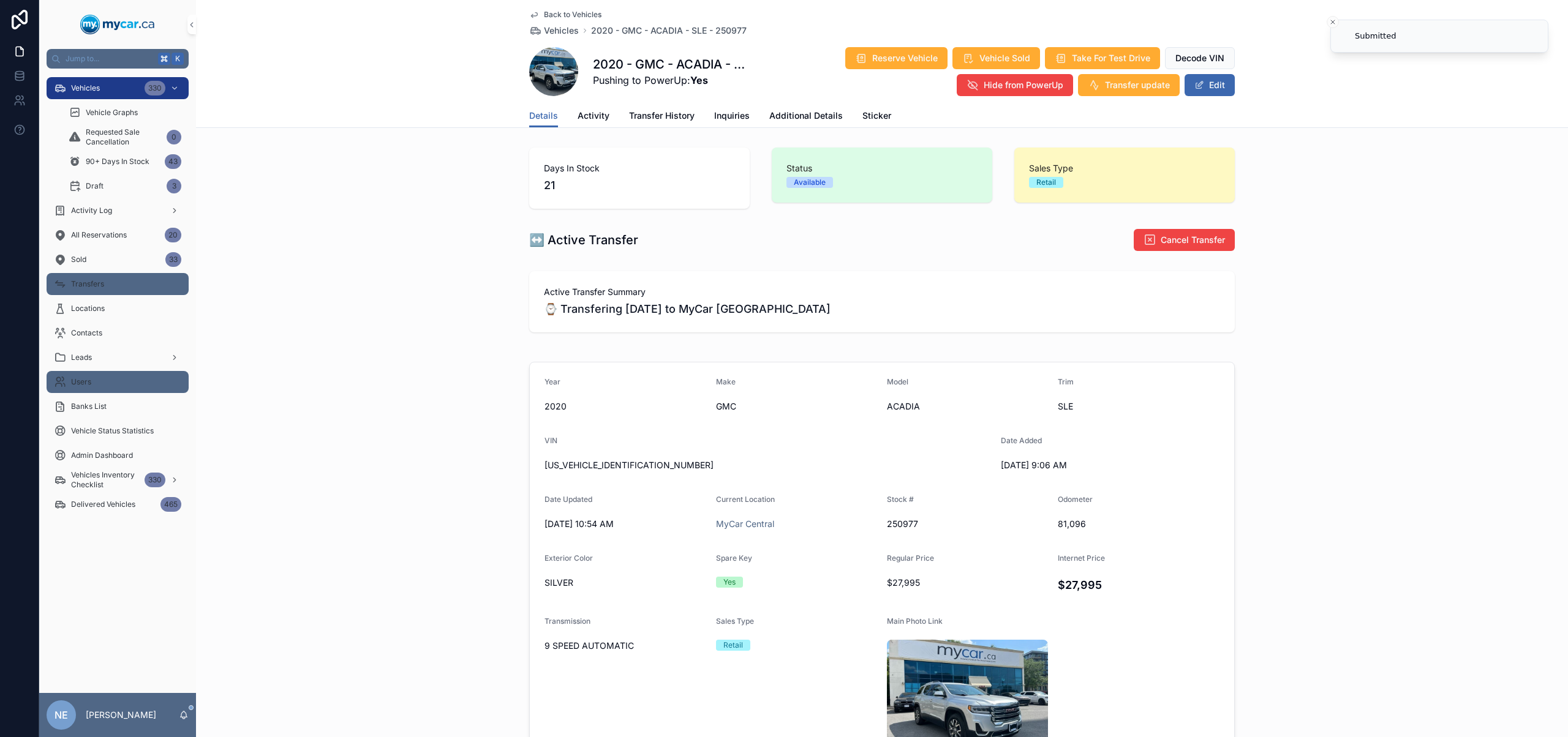
click at [107, 285] on div "Transfers" at bounding box center [117, 283] width 127 height 20
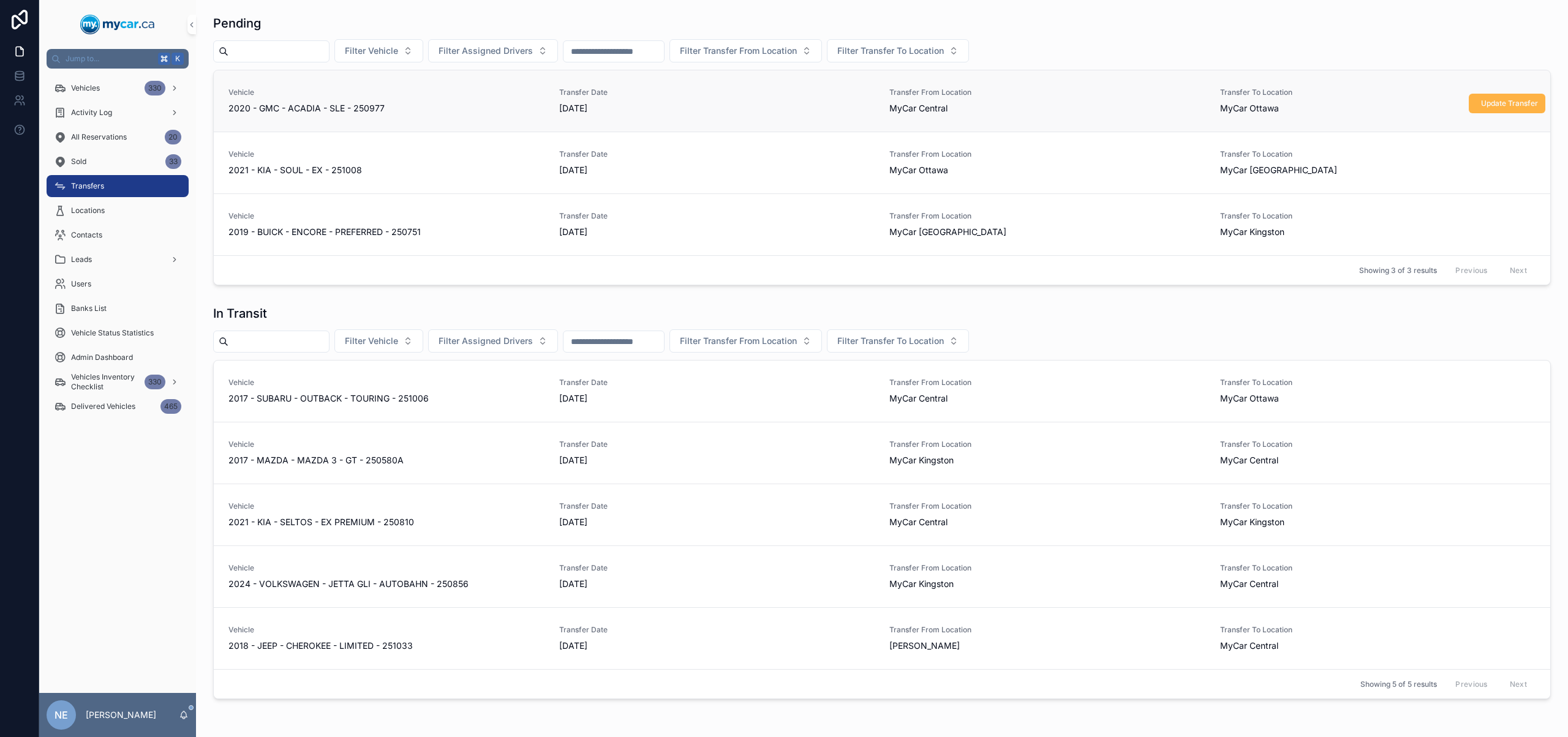
click at [1483, 102] on span "Update Transfer" at bounding box center [1509, 103] width 57 height 10
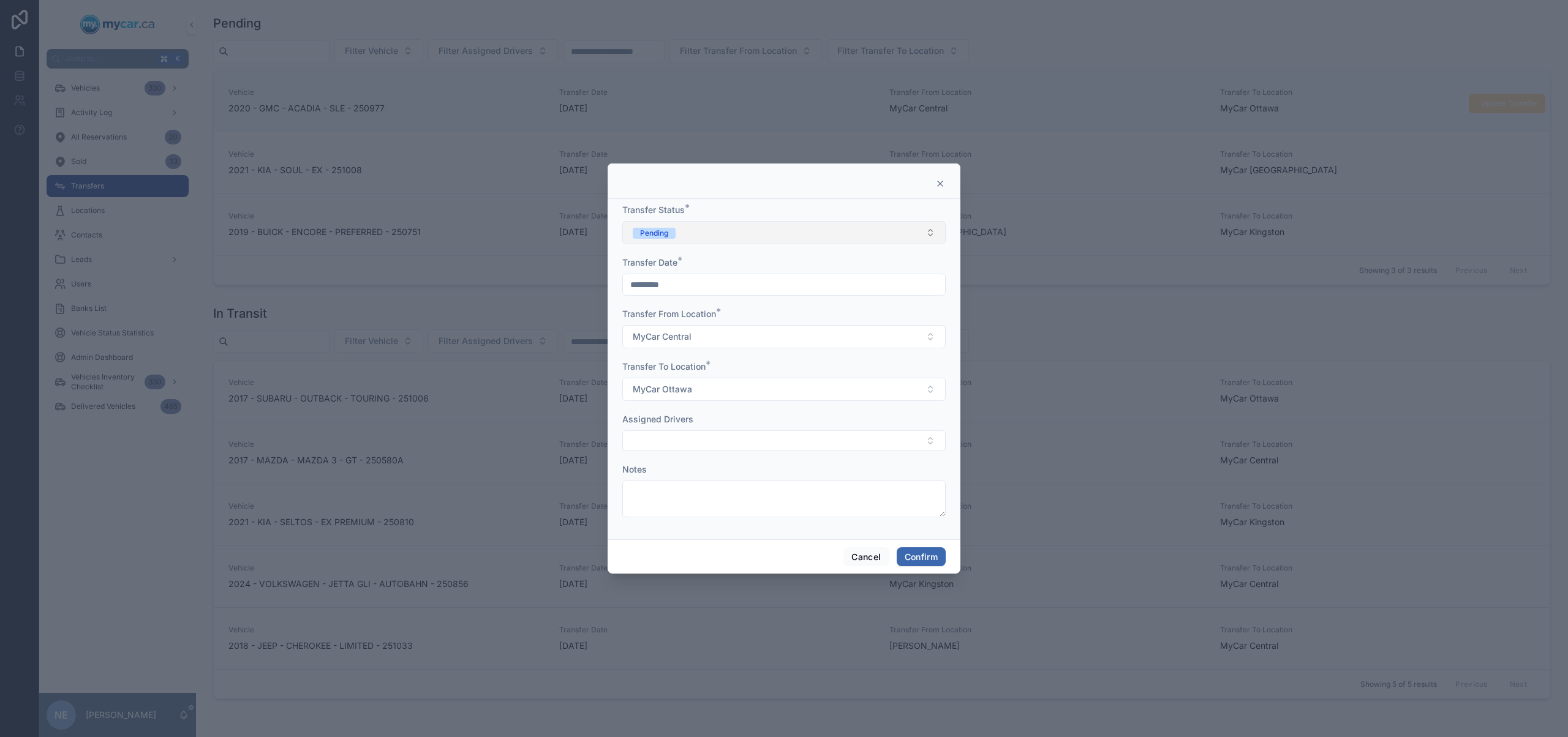
click at [831, 227] on button "Pending" at bounding box center [784, 232] width 323 height 23
click at [705, 333] on div "Canceled" at bounding box center [783, 336] width 317 height 18
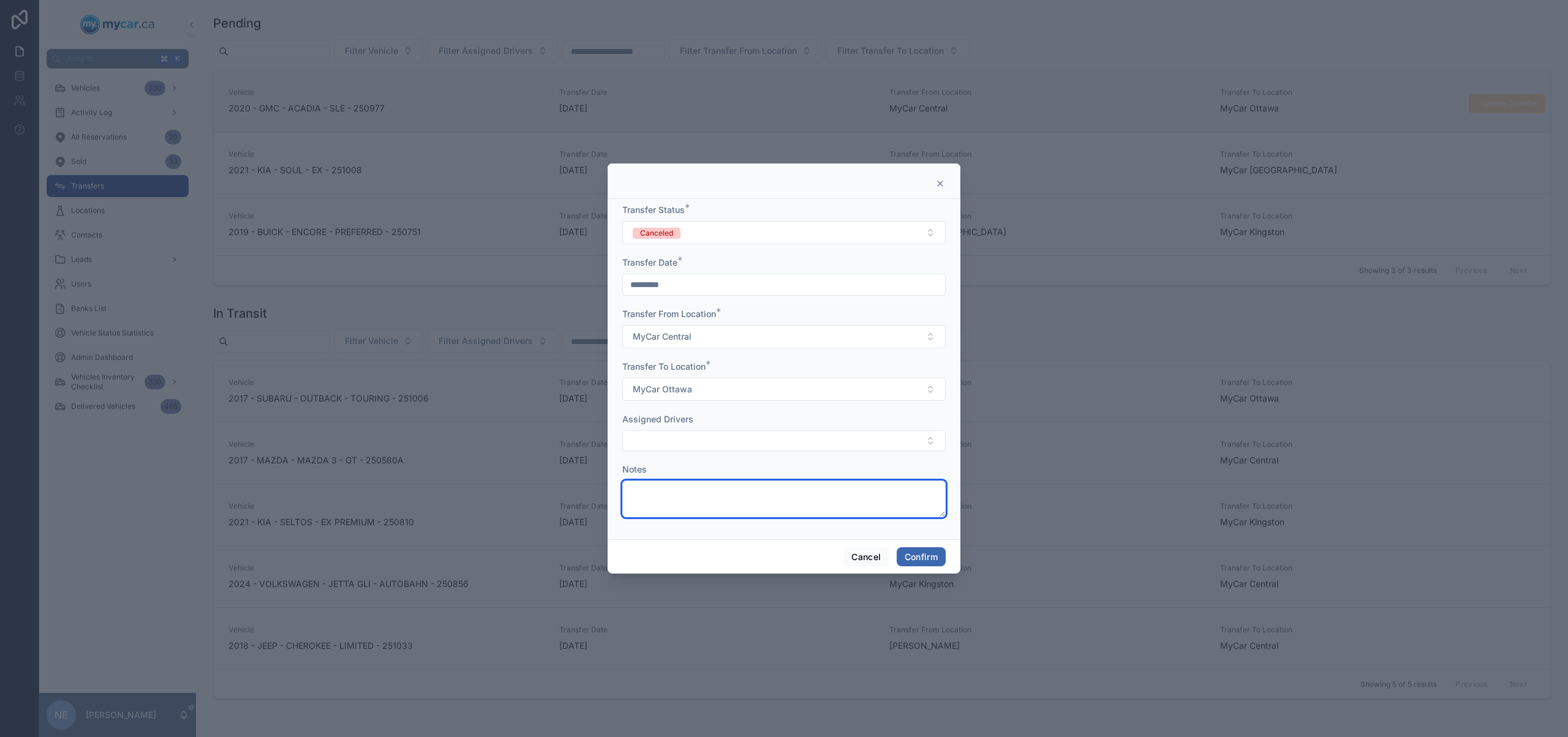
click at [701, 488] on textarea at bounding box center [784, 499] width 323 height 37
type textarea "**********"
click at [917, 553] on button "Confirm" at bounding box center [921, 556] width 49 height 20
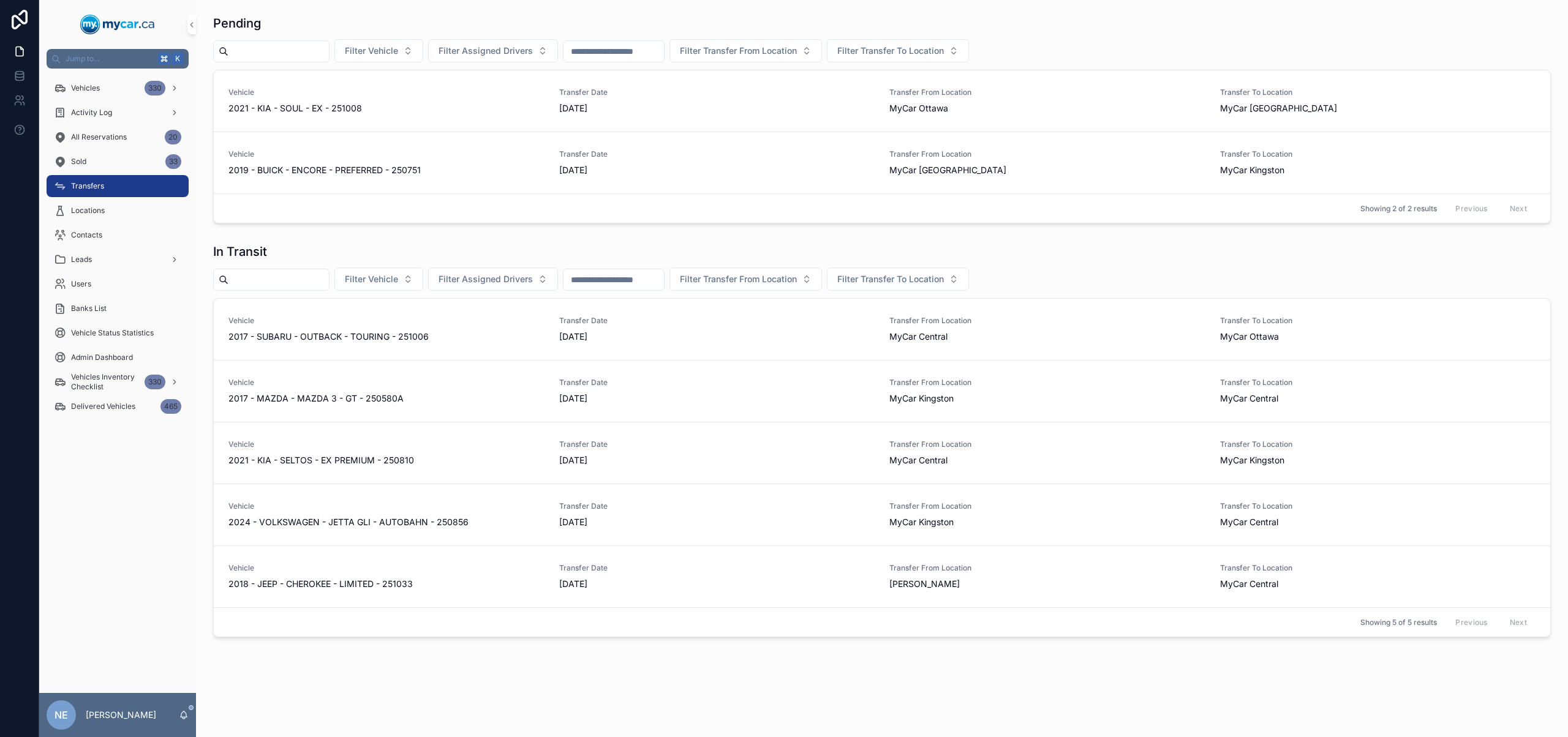
scroll to position [3, 0]
click at [452, 222] on div "Pending Filter Vehicle Filter Assigned Drivers Filter Transfer From Location Fi…" at bounding box center [882, 117] width 1352 height 219
click at [115, 89] on div "Vehicles 330" at bounding box center [117, 88] width 127 height 20
click at [114, 94] on div "Vehicles 330" at bounding box center [117, 88] width 127 height 20
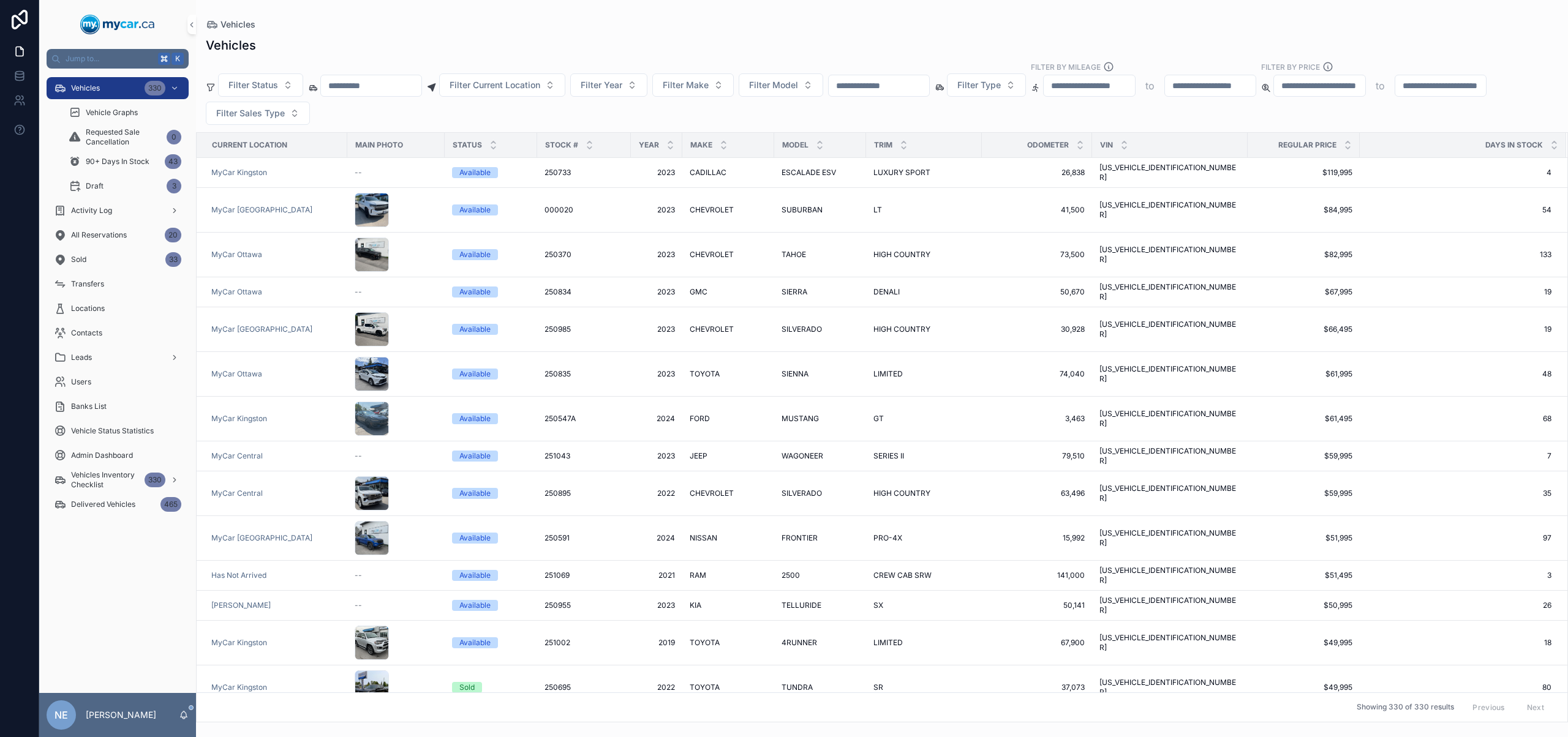
click at [914, 89] on input "scrollable content" at bounding box center [879, 86] width 100 height 17
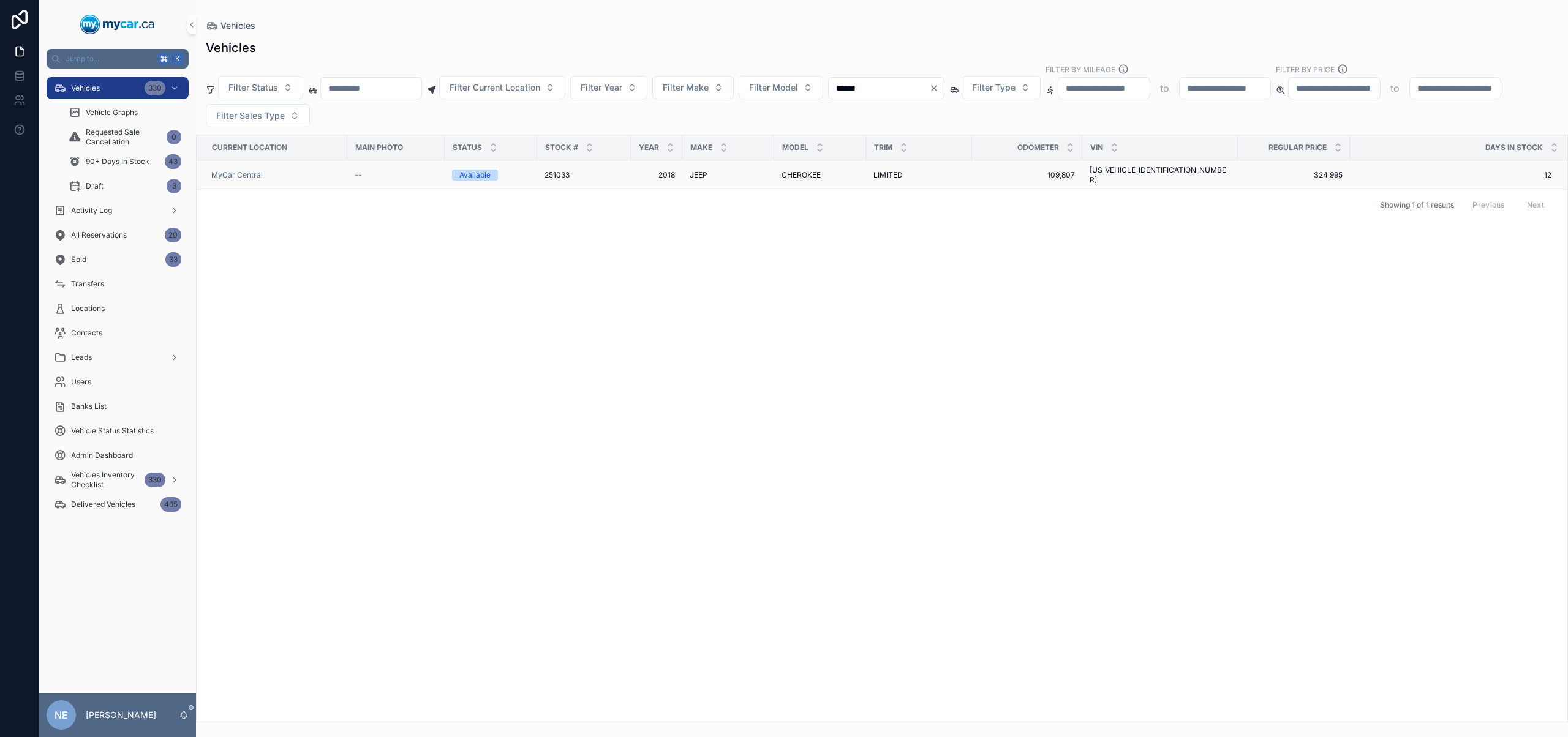
type input "******"
click at [724, 171] on div "JEEP JEEP" at bounding box center [728, 175] width 77 height 10
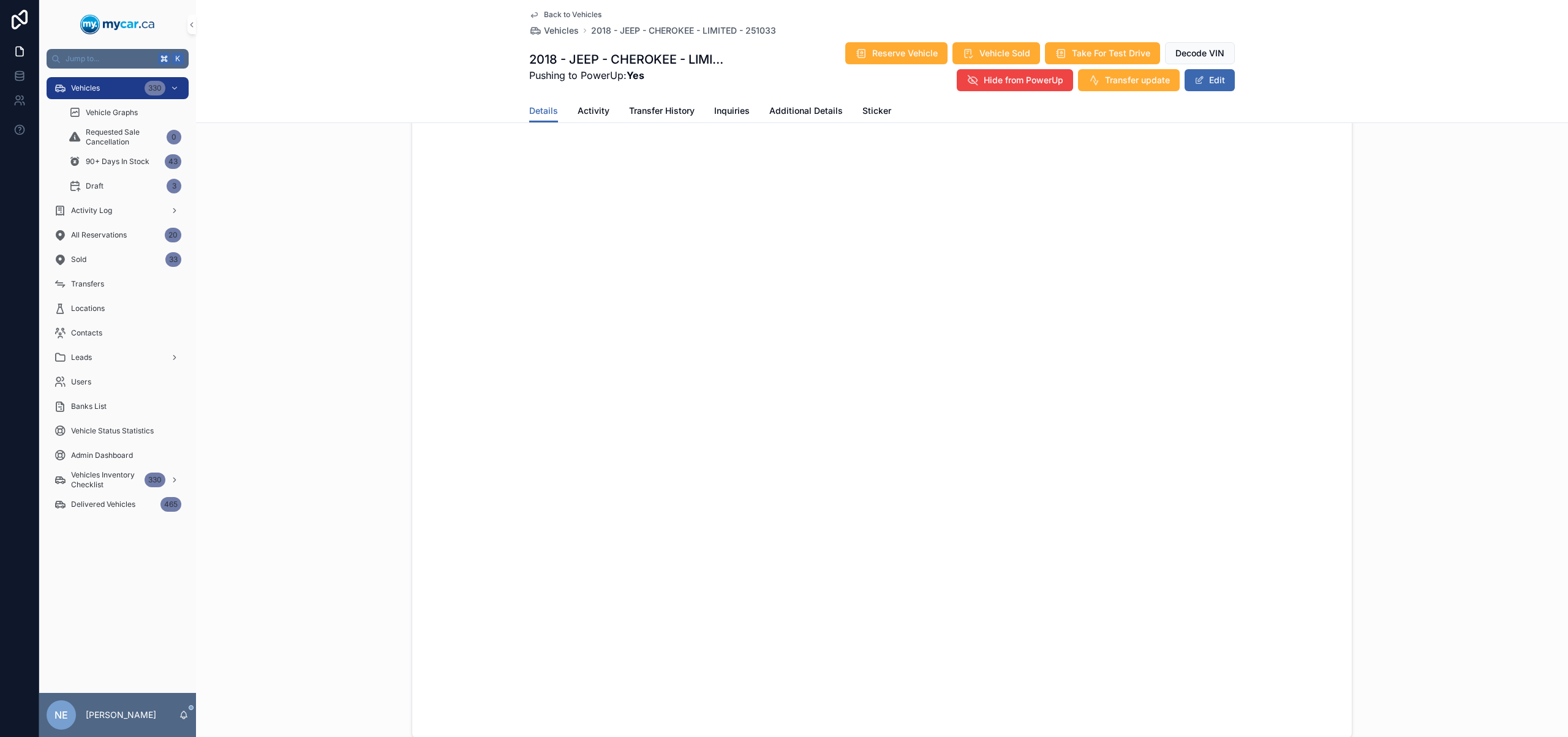
scroll to position [1151, 0]
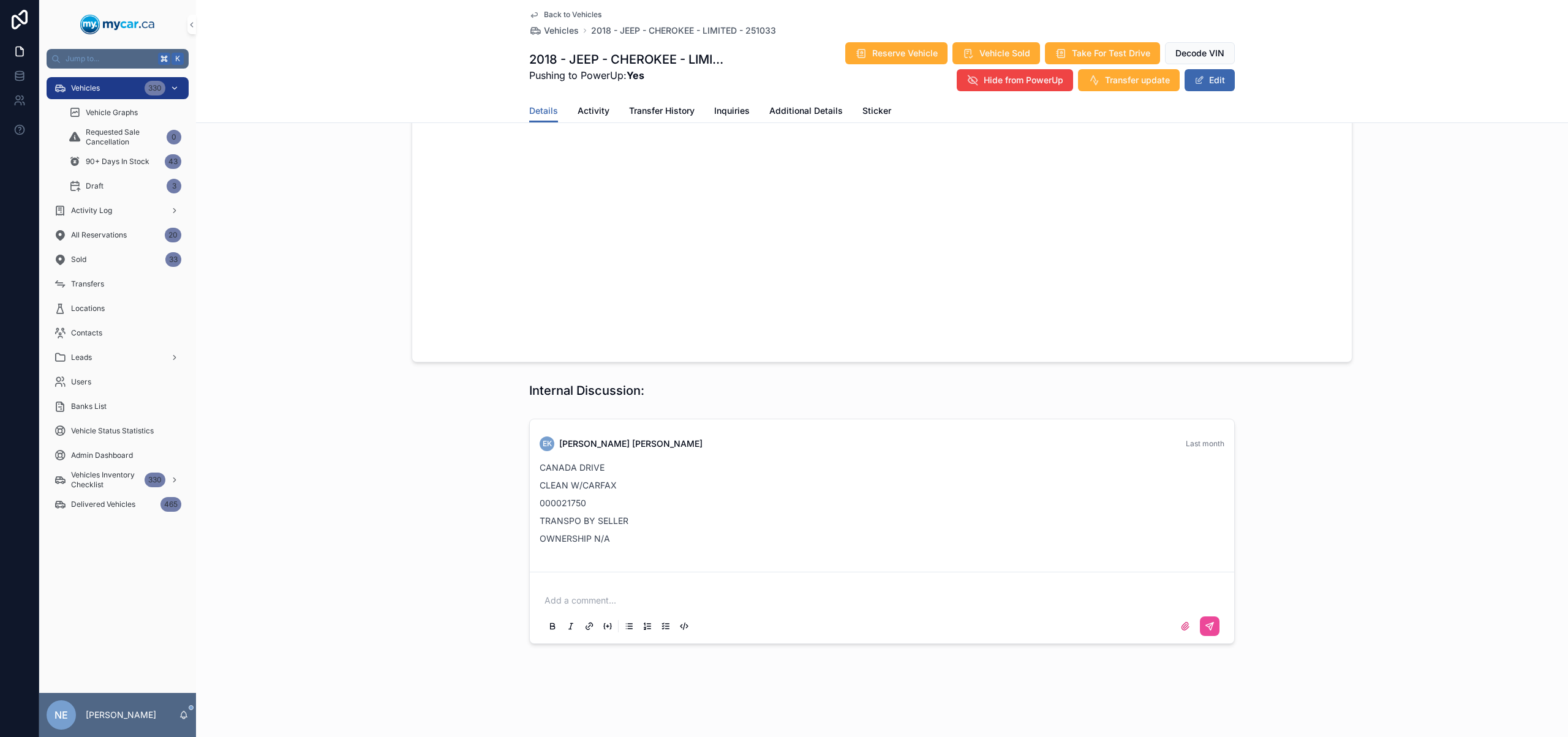
click at [125, 86] on div "Vehicles 330" at bounding box center [117, 88] width 127 height 20
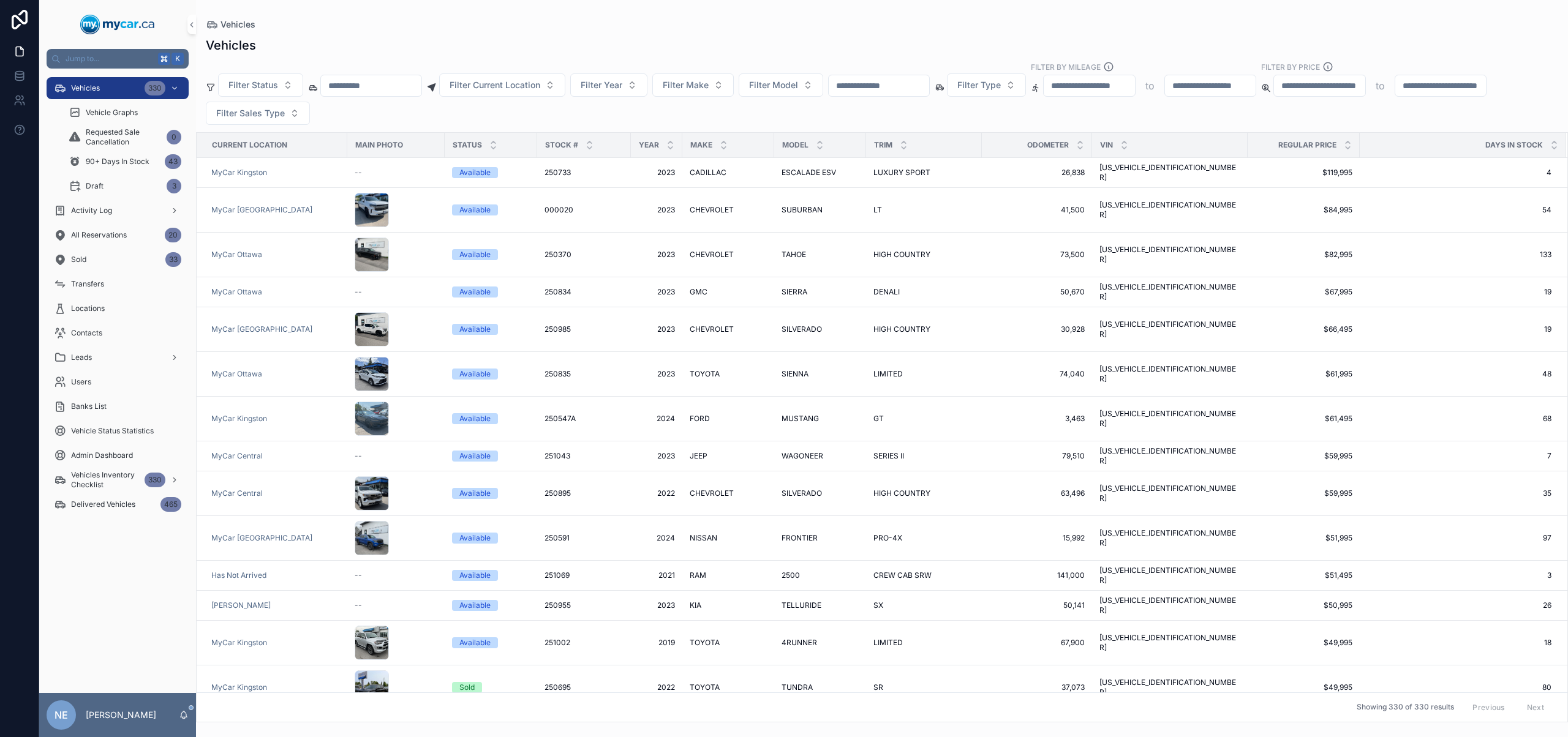
click at [896, 87] on input "scrollable content" at bounding box center [879, 86] width 100 height 17
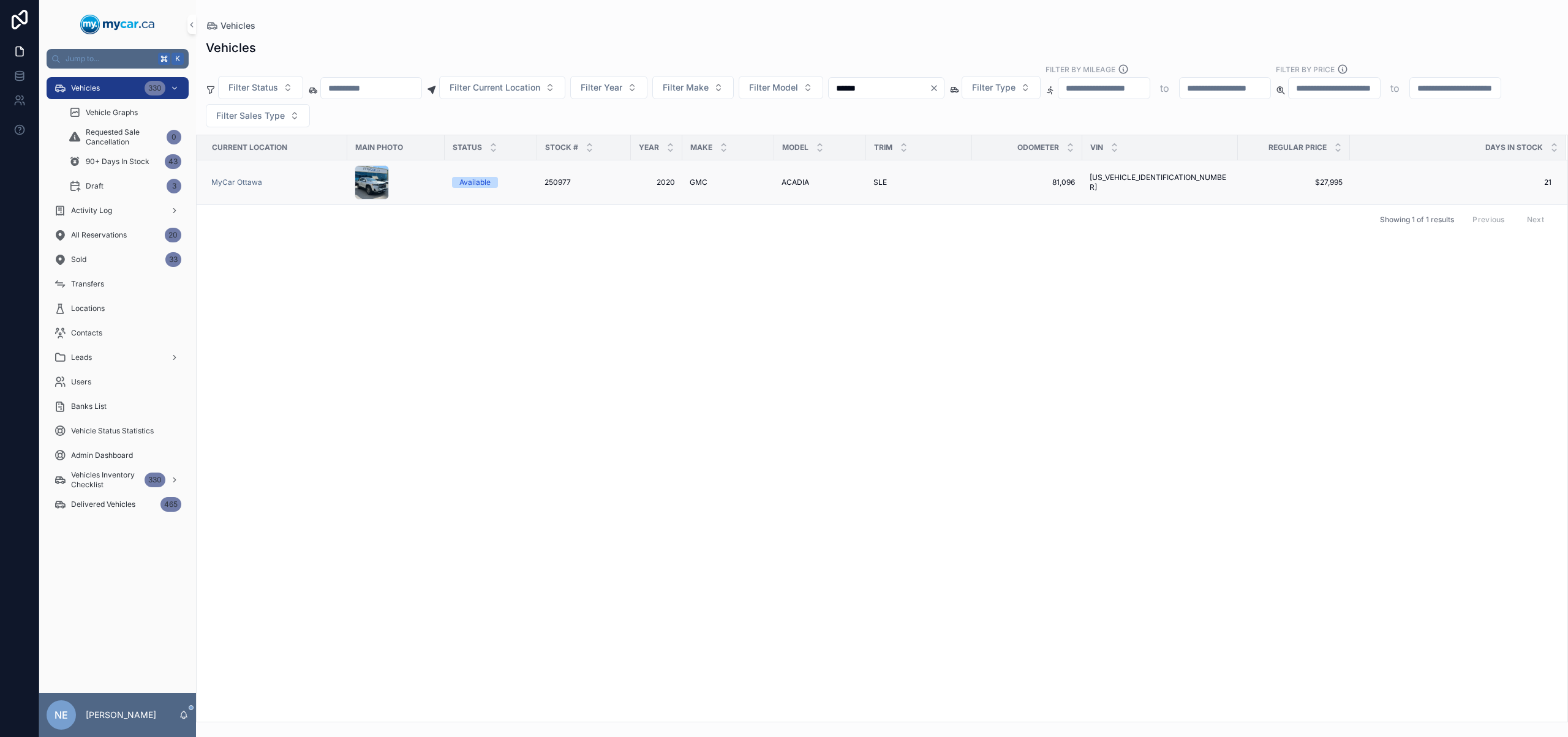
type input "******"
click at [876, 184] on span "SLE" at bounding box center [880, 181] width 14 height 10
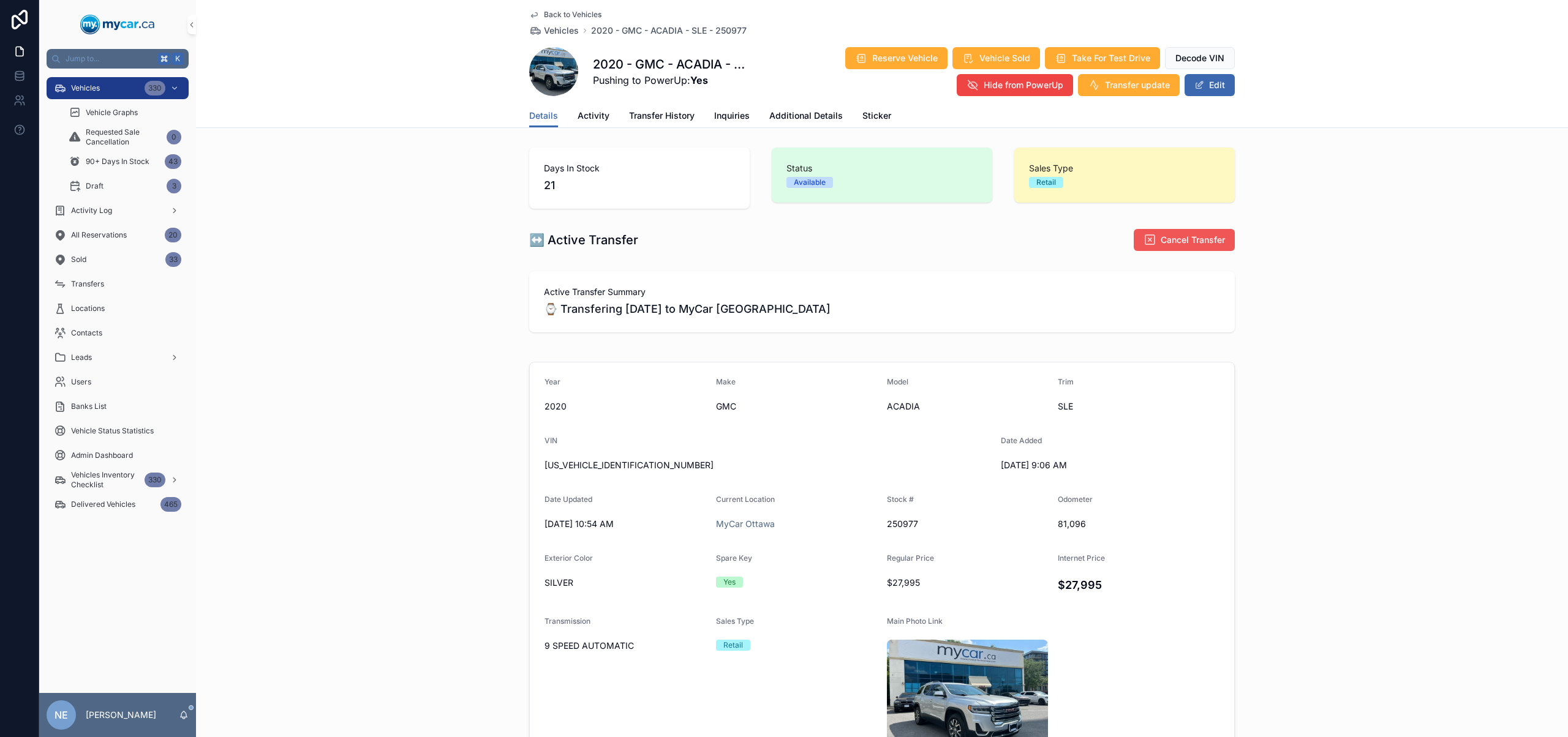
click at [1189, 238] on span "Cancel Transfer" at bounding box center [1193, 240] width 64 height 12
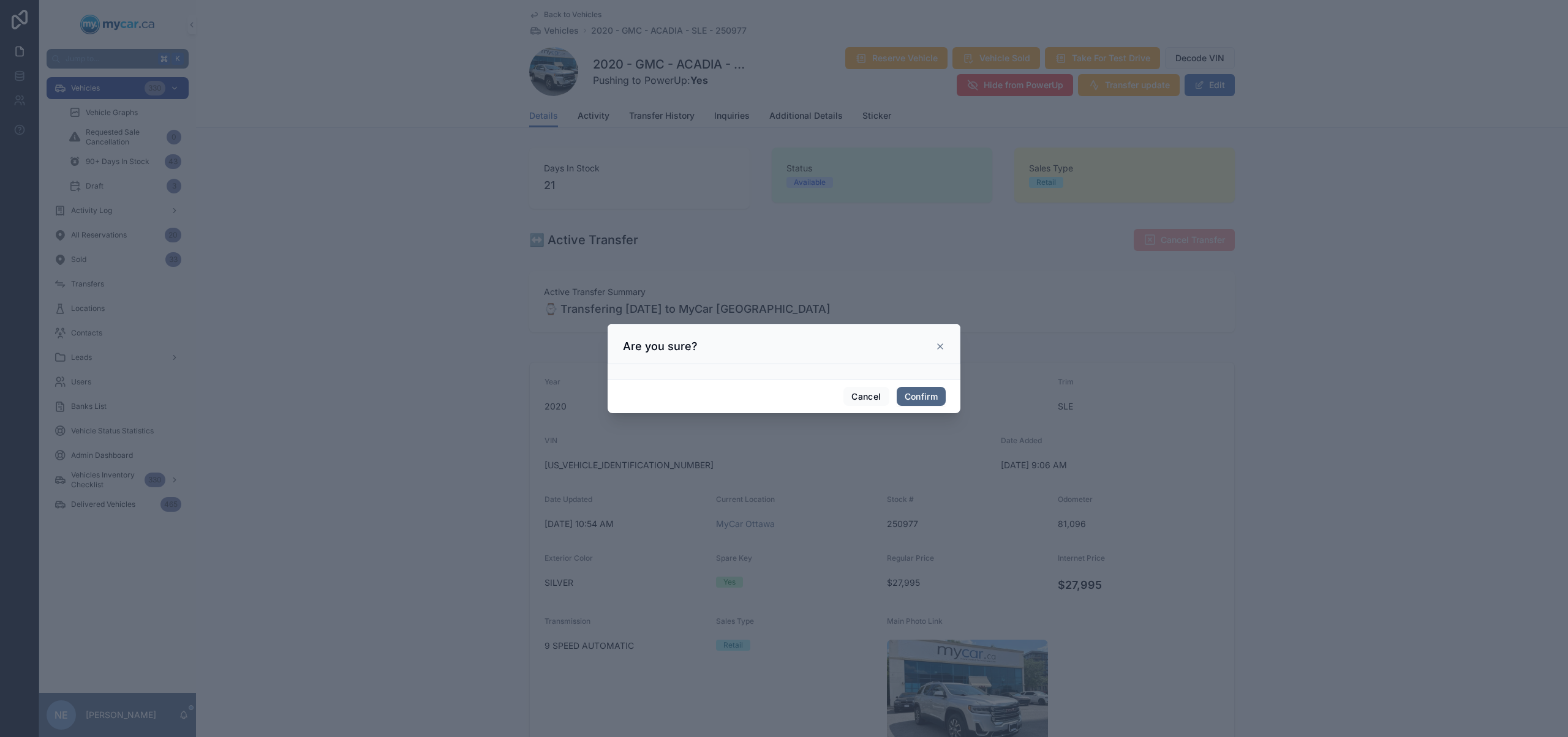
click at [917, 399] on button "Confirm" at bounding box center [921, 397] width 49 height 20
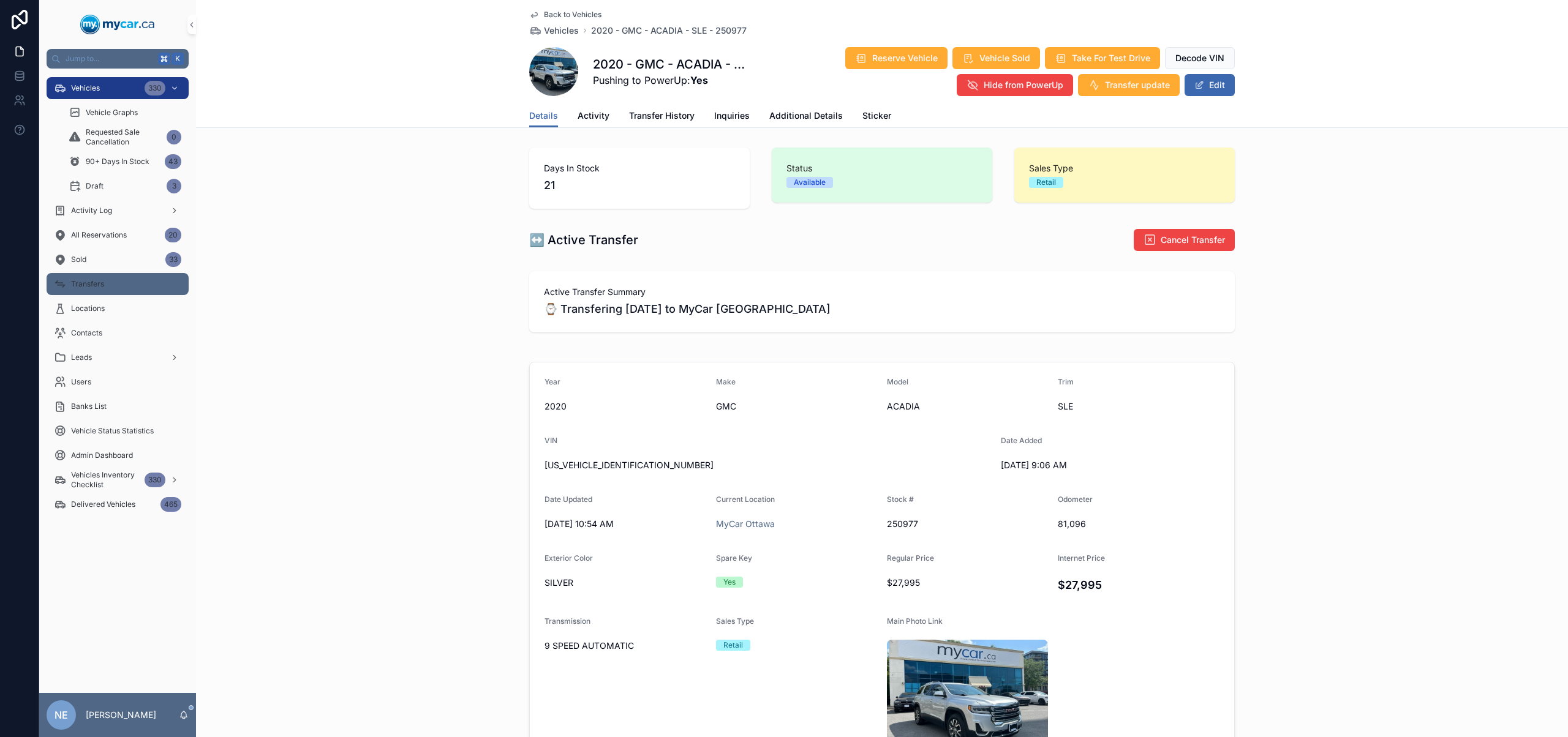
click at [114, 288] on div "Transfers" at bounding box center [117, 283] width 127 height 20
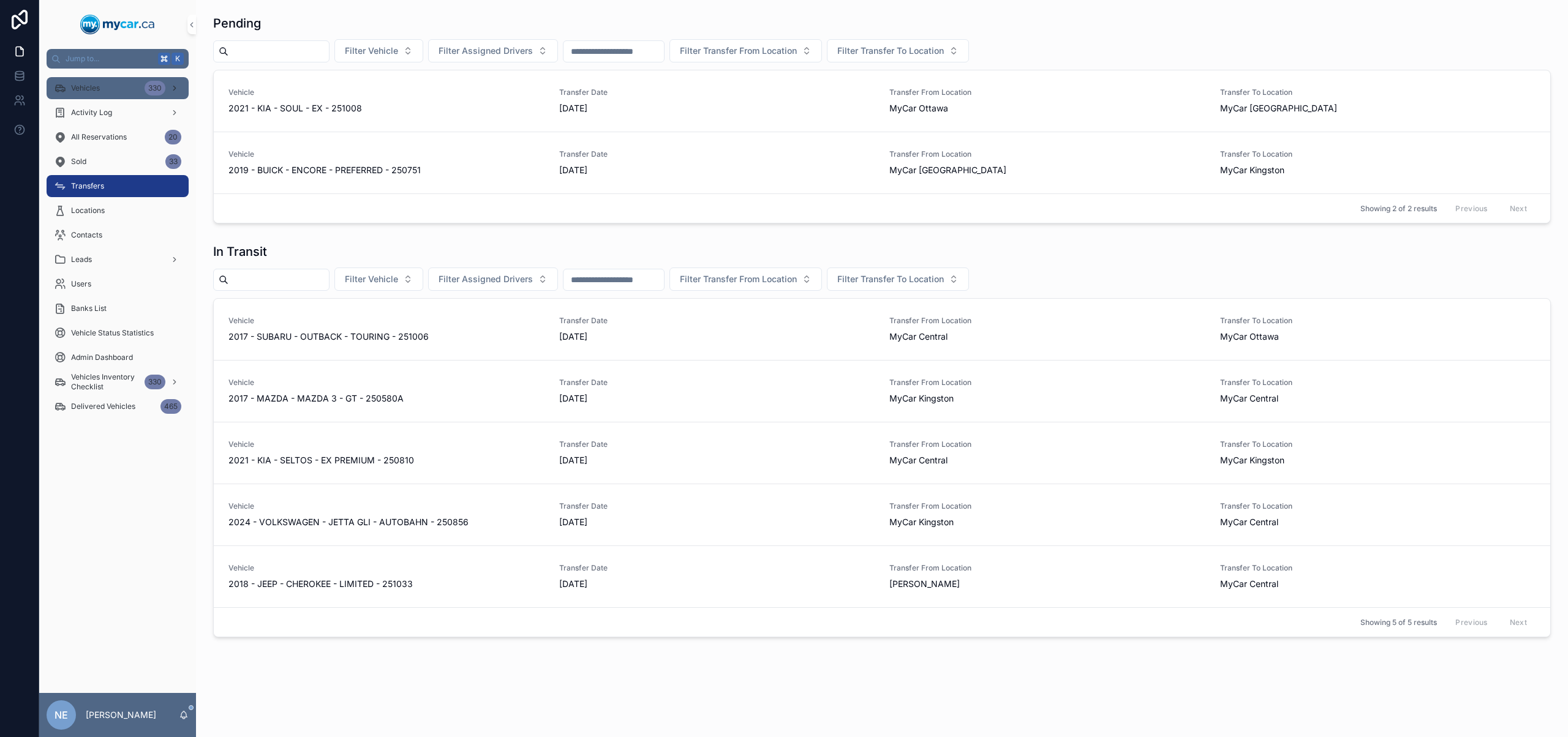
click at [132, 86] on div "Vehicles 330" at bounding box center [117, 88] width 127 height 20
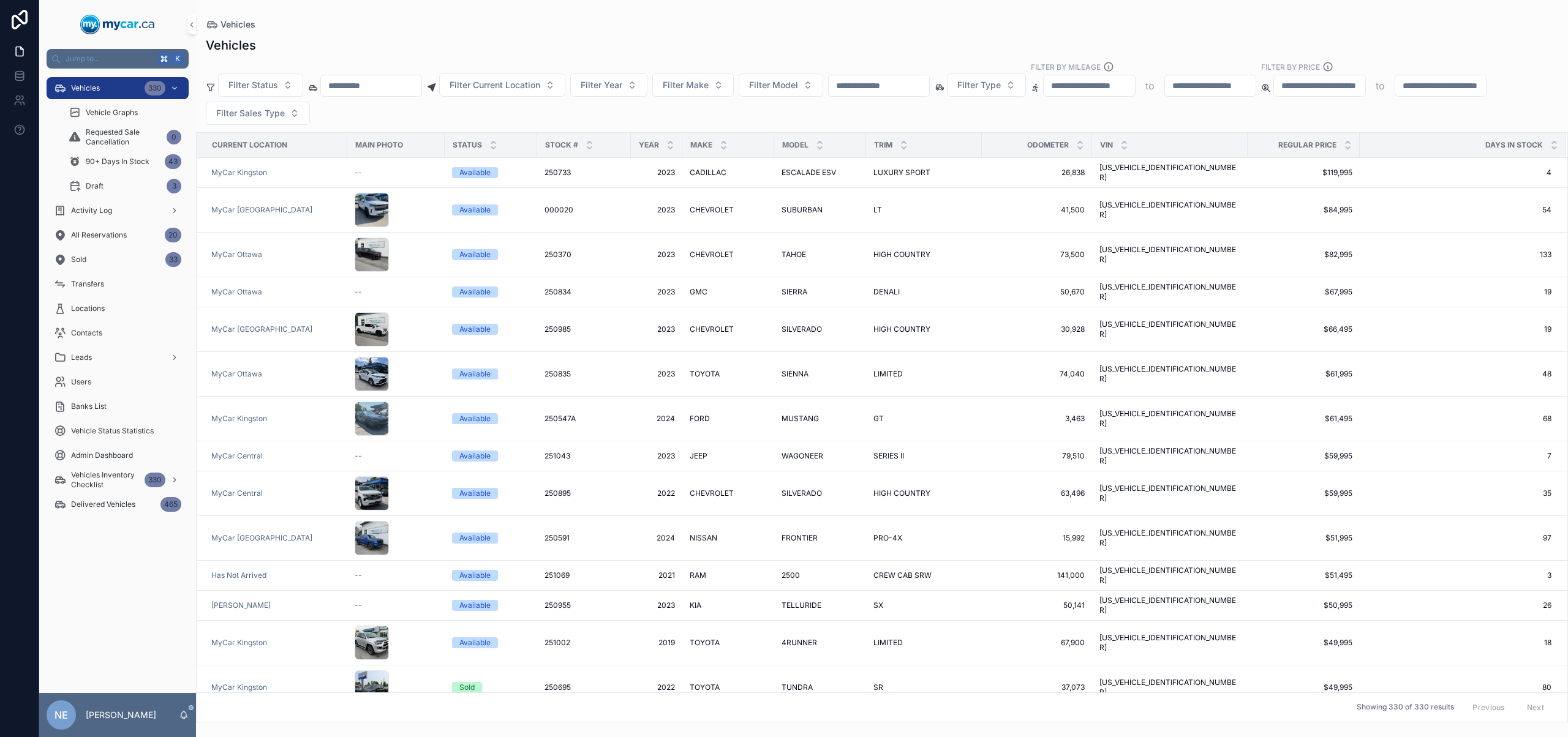
click at [929, 90] on input "scrollable content" at bounding box center [879, 86] width 100 height 17
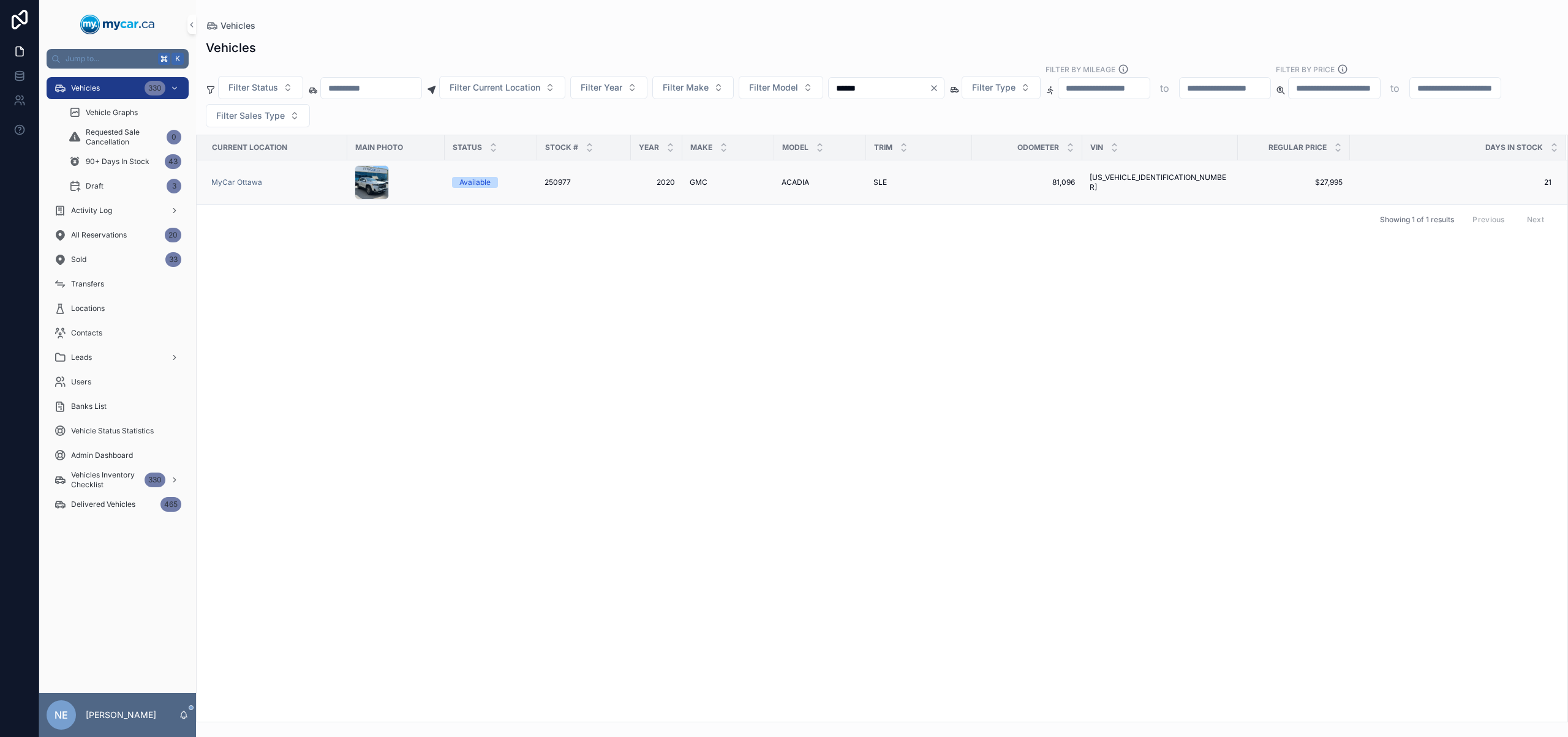
type input "******"
click at [888, 179] on div "SLE SLE" at bounding box center [919, 181] width 92 height 10
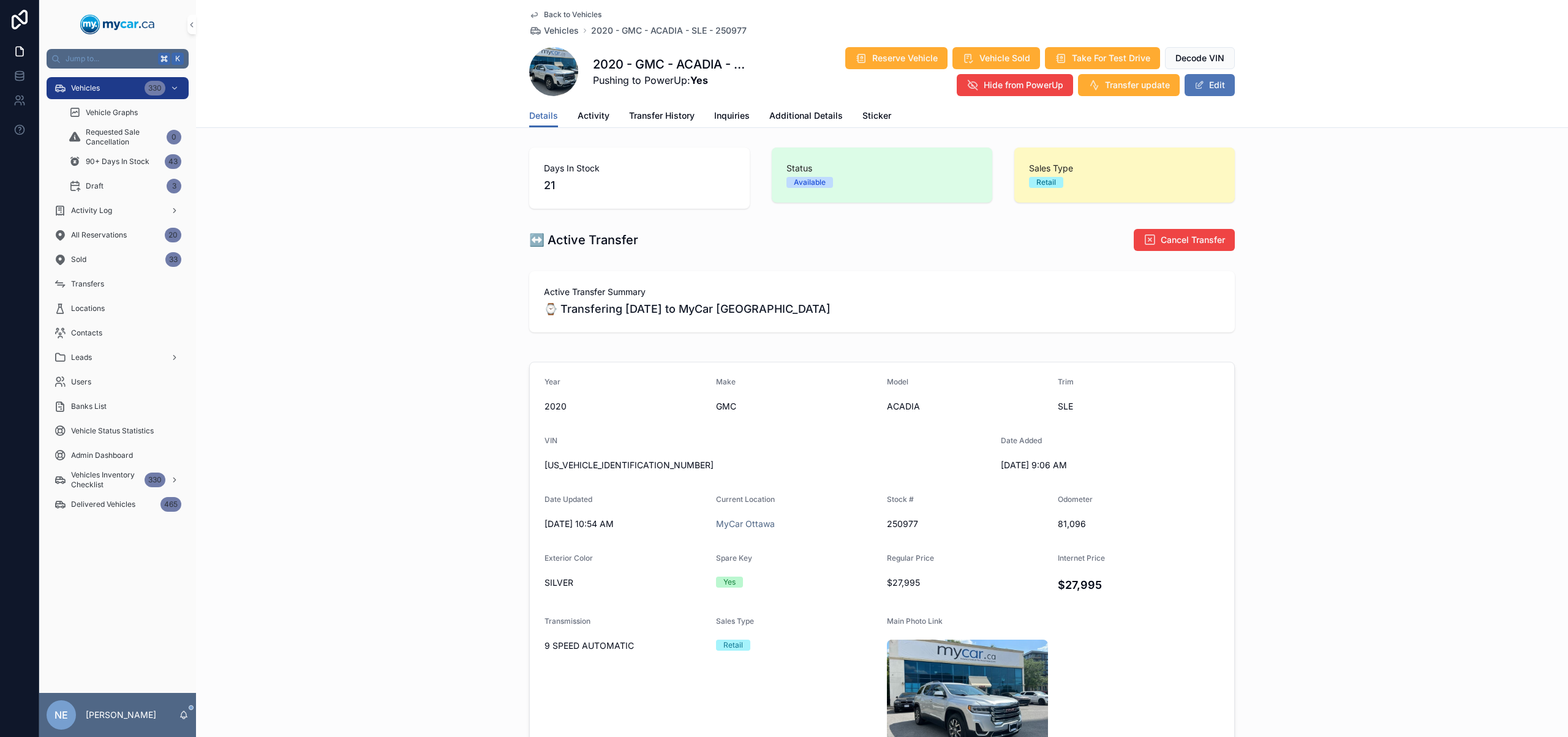
click at [1219, 79] on button "Edit" at bounding box center [1209, 86] width 50 height 22
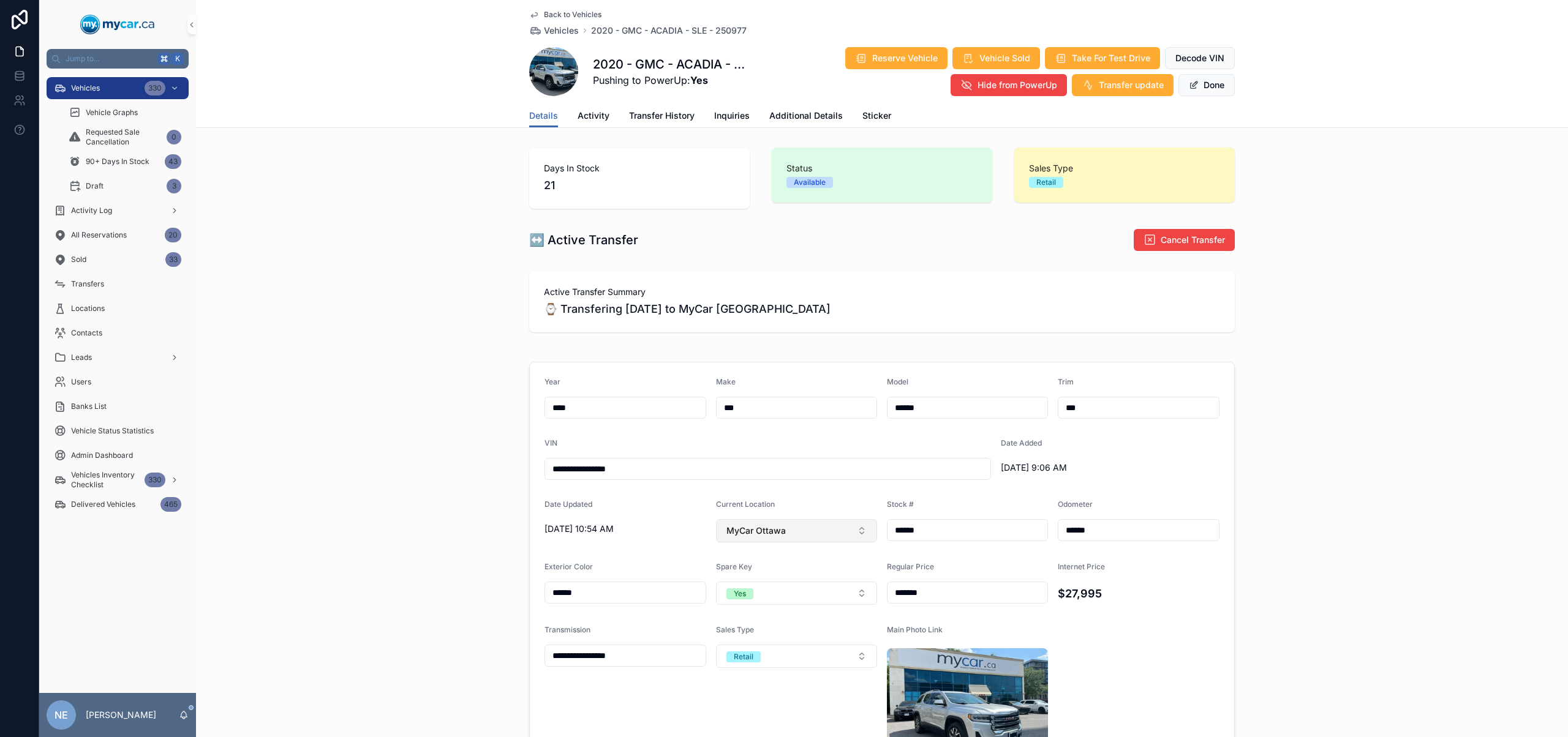
click at [787, 526] on button "MyCar Ottawa" at bounding box center [796, 531] width 162 height 23
click at [781, 652] on div "MyCar Central" at bounding box center [792, 658] width 156 height 20
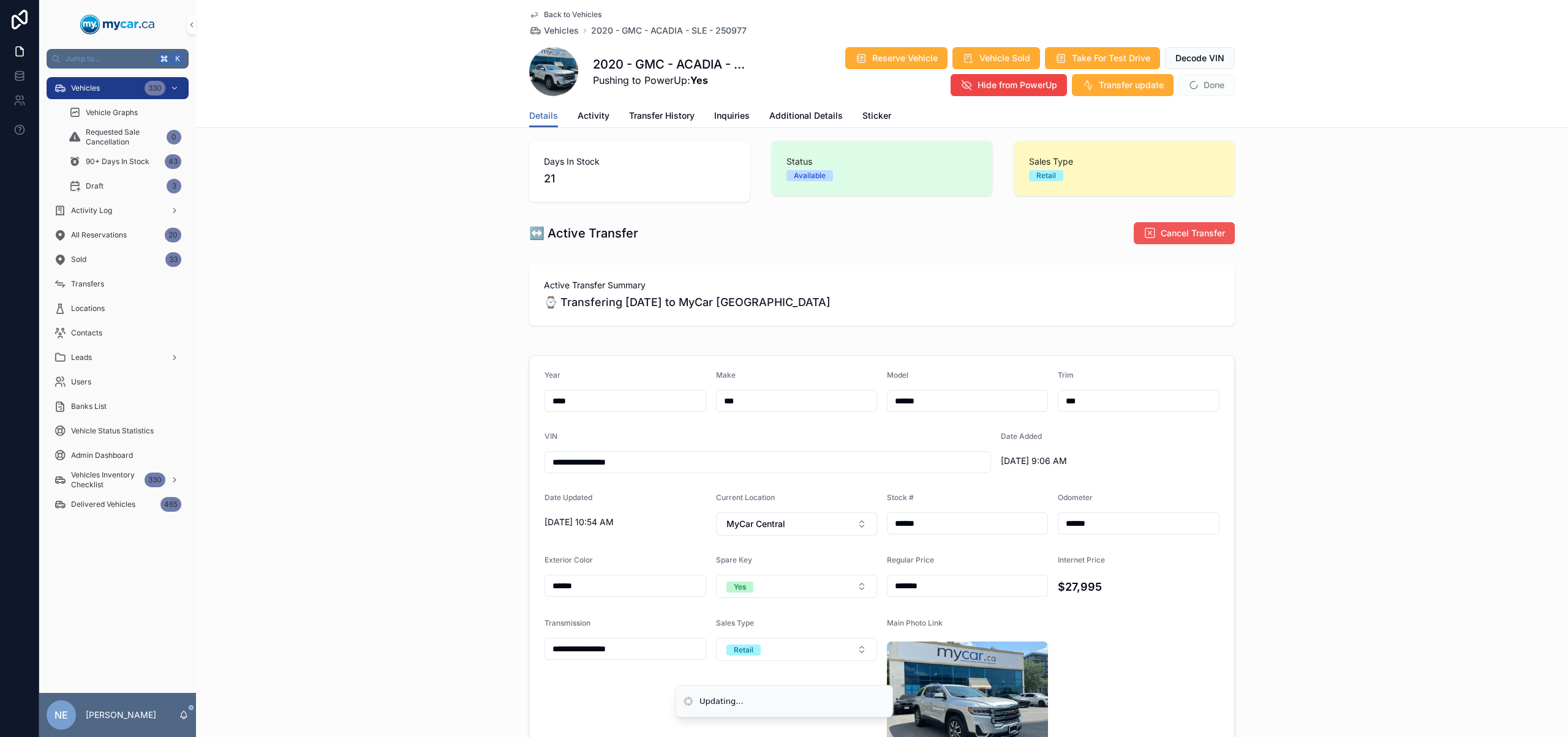
scroll to position [16, 0]
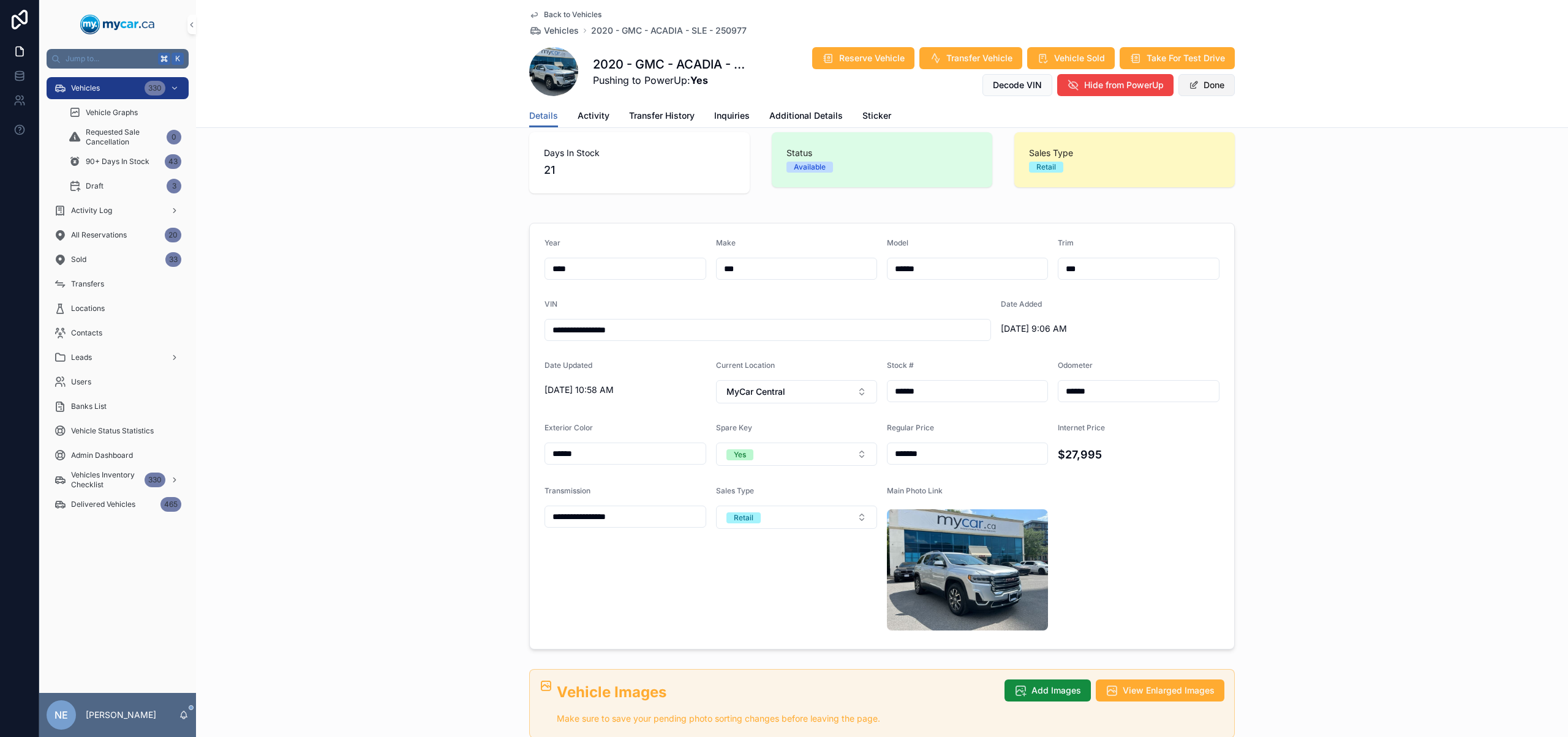
click at [1208, 83] on button "Done" at bounding box center [1206, 86] width 56 height 22
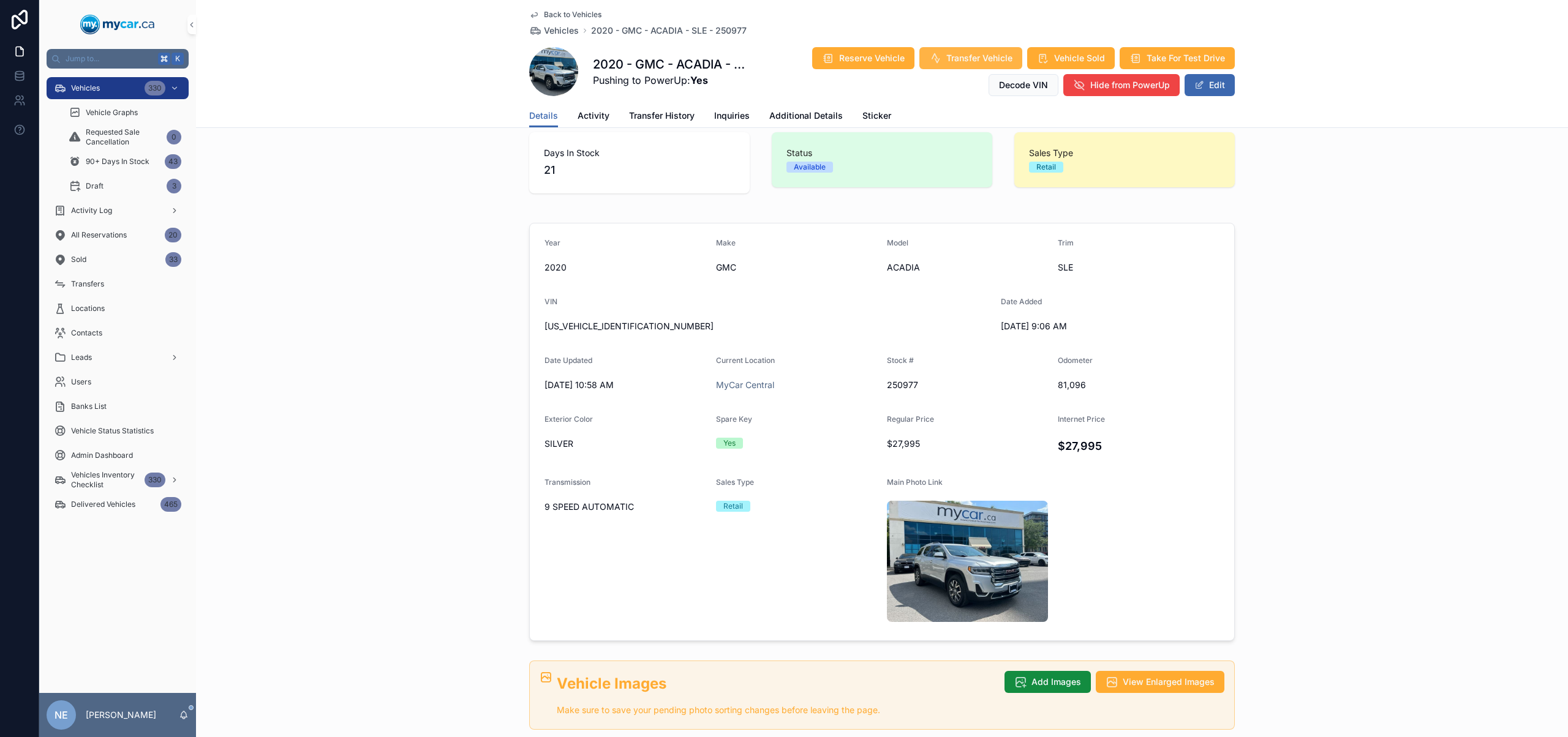
click at [949, 54] on span "Transfer Vehicle" at bounding box center [979, 58] width 67 height 12
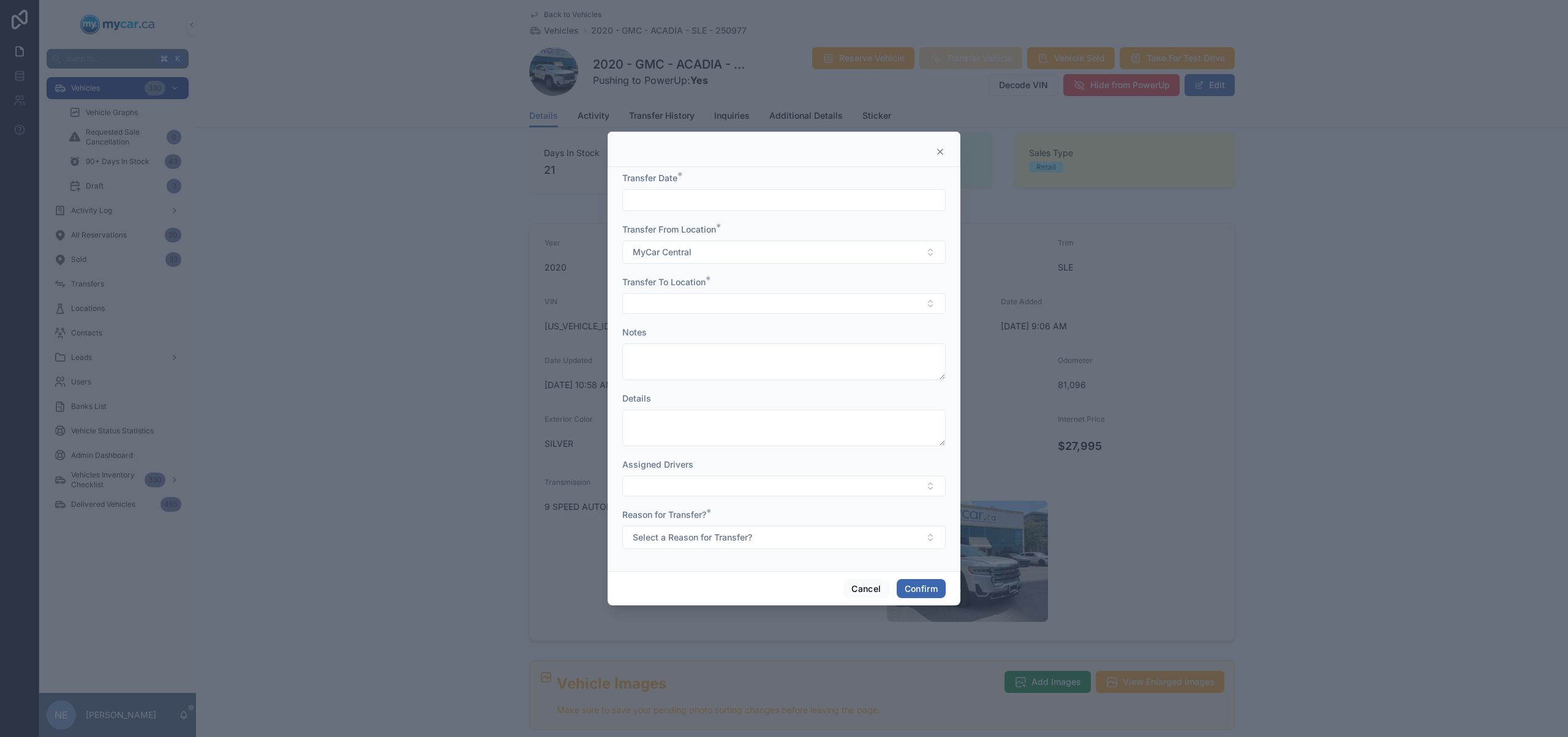
click at [743, 199] on input "text" at bounding box center [784, 200] width 322 height 17
click at [763, 358] on button "12" at bounding box center [762, 356] width 22 height 22
type input "*********"
click at [670, 303] on button "Select Button" at bounding box center [784, 303] width 323 height 21
click at [690, 412] on div "MyCar Ottawa" at bounding box center [783, 410] width 317 height 20
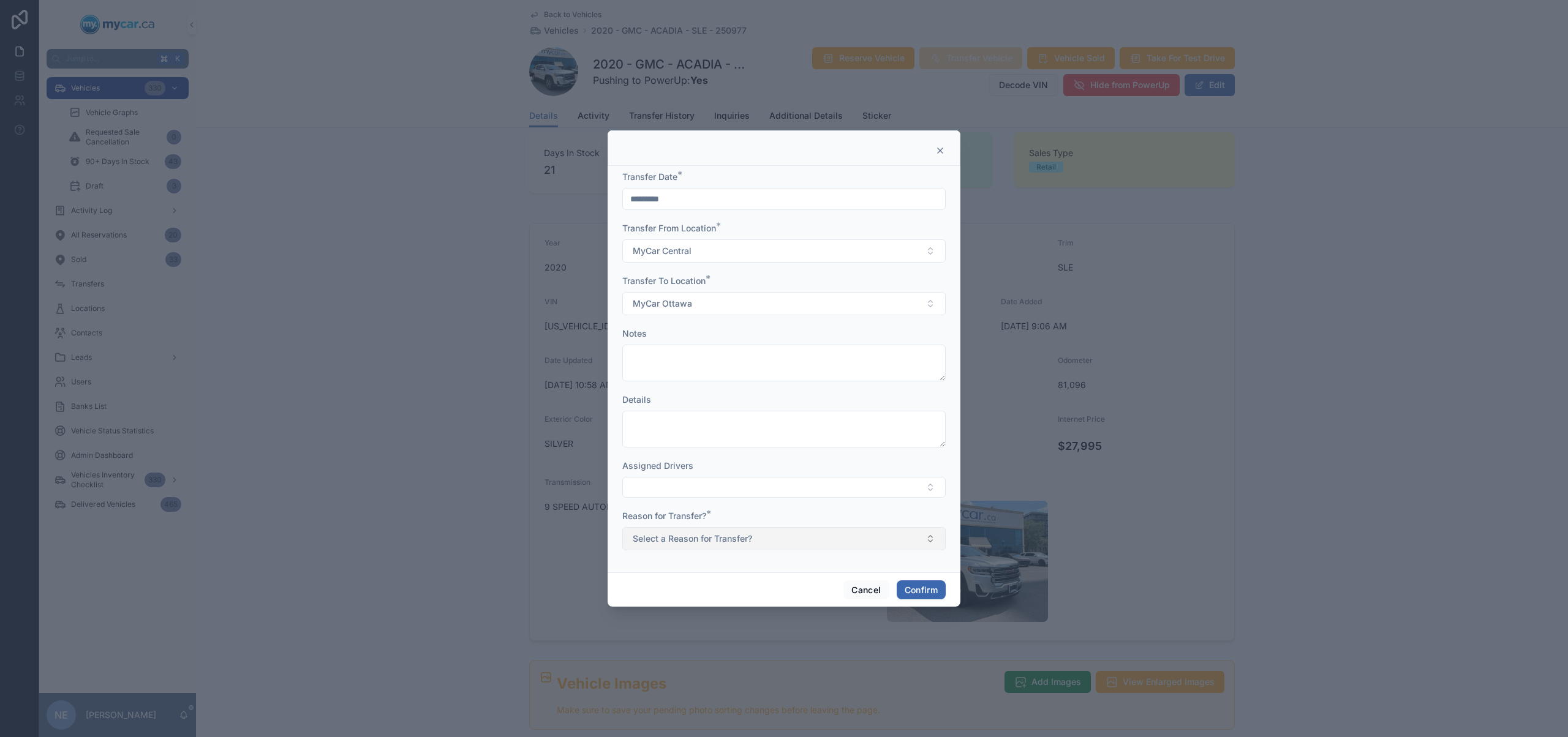
click at [710, 537] on span "Select a Reason for Transfer?" at bounding box center [692, 538] width 119 height 12
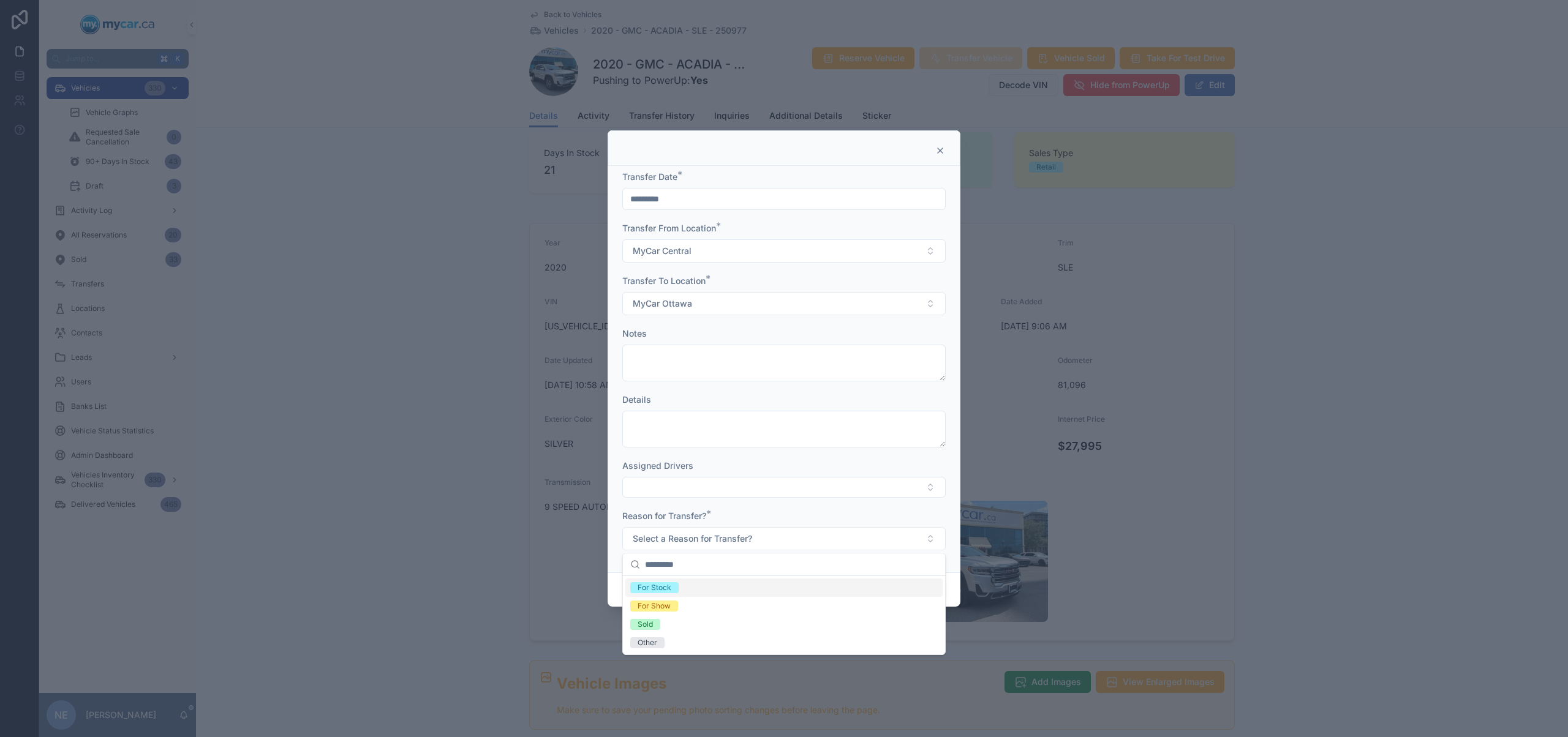
click at [699, 589] on div "For Stock" at bounding box center [783, 588] width 317 height 18
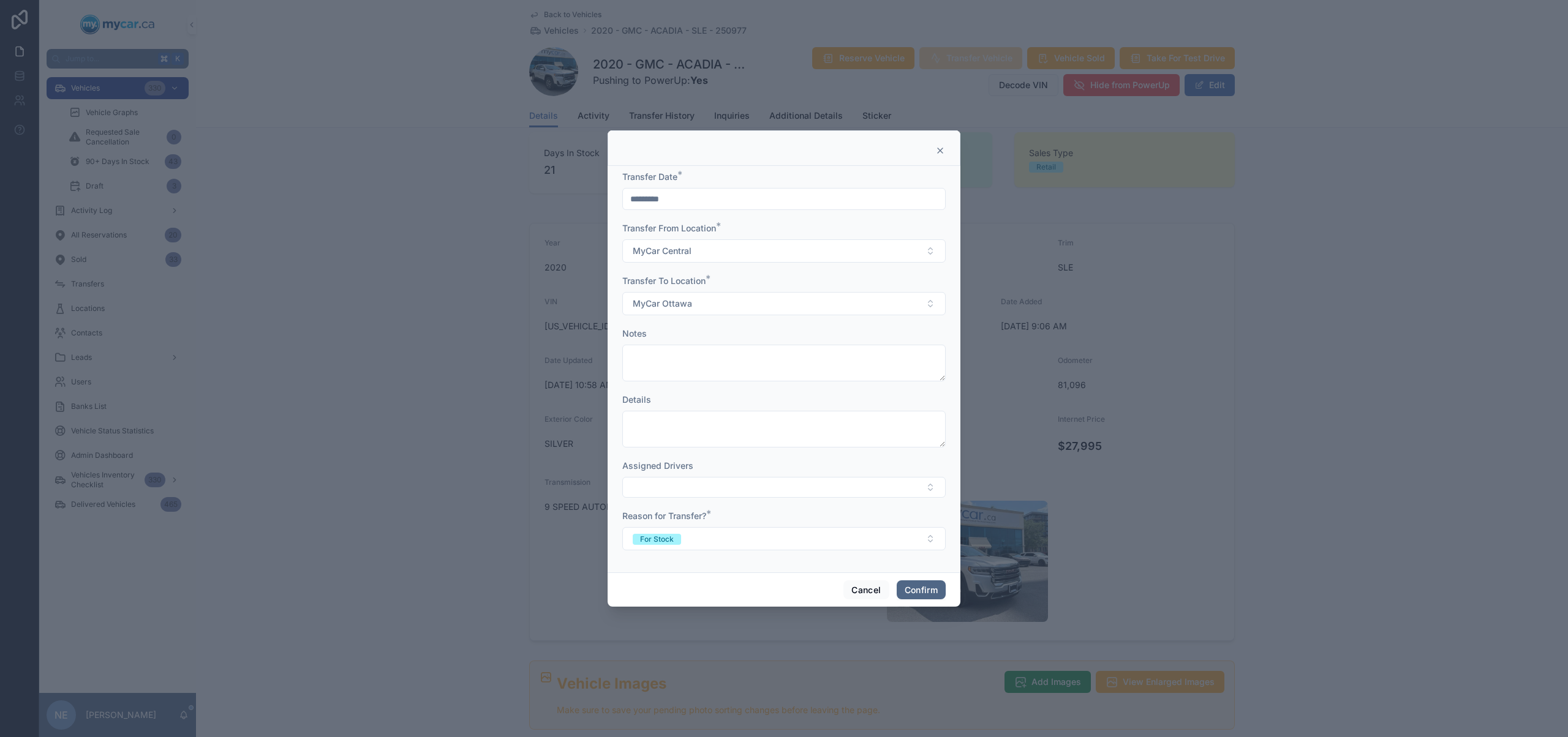
click at [927, 590] on button "Confirm" at bounding box center [921, 590] width 49 height 20
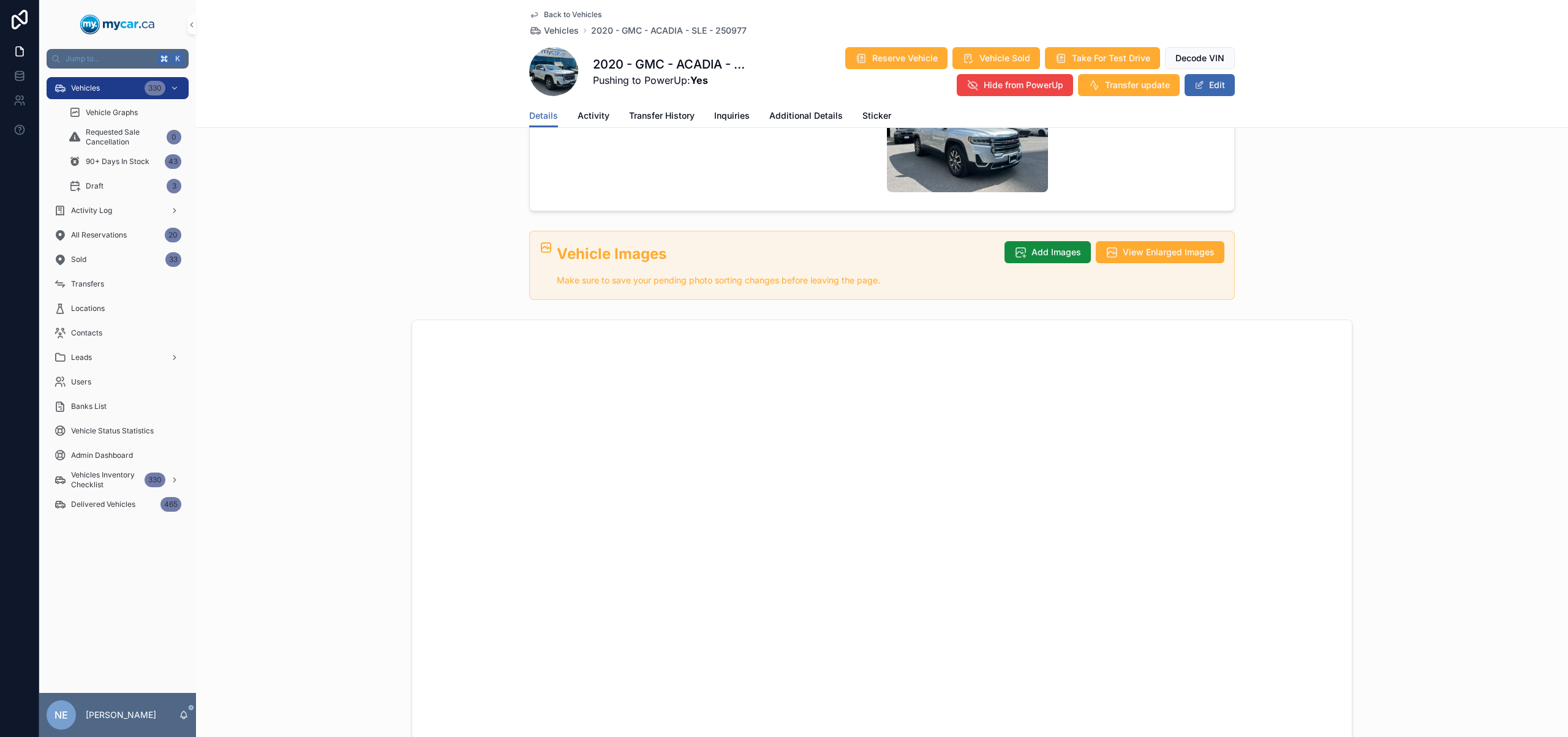
scroll to position [0, 0]
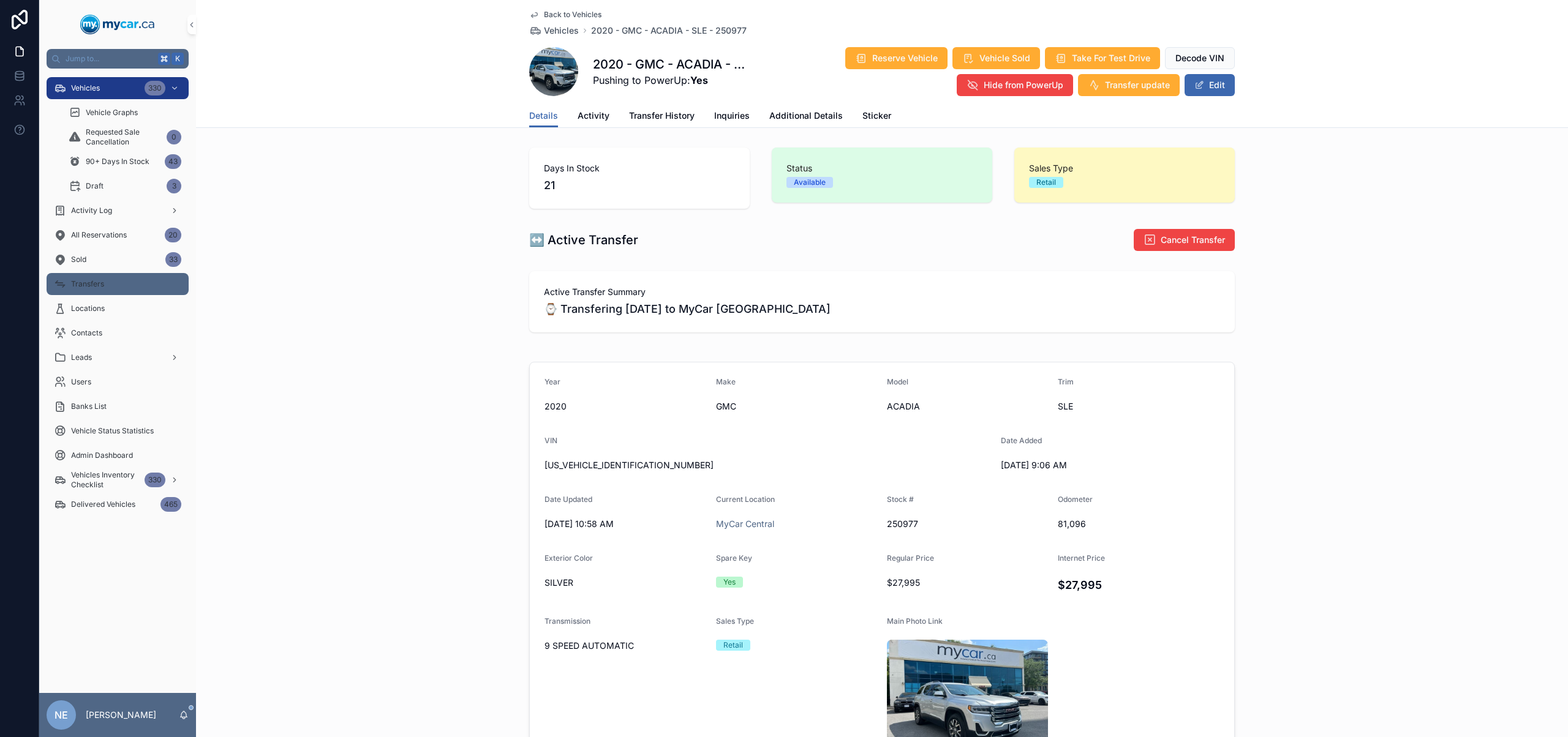
click at [118, 290] on div "Transfers" at bounding box center [117, 283] width 127 height 20
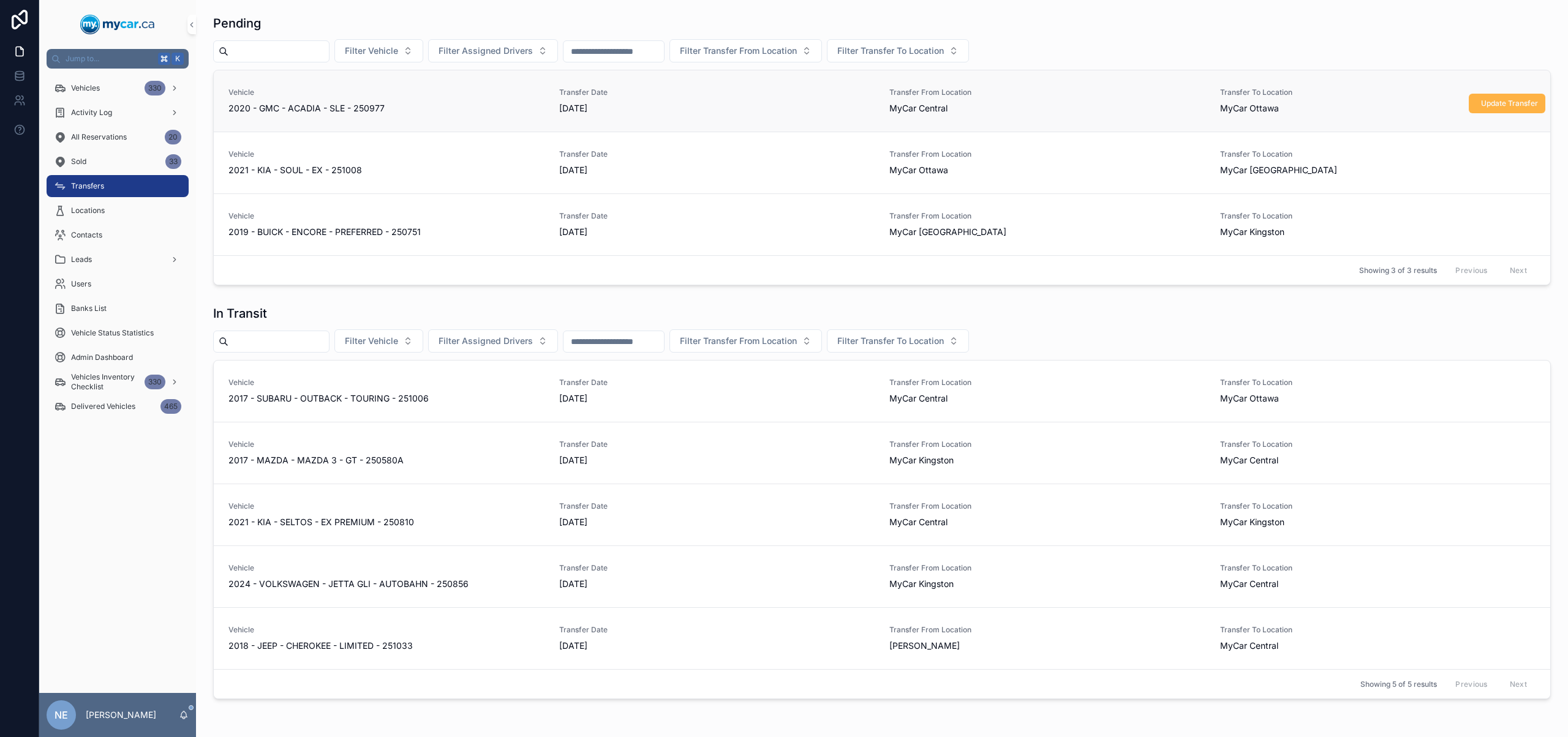
click at [1482, 99] on span "Update Transfer" at bounding box center [1509, 103] width 57 height 10
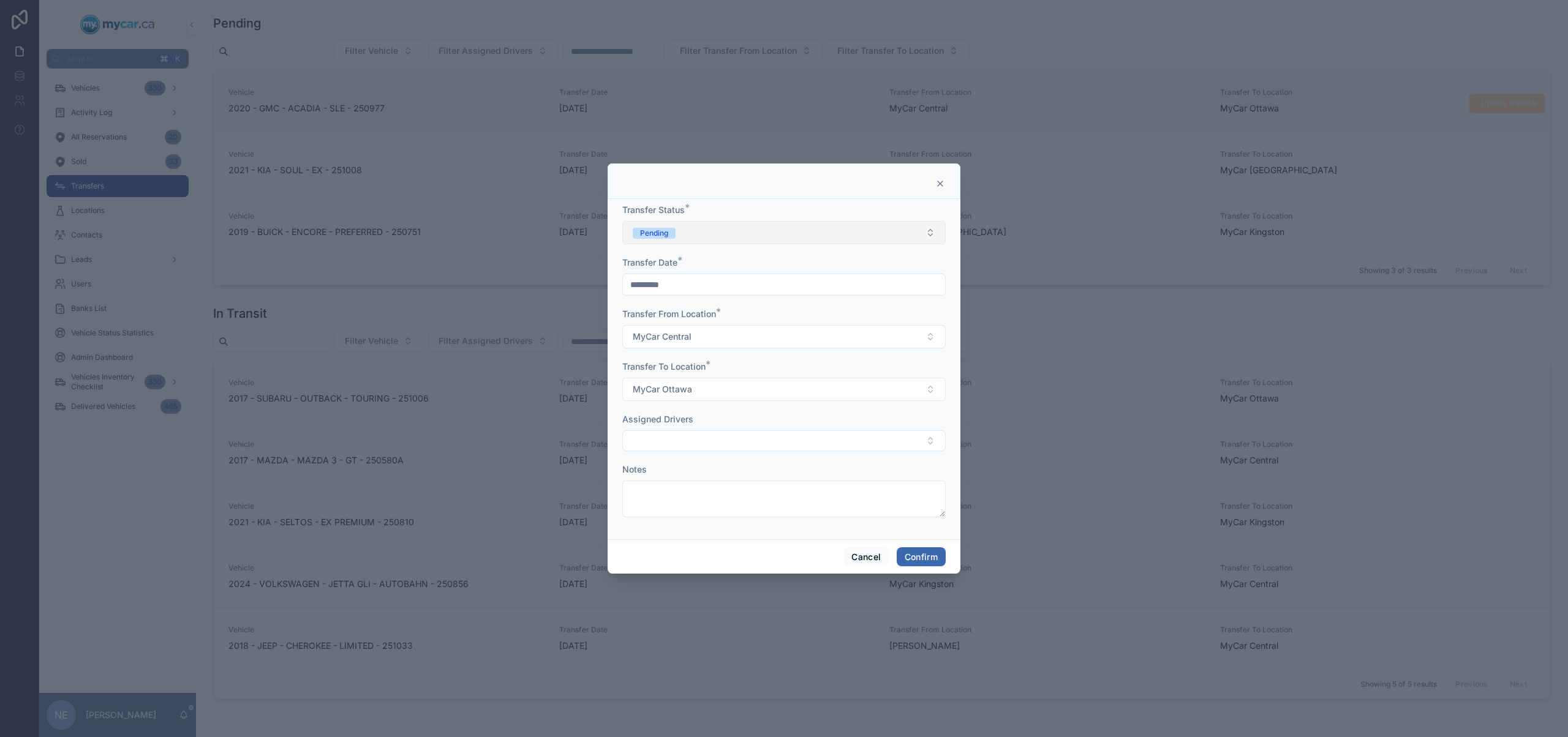
click at [747, 226] on button "Pending" at bounding box center [784, 232] width 323 height 23
click at [716, 295] on div "In Transit" at bounding box center [783, 300] width 317 height 18
click at [921, 556] on button "Confirm" at bounding box center [921, 556] width 49 height 20
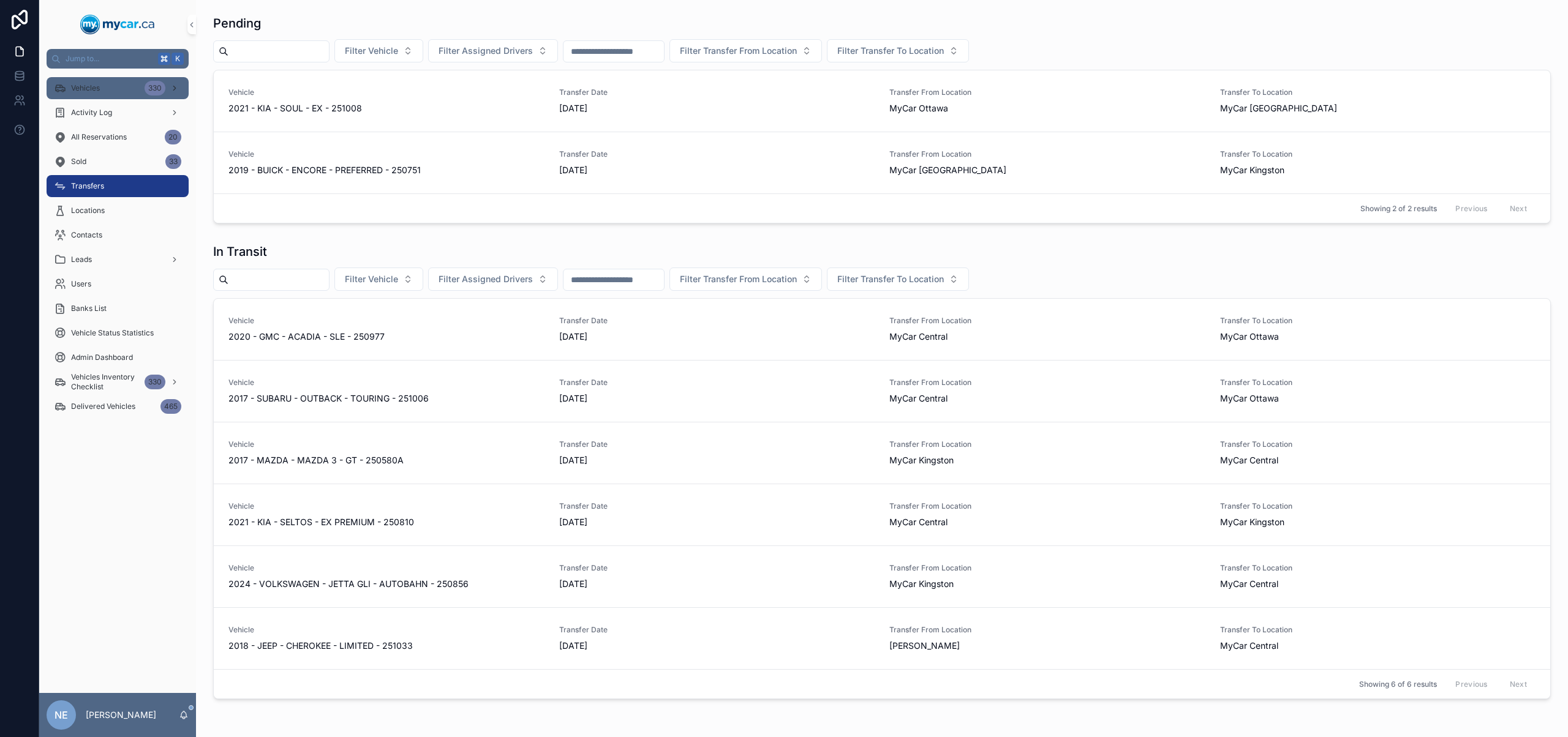
click at [119, 92] on div "Vehicles 330" at bounding box center [117, 88] width 127 height 20
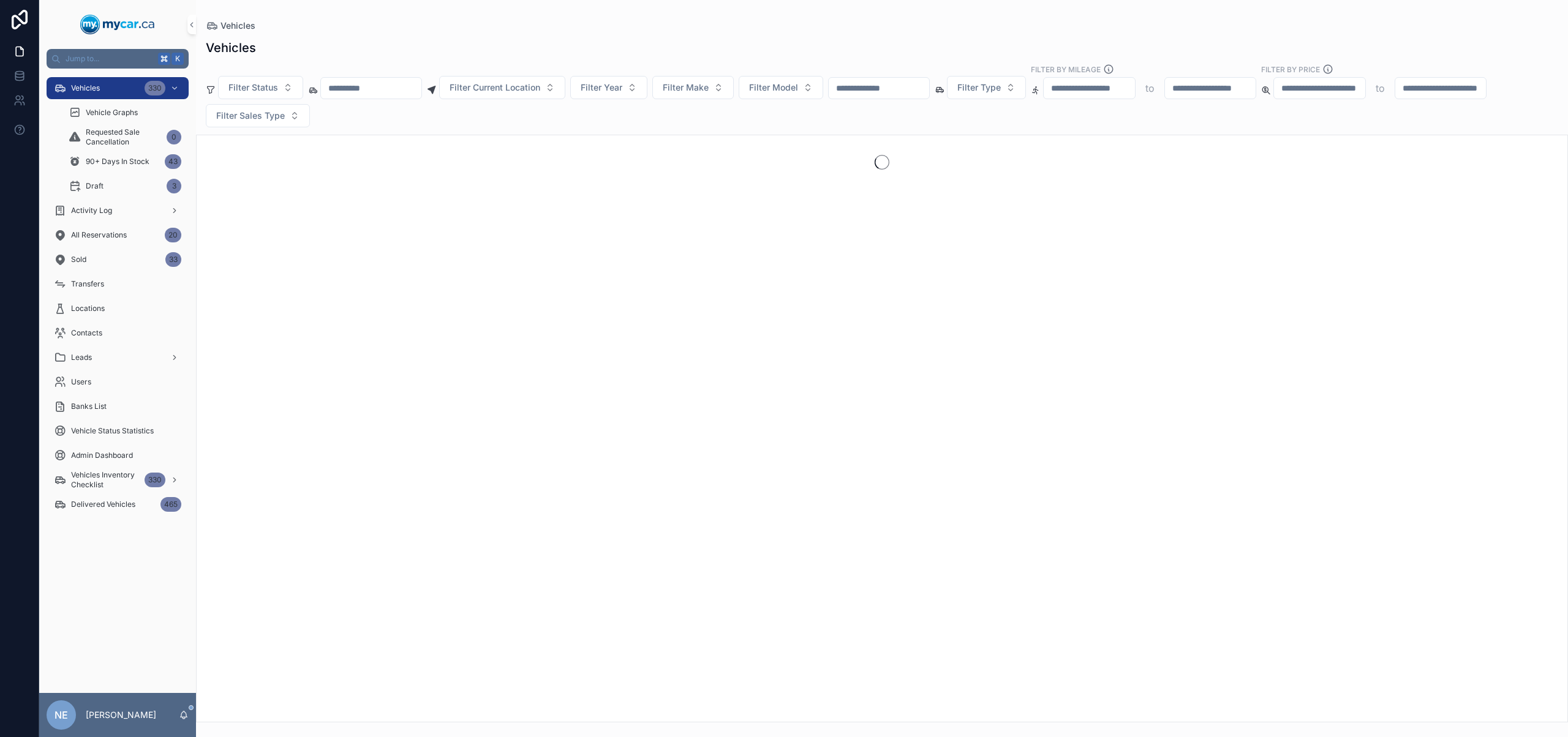
click at [907, 93] on input "scrollable content" at bounding box center [879, 88] width 100 height 17
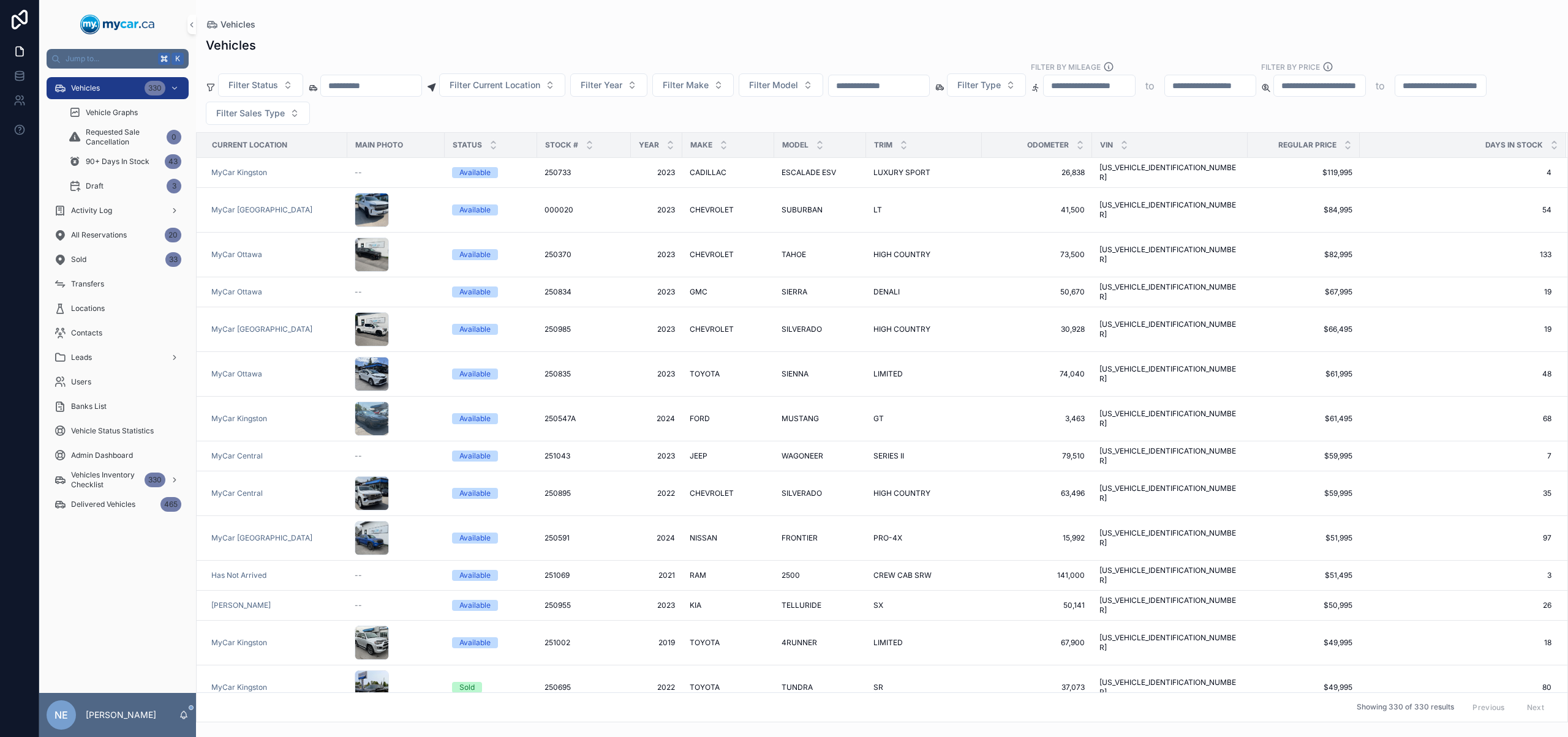
paste input "******"
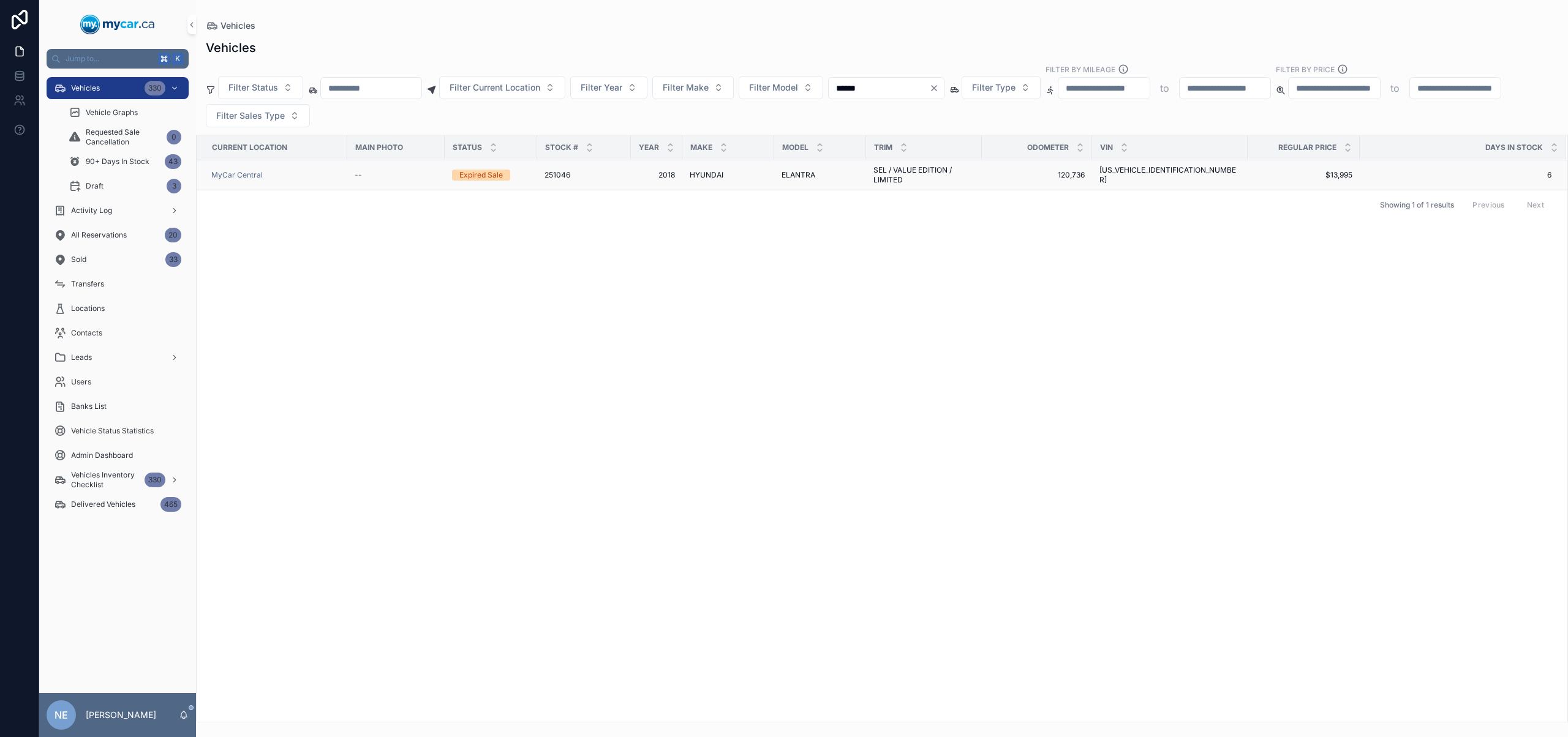
type input "******"
click at [718, 174] on span "HYUNDAI" at bounding box center [706, 175] width 34 height 10
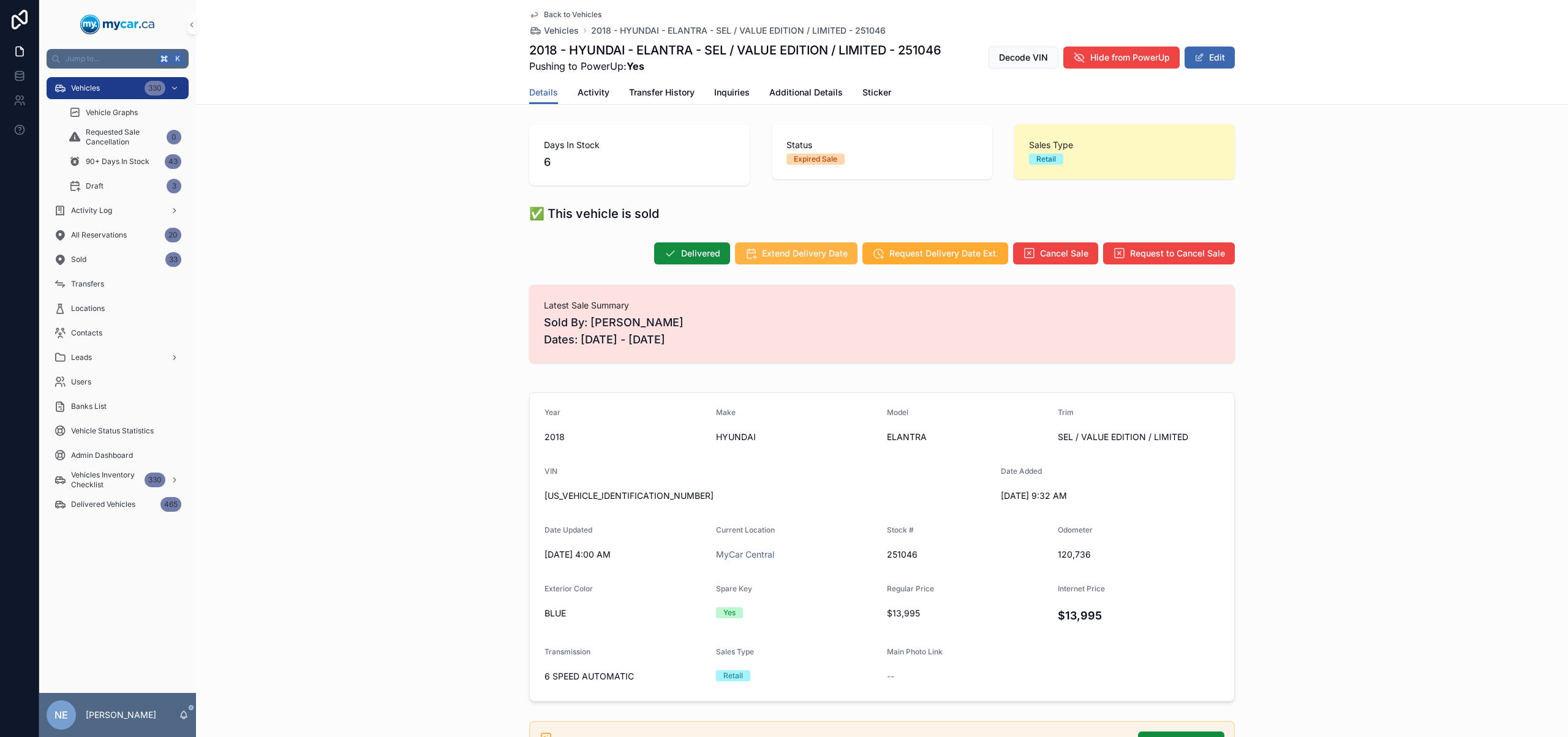
click at [798, 251] on span "Extend Delivery Date" at bounding box center [804, 253] width 86 height 12
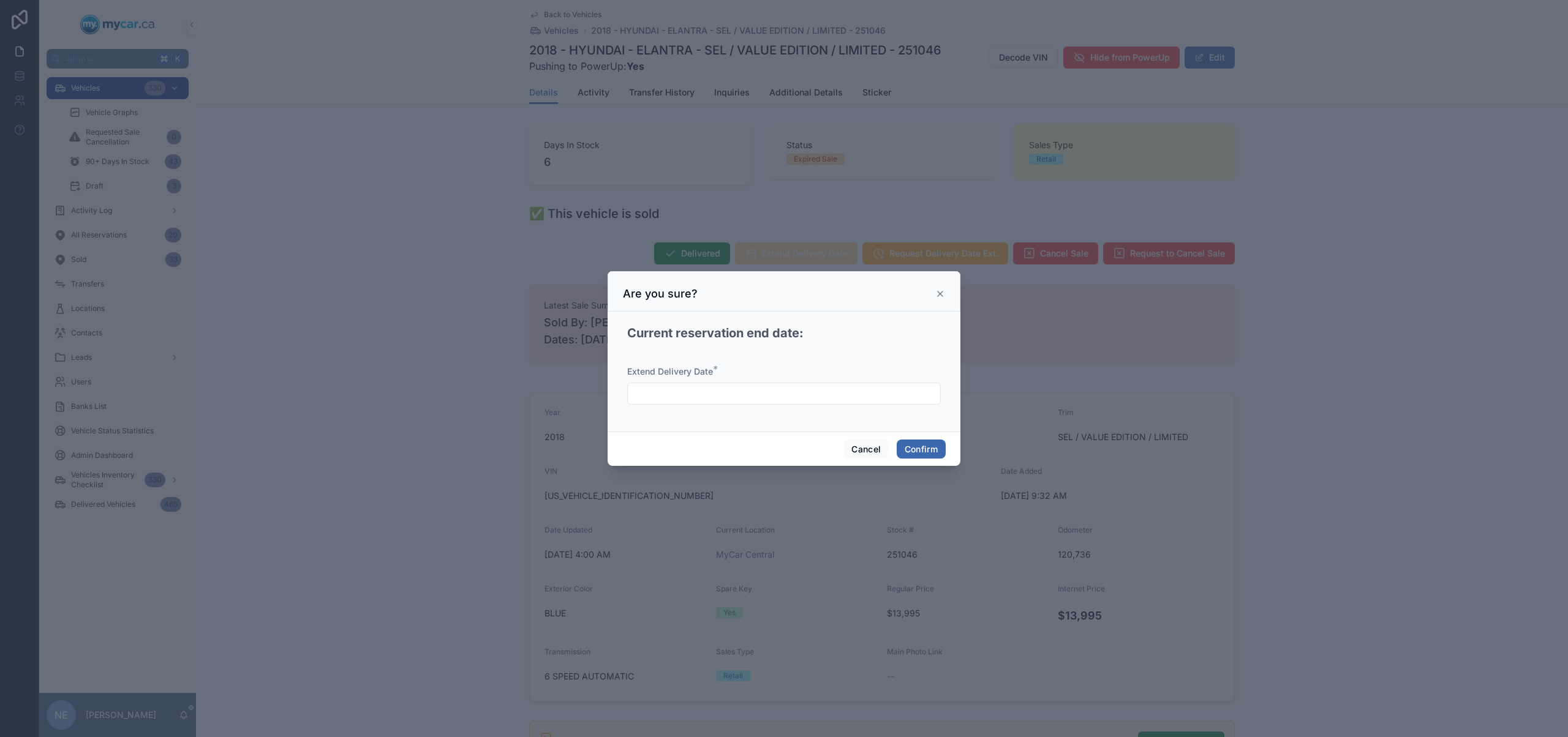
click at [759, 403] on div at bounding box center [784, 394] width 314 height 22
click at [770, 391] on input "text" at bounding box center [783, 394] width 312 height 17
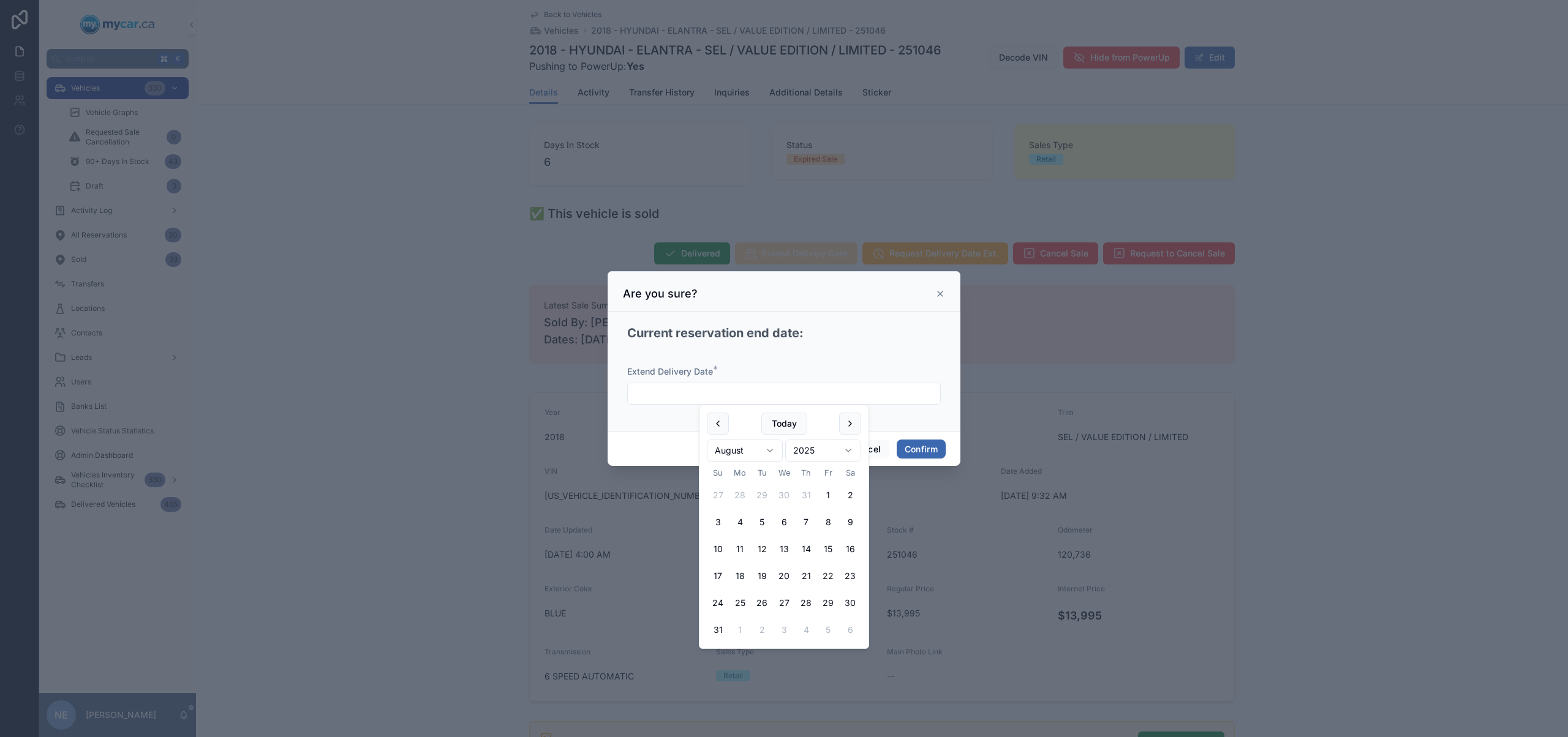
click at [831, 576] on button "22" at bounding box center [828, 576] width 22 height 22
type input "*********"
click at [936, 453] on button "Confirm" at bounding box center [921, 449] width 49 height 20
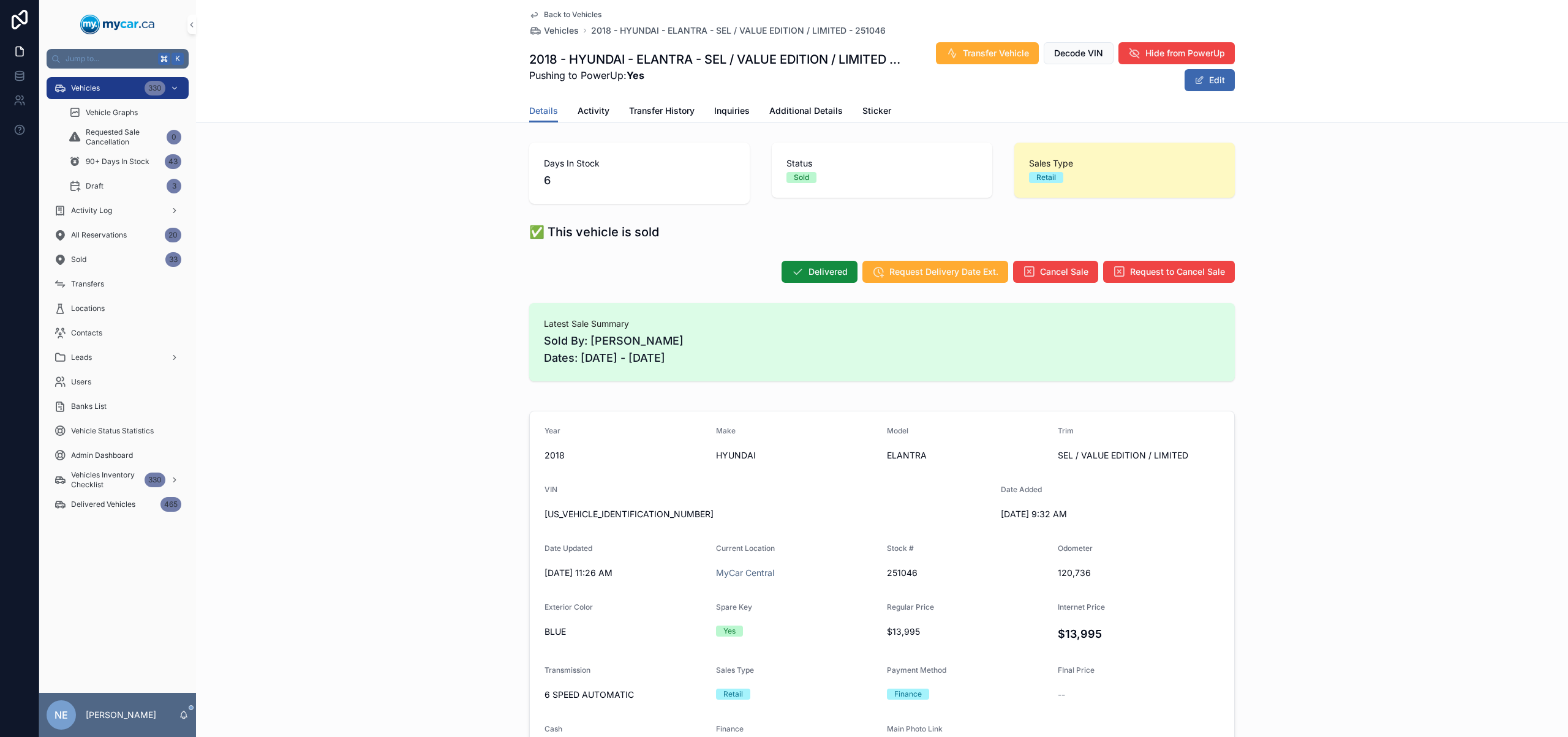
click at [611, 120] on div "Details Activity Transfer History Inquiries Additional Details Sticker" at bounding box center [882, 111] width 705 height 23
click at [602, 114] on span "Activity" at bounding box center [593, 111] width 32 height 12
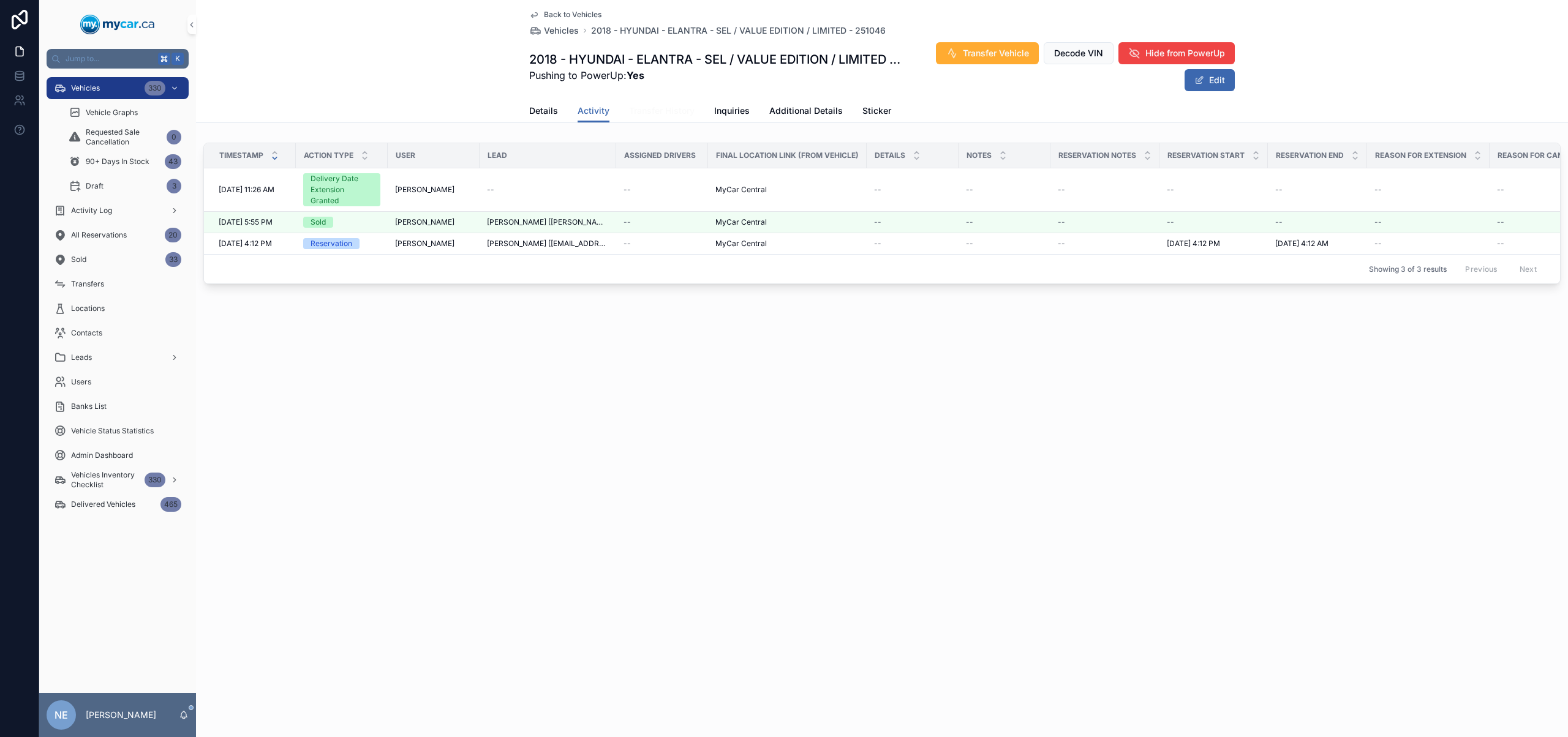
click at [648, 108] on span "Transfer History" at bounding box center [662, 111] width 66 height 12
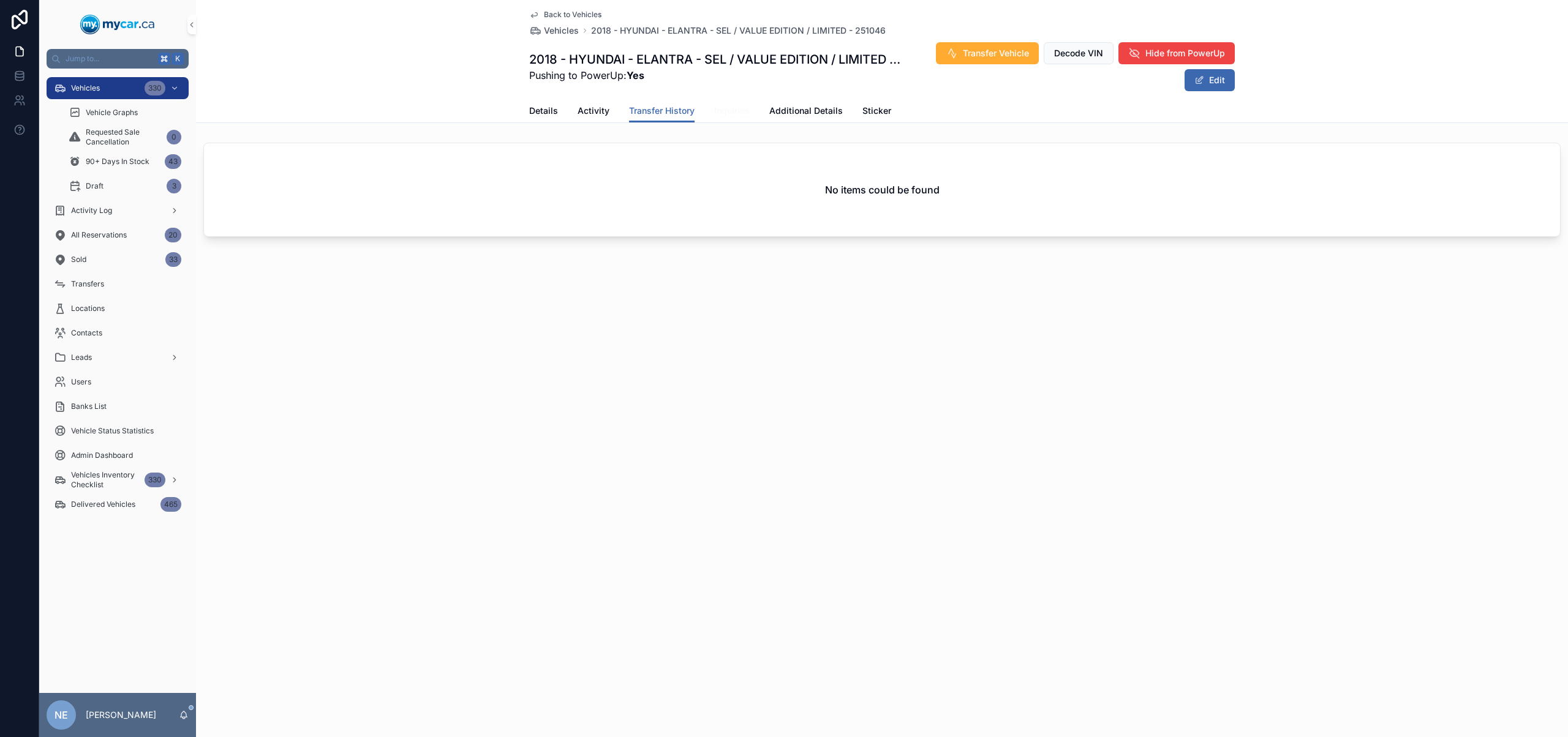
click at [723, 105] on span "Inquiries" at bounding box center [731, 111] width 35 height 12
